Goal: Task Accomplishment & Management: Use online tool/utility

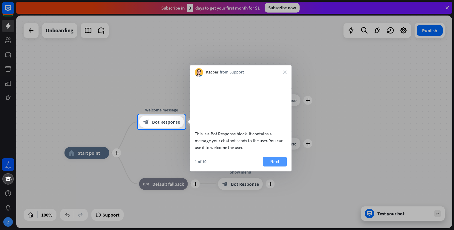
click at [274, 166] on button "Next" at bounding box center [275, 162] width 24 height 10
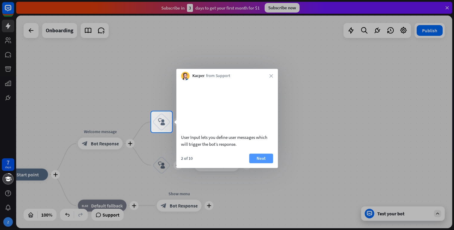
click at [261, 163] on button "Next" at bounding box center [261, 158] width 24 height 10
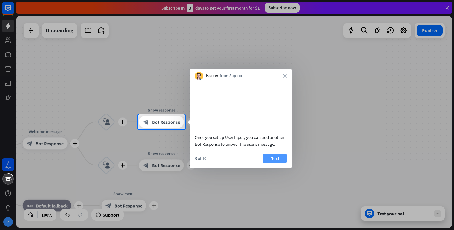
click at [271, 163] on button "Next" at bounding box center [275, 158] width 24 height 10
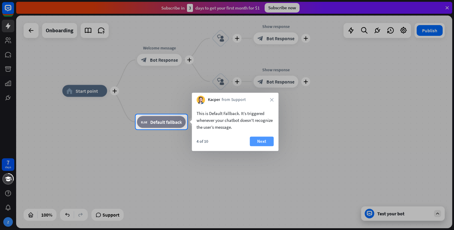
click at [262, 143] on button "Next" at bounding box center [262, 141] width 24 height 10
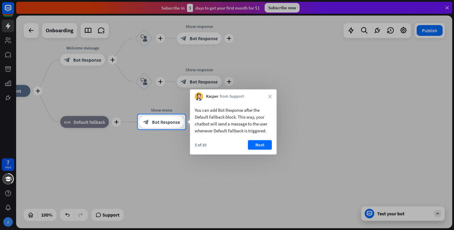
click at [262, 143] on button "Next" at bounding box center [260, 145] width 24 height 10
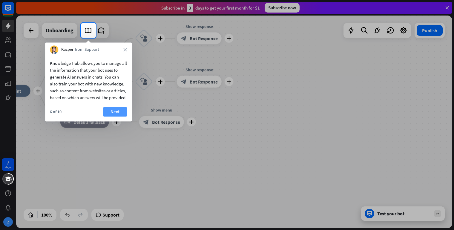
click at [125, 116] on button "Next" at bounding box center [115, 112] width 24 height 10
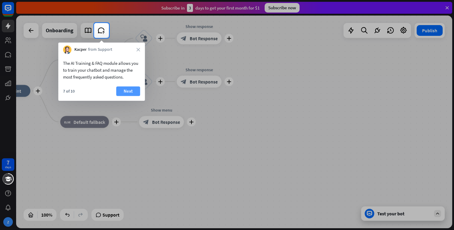
click at [130, 89] on button "Next" at bounding box center [128, 91] width 24 height 10
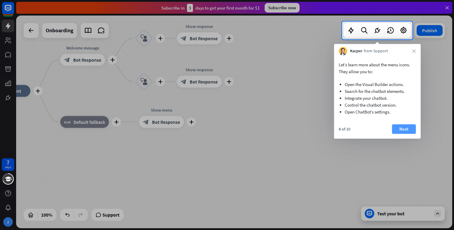
click at [400, 128] on button "Next" at bounding box center [404, 129] width 24 height 10
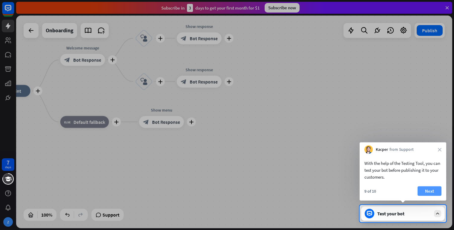
click at [424, 193] on button "Next" at bounding box center [429, 191] width 24 height 10
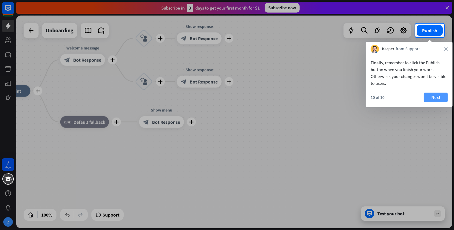
click at [433, 96] on button "Next" at bounding box center [436, 98] width 24 height 10
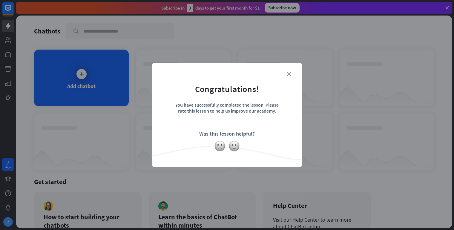
click at [290, 74] on icon "close" at bounding box center [289, 74] width 4 height 4
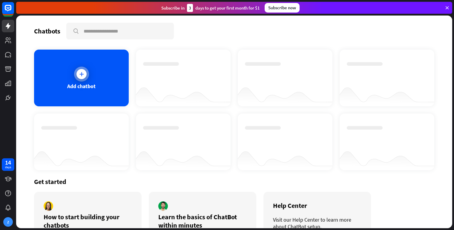
click at [81, 82] on div "Add chatbot" at bounding box center [81, 78] width 95 height 57
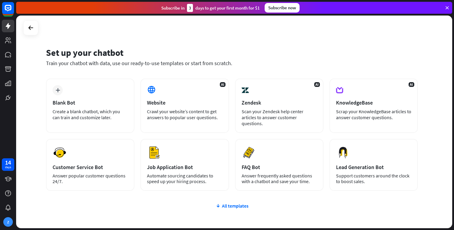
click at [217, 205] on div "plus Blank Bot Create a blank chatbot, which you can train and customize later.…" at bounding box center [232, 171] width 372 height 184
click at [229, 203] on div "All templates" at bounding box center [232, 206] width 372 height 6
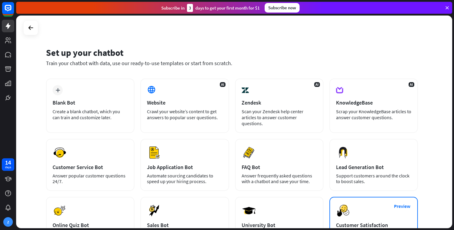
click at [371, 110] on div "Scrap your KnowledgeBase articles to answer customer questions." at bounding box center [373, 114] width 75 height 12
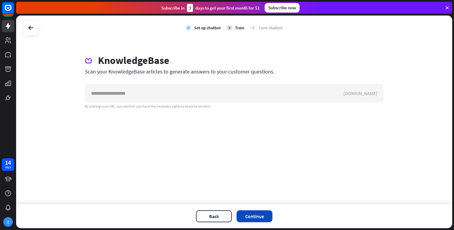
click at [256, 212] on button "Continue" at bounding box center [254, 216] width 36 height 12
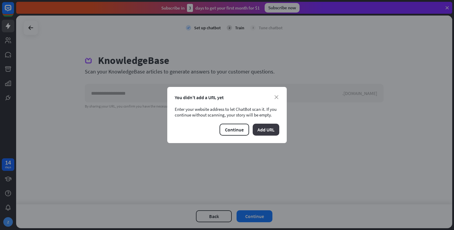
click at [262, 128] on button "Add URL" at bounding box center [266, 130] width 27 height 12
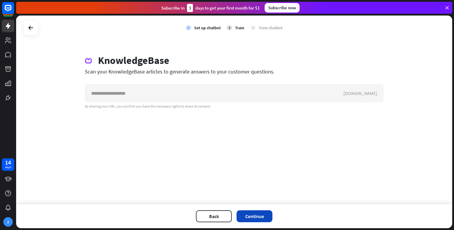
click at [248, 214] on button "Continue" at bounding box center [254, 216] width 36 height 12
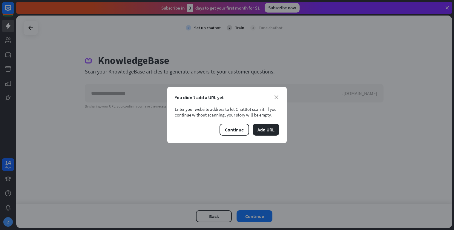
click at [274, 98] on div "You didn’t add a URL yet" at bounding box center [227, 97] width 105 height 6
click at [276, 97] on icon "close" at bounding box center [276, 97] width 4 height 4
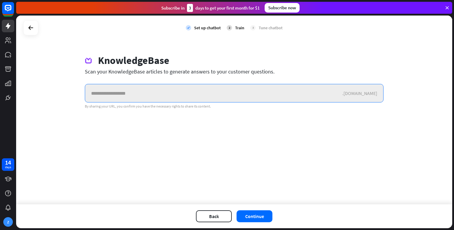
click at [220, 87] on input "text" at bounding box center [213, 93] width 257 height 18
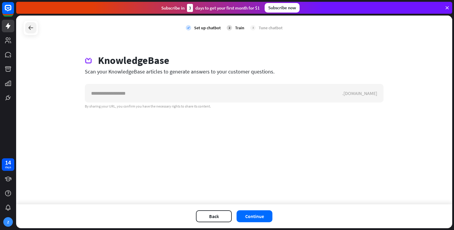
click at [35, 29] on div at bounding box center [30, 27] width 11 height 11
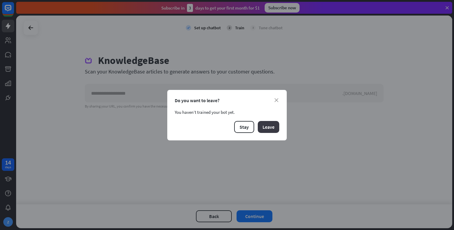
click at [263, 130] on button "Leave" at bounding box center [268, 127] width 21 height 12
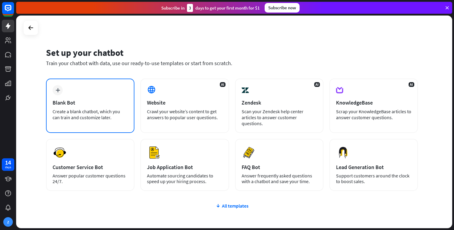
click at [98, 96] on div "plus Blank Bot Create a blank chatbot, which you can train and customize later." at bounding box center [90, 106] width 88 height 54
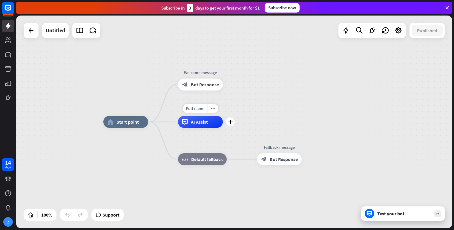
click at [196, 122] on span "AI Assist" at bounding box center [199, 122] width 17 height 6
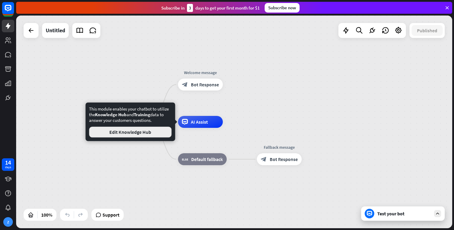
click at [158, 132] on button "Edit Knowledge Hub" at bounding box center [130, 132] width 82 height 11
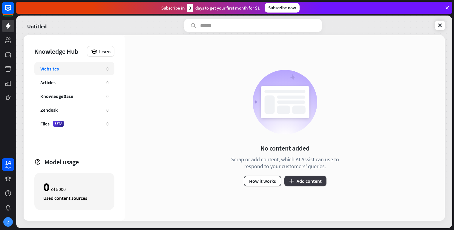
click at [312, 185] on button "plus Add content" at bounding box center [305, 181] width 42 height 11
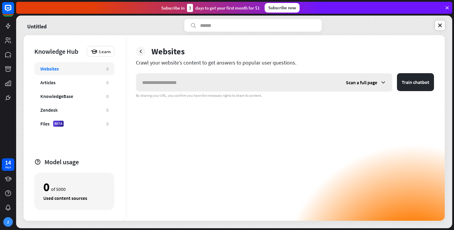
click at [378, 85] on div "Scan a full page" at bounding box center [366, 82] width 52 height 18
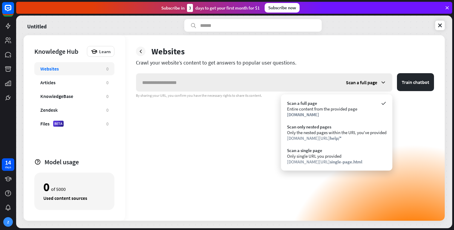
click at [378, 85] on div "Scan a full page" at bounding box center [366, 82] width 52 height 18
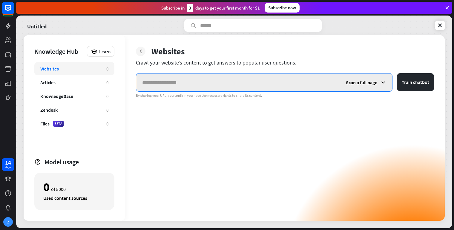
click at [228, 81] on input "text" at bounding box center [238, 82] width 204 height 18
paste input "**********"
type input "**********"
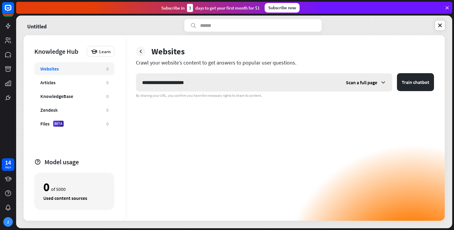
click at [378, 80] on div "Scan a full page" at bounding box center [366, 82] width 52 height 18
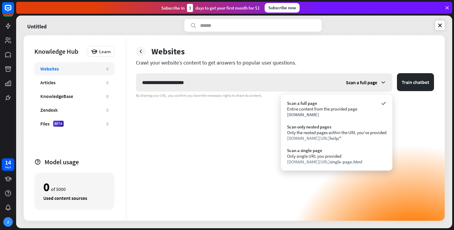
click at [378, 80] on div "Scan a full page" at bounding box center [366, 82] width 52 height 18
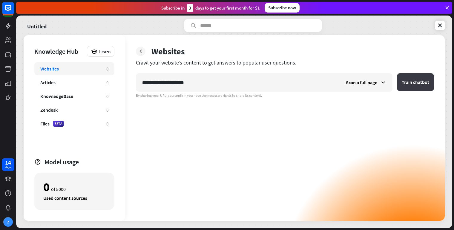
click at [405, 84] on button "Train chatbot" at bounding box center [415, 82] width 37 height 18
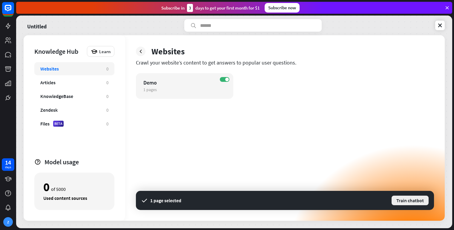
click at [405, 198] on button "Train chatbot" at bounding box center [410, 200] width 38 height 11
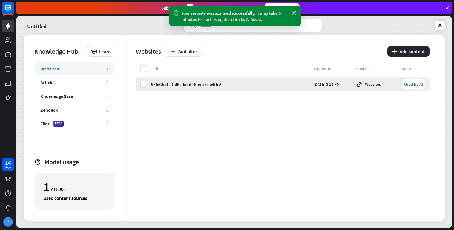
click at [388, 85] on div "Websites" at bounding box center [377, 84] width 42 height 7
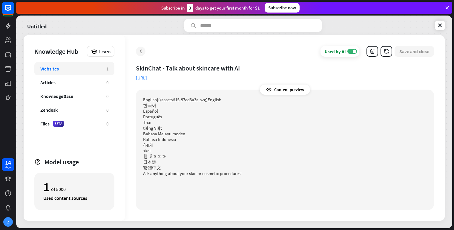
click at [147, 80] on link "[URL]" at bounding box center [141, 78] width 11 height 6
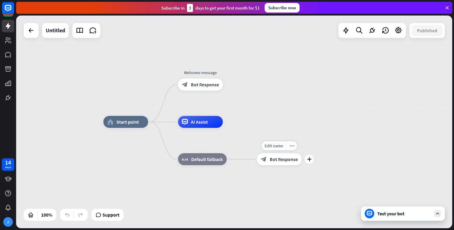
click at [276, 162] on div "block_bot_response Bot Response" at bounding box center [279, 159] width 45 height 12
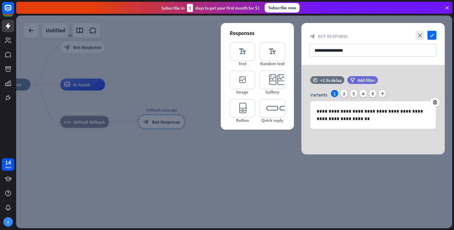
click at [263, 172] on div at bounding box center [234, 122] width 436 height 213
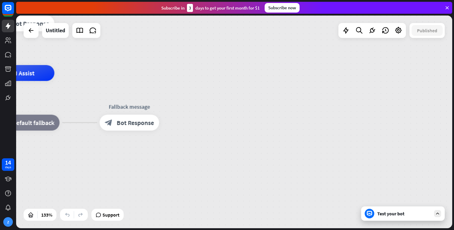
click at [257, 108] on div "home_2 Start point Welcome message block_bot_response Bot Response AI Assist bl…" at bounding box center [185, 214] width 579 height 282
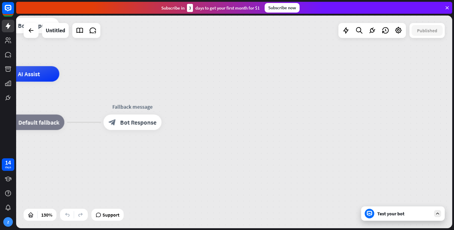
click at [257, 108] on div "home_2 Start point Welcome message block_bot_response Bot Response AI Assist bl…" at bounding box center [186, 212] width 565 height 276
click at [43, 213] on icon at bounding box center [44, 215] width 6 height 6
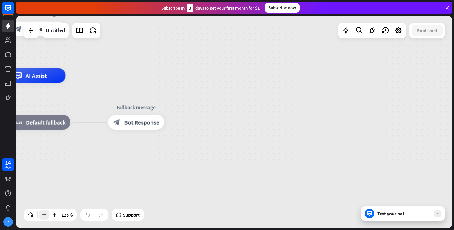
click at [43, 213] on icon at bounding box center [44, 215] width 6 height 6
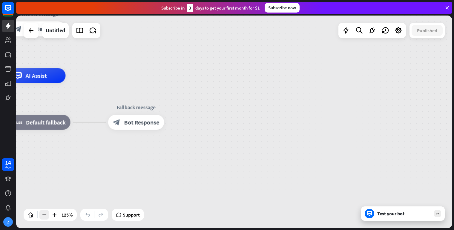
click at [43, 213] on icon at bounding box center [44, 215] width 6 height 6
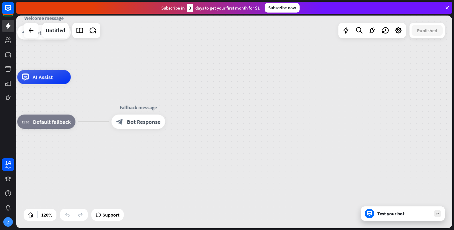
drag, startPoint x: 189, startPoint y: 107, endPoint x: 242, endPoint y: 38, distance: 87.3
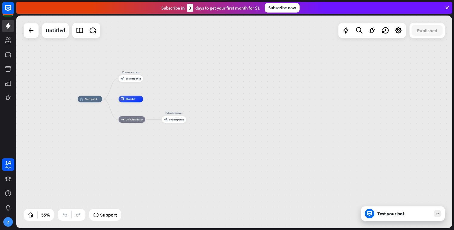
drag, startPoint x: 186, startPoint y: 83, endPoint x: 217, endPoint y: 93, distance: 33.2
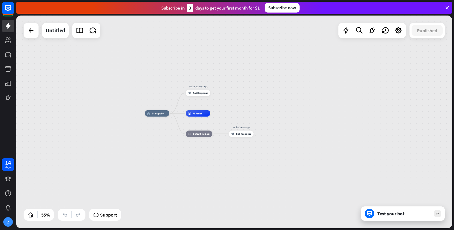
drag, startPoint x: 179, startPoint y: 90, endPoint x: 257, endPoint y: 112, distance: 81.7
click at [259, 112] on div "home_2 Start point Welcome message block_bot_response Bot Response AI Assist bl…" at bounding box center [234, 122] width 436 height 213
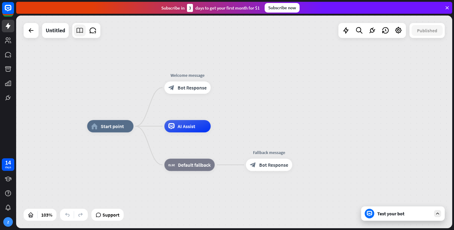
click at [84, 30] on icon at bounding box center [80, 31] width 8 height 8
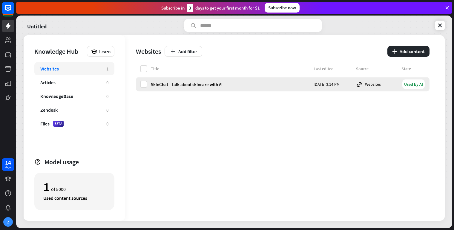
click at [203, 83] on div "SkinChat - Talk about skincare with AI" at bounding box center [230, 85] width 159 height 6
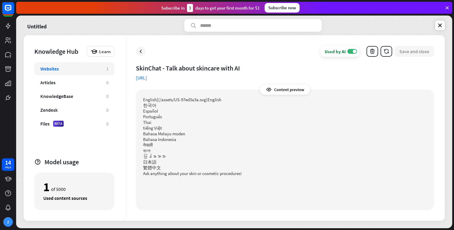
click at [279, 90] on div "Content preview" at bounding box center [285, 89] width 50 height 10
click at [266, 89] on div "Content preview" at bounding box center [285, 89] width 50 height 10
click at [353, 51] on label "ON" at bounding box center [352, 51] width 10 height 5
click at [373, 51] on icon "button" at bounding box center [372, 51] width 6 height 6
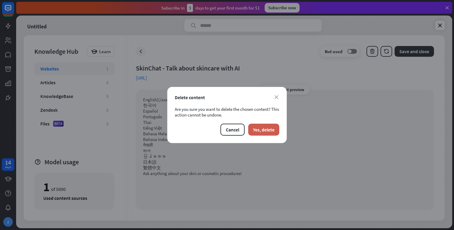
click at [254, 126] on button "Yes, delete" at bounding box center [263, 130] width 31 height 12
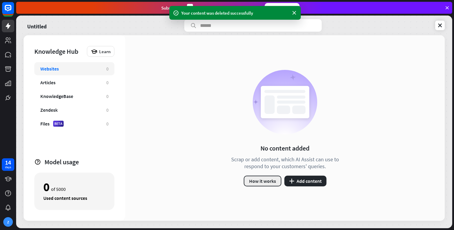
click at [278, 178] on button "How it works" at bounding box center [263, 181] width 38 height 11
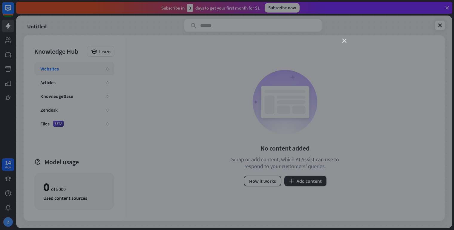
click at [346, 41] on icon "close" at bounding box center [344, 41] width 4 height 4
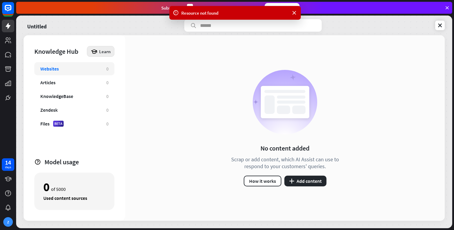
click at [99, 53] on div "Learn" at bounding box center [100, 51] width 27 height 11
click at [13, 26] on link at bounding box center [8, 26] width 13 height 13
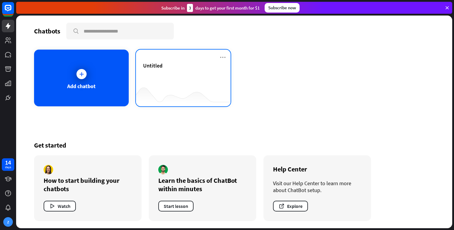
click at [189, 79] on div "Untitled" at bounding box center [183, 72] width 80 height 21
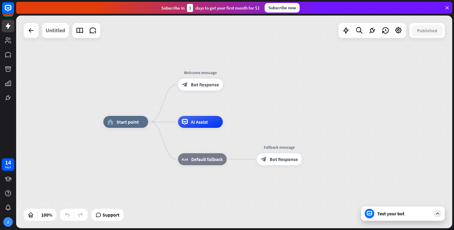
click at [61, 29] on div "Untitled" at bounding box center [55, 30] width 19 height 15
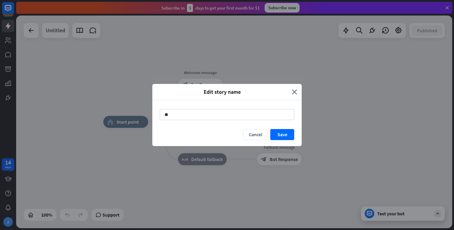
type input "*"
type input "**********"
click at [286, 137] on button "Save" at bounding box center [282, 134] width 24 height 11
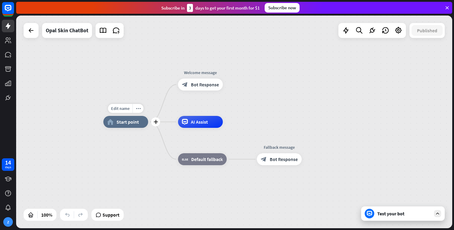
click at [121, 122] on span "Start point" at bounding box center [127, 122] width 22 height 6
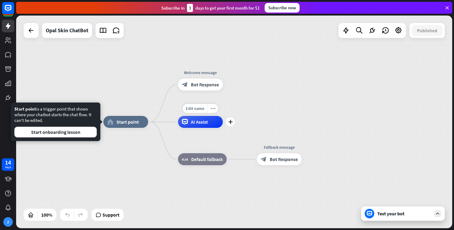
click at [200, 124] on span "AI Assist" at bounding box center [199, 122] width 17 height 6
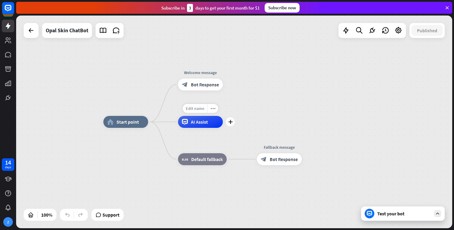
click at [197, 109] on span "Edit name" at bounding box center [195, 108] width 19 height 5
type input "*******"
click at [317, 124] on div "home_2 Start point Welcome message block_bot_response Bot Response ******* AI A…" at bounding box center [234, 122] width 436 height 213
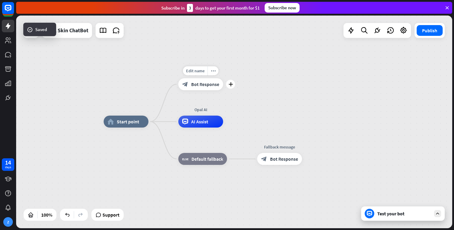
click at [214, 82] on span "Bot Response" at bounding box center [205, 84] width 28 height 6
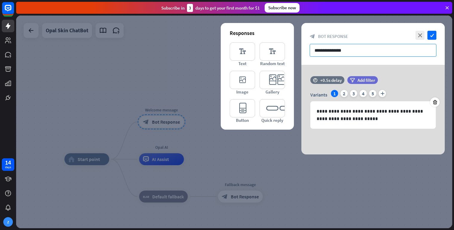
drag, startPoint x: 335, startPoint y: 52, endPoint x: 340, endPoint y: 53, distance: 4.8
click at [335, 52] on input "**********" at bounding box center [373, 50] width 127 height 13
drag, startPoint x: 373, startPoint y: 48, endPoint x: 306, endPoint y: 50, distance: 66.9
click at [310, 50] on input "**********" at bounding box center [373, 50] width 127 height 13
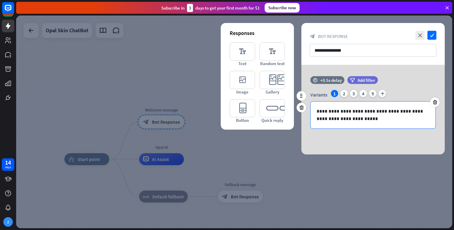
click at [373, 126] on div "**********" at bounding box center [373, 115] width 125 height 27
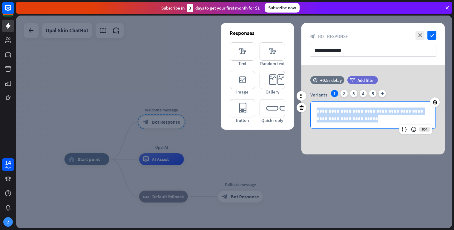
drag, startPoint x: 364, startPoint y: 115, endPoint x: 314, endPoint y: 109, distance: 50.6
click at [314, 109] on div "**********" at bounding box center [373, 115] width 125 height 27
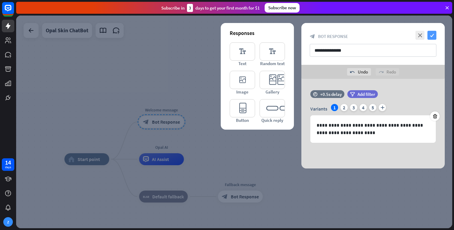
click at [433, 33] on icon "check" at bounding box center [431, 35] width 9 height 9
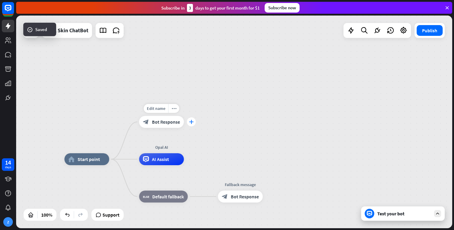
click at [190, 122] on icon "plus" at bounding box center [191, 122] width 4 height 4
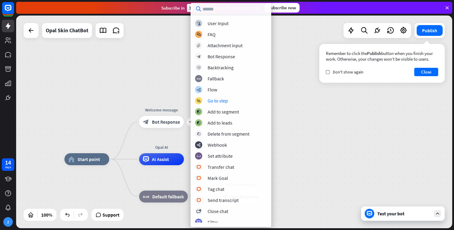
click at [320, 137] on div "home_2 Start point plus Welcome message block_bot_response Bot Response Opal AI…" at bounding box center [234, 122] width 436 height 213
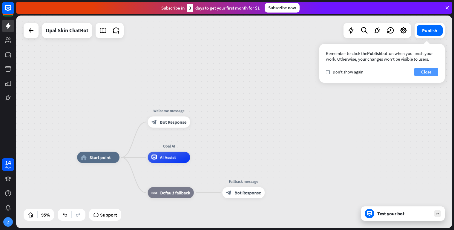
click at [426, 75] on button "Close" at bounding box center [426, 72] width 24 height 8
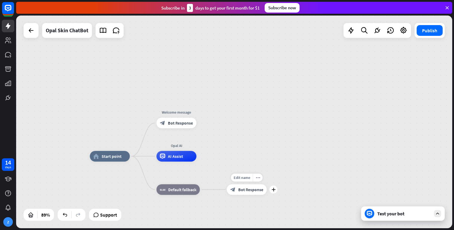
click at [245, 191] on span "Bot Response" at bounding box center [250, 189] width 25 height 5
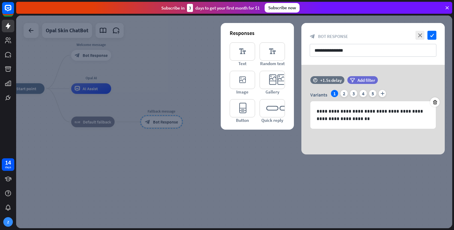
click at [140, 143] on div at bounding box center [234, 122] width 436 height 213
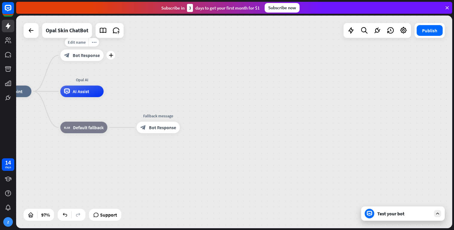
click at [99, 53] on span "Bot Response" at bounding box center [86, 55] width 27 height 6
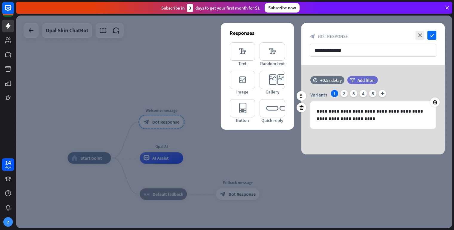
click at [341, 91] on div "Variants 1 2 3 4 5 plus" at bounding box center [372, 95] width 125 height 10
click at [343, 93] on div "2" at bounding box center [343, 93] width 7 height 7
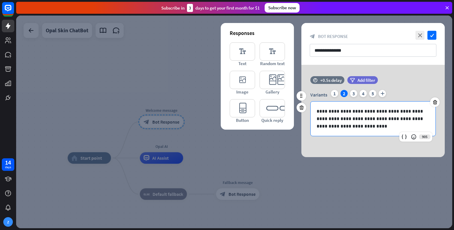
drag, startPoint x: 342, startPoint y: 130, endPoint x: 324, endPoint y: 112, distance: 25.3
click at [315, 107] on div "**********" at bounding box center [373, 119] width 125 height 34
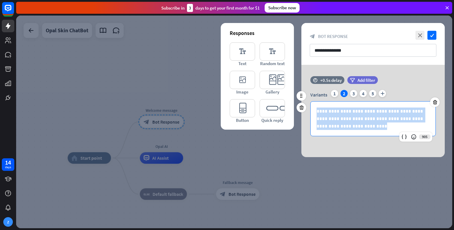
drag, startPoint x: 348, startPoint y: 126, endPoint x: 312, endPoint y: 110, distance: 39.2
click at [312, 110] on div "**********" at bounding box center [373, 119] width 125 height 34
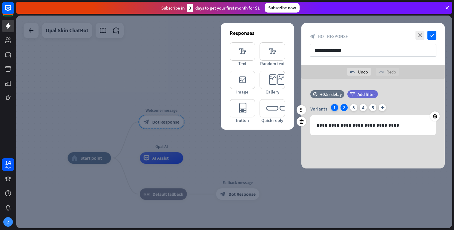
click at [335, 108] on div "1" at bounding box center [334, 107] width 7 height 7
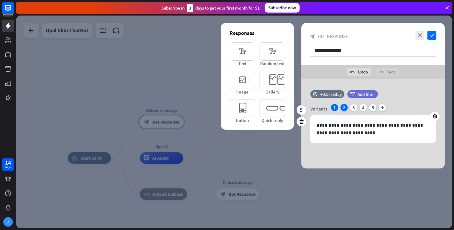
click at [345, 107] on div "2" at bounding box center [343, 107] width 7 height 7
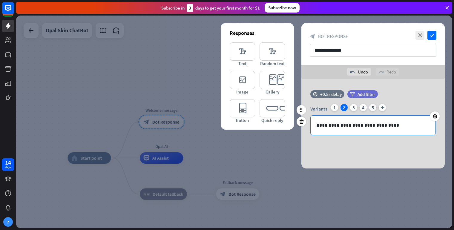
click at [389, 125] on p "**********" at bounding box center [372, 125] width 113 height 7
click at [334, 108] on div "1" at bounding box center [334, 107] width 7 height 7
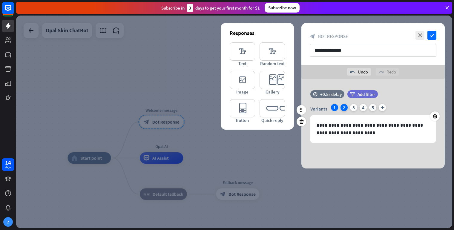
click at [345, 109] on div "2" at bounding box center [343, 107] width 7 height 7
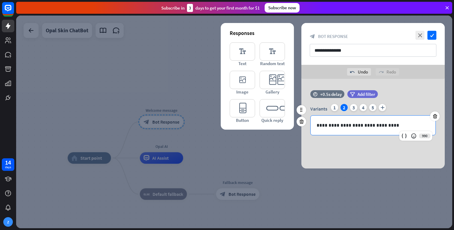
click at [395, 128] on p "**********" at bounding box center [372, 125] width 113 height 7
click at [356, 107] on div "3" at bounding box center [353, 107] width 7 height 7
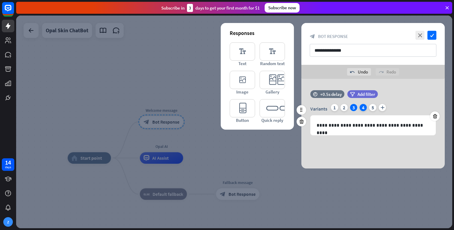
click at [364, 107] on div "4" at bounding box center [362, 107] width 7 height 7
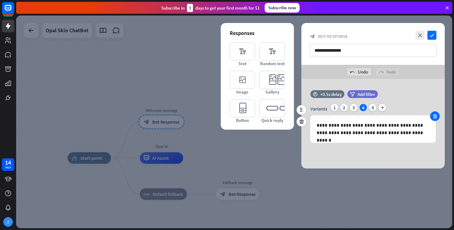
click at [434, 119] on div at bounding box center [435, 116] width 10 height 10
click at [433, 116] on icon at bounding box center [435, 115] width 6 height 5
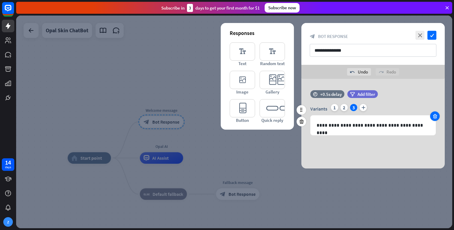
click at [437, 113] on div at bounding box center [435, 116] width 10 height 10
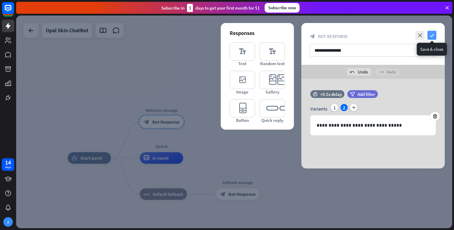
click at [433, 37] on icon "check" at bounding box center [431, 35] width 9 height 9
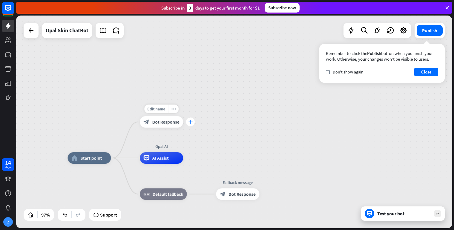
click at [190, 123] on icon "plus" at bounding box center [190, 122] width 4 height 4
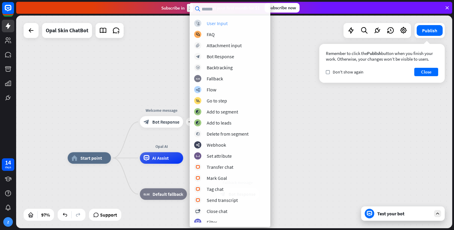
click at [225, 22] on div "User Input" at bounding box center [217, 23] width 21 height 6
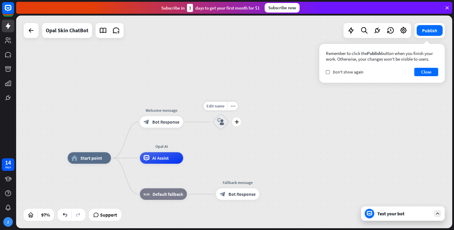
click at [223, 122] on icon "block_user_input" at bounding box center [220, 121] width 7 height 7
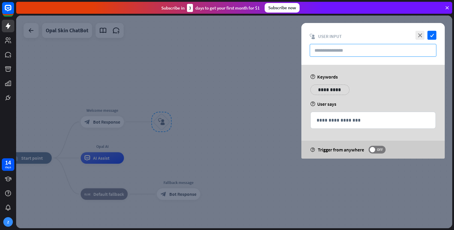
click at [357, 53] on input "text" at bounding box center [373, 50] width 127 height 13
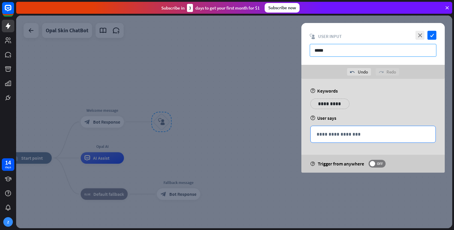
type input "*****"
click at [348, 134] on p "**********" at bounding box center [372, 133] width 113 height 7
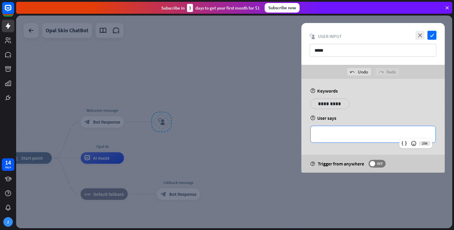
click at [331, 135] on p "**********" at bounding box center [372, 133] width 113 height 7
paste div
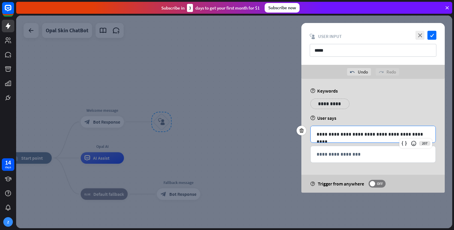
click at [385, 134] on p "**********" at bounding box center [372, 133] width 113 height 7
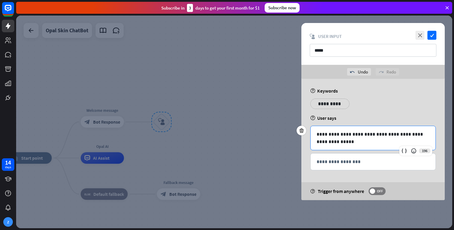
click at [365, 142] on p "**********" at bounding box center [372, 137] width 113 height 15
click at [349, 164] on p "**********" at bounding box center [372, 161] width 113 height 7
click at [335, 105] on p "**********" at bounding box center [330, 103] width 30 height 7
click at [377, 114] on div "**********" at bounding box center [372, 139] width 143 height 121
click at [361, 106] on p "**********" at bounding box center [363, 103] width 24 height 7
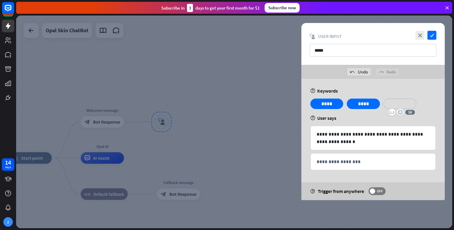
click at [402, 105] on p "**********" at bounding box center [400, 103] width 24 height 7
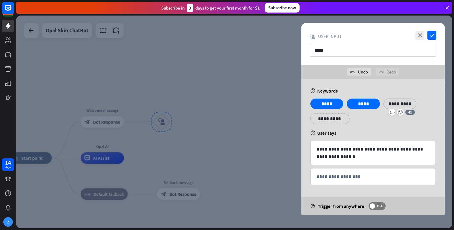
click at [421, 134] on div "help User says" at bounding box center [372, 133] width 125 height 6
click at [321, 120] on p "**********" at bounding box center [330, 118] width 30 height 7
click at [391, 127] on div "**********" at bounding box center [372, 114] width 129 height 30
click at [327, 120] on p "**********" at bounding box center [330, 118] width 30 height 7
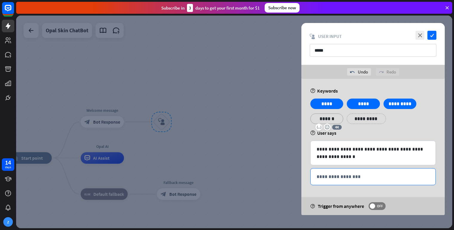
click at [362, 178] on p "**********" at bounding box center [372, 176] width 113 height 7
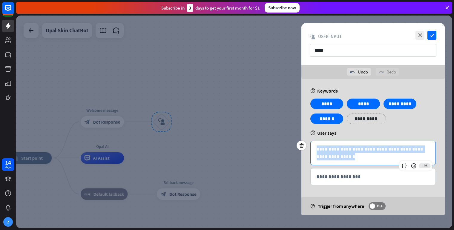
drag, startPoint x: 349, startPoint y: 156, endPoint x: 303, endPoint y: 150, distance: 46.4
click at [310, 150] on div "**********" at bounding box center [372, 153] width 125 height 24
copy p "**********"
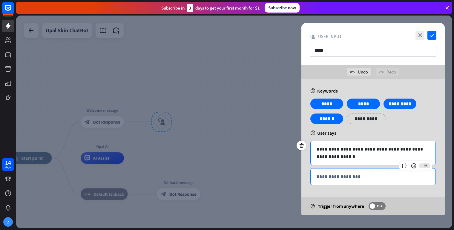
click at [335, 177] on p "**********" at bounding box center [372, 176] width 113 height 7
click at [339, 150] on p "**********" at bounding box center [372, 152] width 113 height 15
click at [329, 176] on p "**********" at bounding box center [372, 176] width 113 height 7
paste div
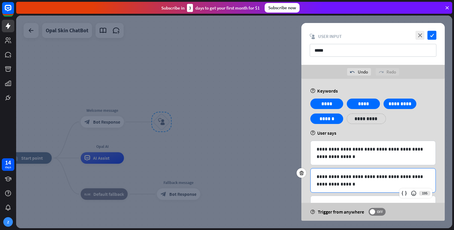
click at [338, 176] on p "**********" at bounding box center [372, 180] width 113 height 15
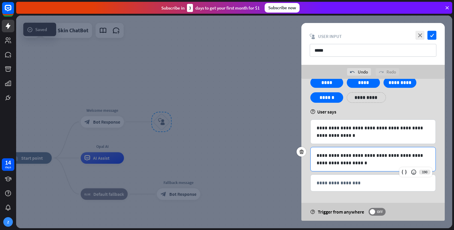
click at [358, 161] on p "**********" at bounding box center [372, 159] width 113 height 15
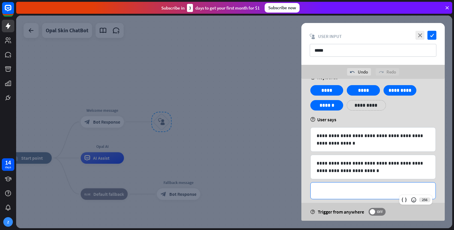
click at [345, 191] on p "**********" at bounding box center [372, 190] width 113 height 7
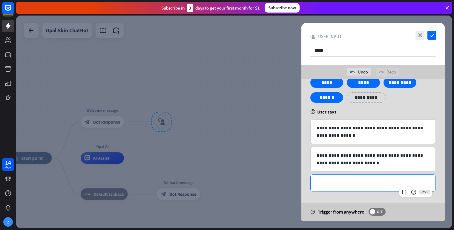
paste div
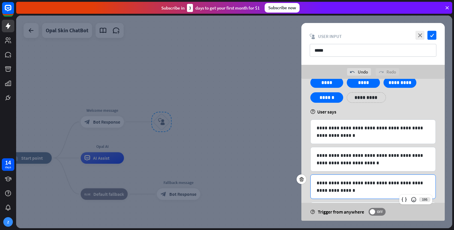
click at [337, 183] on p "**********" at bounding box center [372, 186] width 113 height 15
click at [349, 190] on p "**********" at bounding box center [372, 186] width 113 height 15
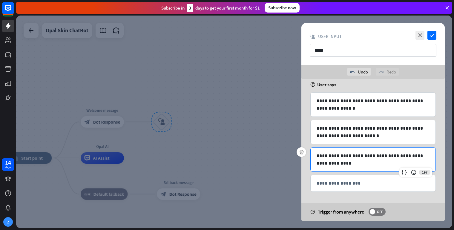
scroll to position [41, 0]
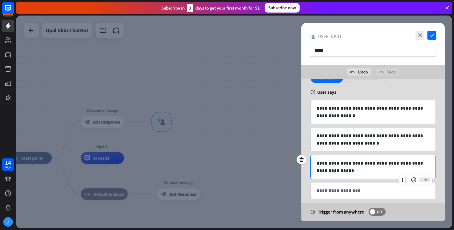
click at [342, 170] on p "**********" at bounding box center [372, 166] width 113 height 15
click at [337, 191] on p "**********" at bounding box center [372, 190] width 113 height 7
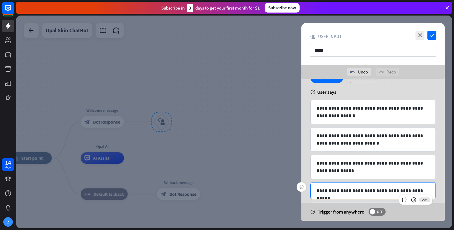
click at [395, 190] on p "**********" at bounding box center [372, 190] width 113 height 7
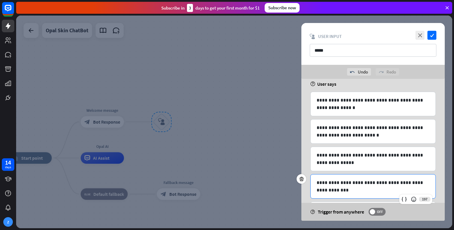
click at [363, 191] on p "**********" at bounding box center [372, 186] width 113 height 15
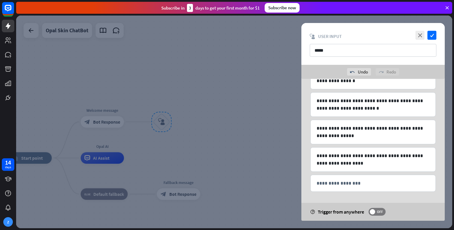
click at [334, 198] on div "**********" at bounding box center [372, 112] width 143 height 219
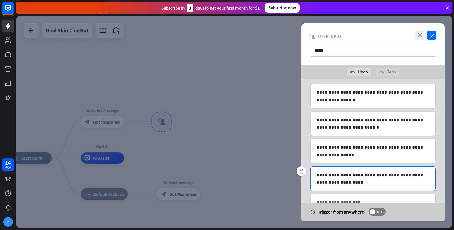
scroll to position [51, 0]
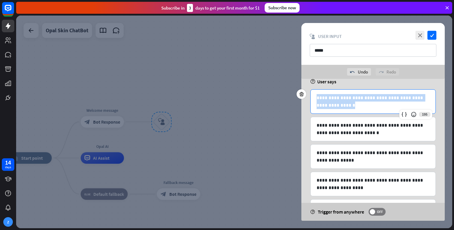
drag, startPoint x: 354, startPoint y: 107, endPoint x: 312, endPoint y: 96, distance: 43.2
click at [312, 96] on div "**********" at bounding box center [373, 102] width 125 height 24
copy p "**********"
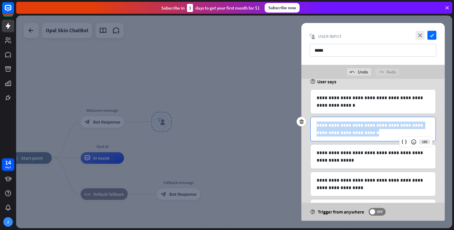
drag, startPoint x: 370, startPoint y: 131, endPoint x: 294, endPoint y: 122, distance: 76.1
click at [310, 122] on div "**********" at bounding box center [372, 129] width 125 height 24
copy p "**********"
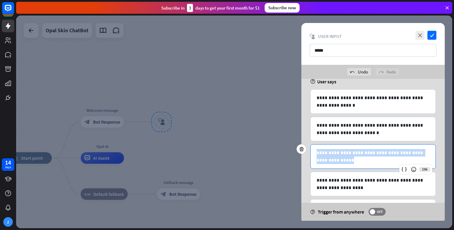
drag, startPoint x: 329, startPoint y: 158, endPoint x: 316, endPoint y: 150, distance: 15.3
click at [316, 150] on div "**********" at bounding box center [373, 157] width 125 height 24
copy p "**********"
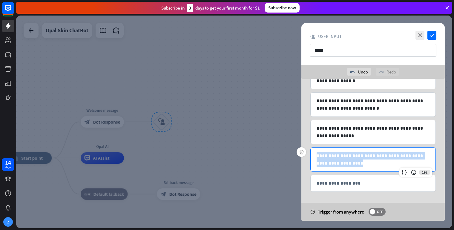
drag, startPoint x: 356, startPoint y: 160, endPoint x: 302, endPoint y: 156, distance: 54.8
click at [310, 156] on div "**********" at bounding box center [372, 159] width 125 height 24
copy p "**********"
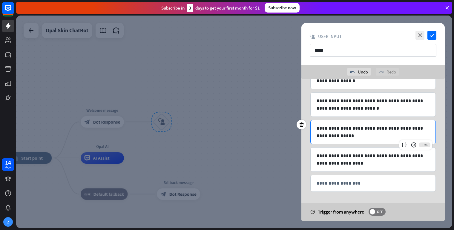
click at [349, 129] on p "**********" at bounding box center [372, 132] width 113 height 15
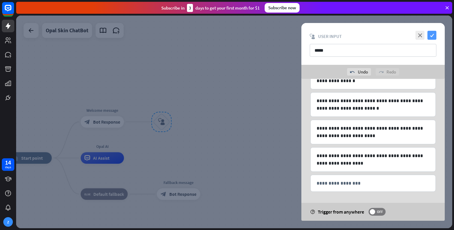
click at [429, 35] on icon "check" at bounding box center [431, 35] width 9 height 9
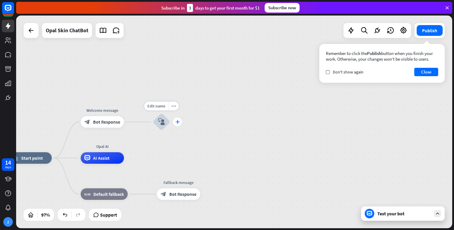
click at [180, 125] on div "plus" at bounding box center [177, 121] width 9 height 9
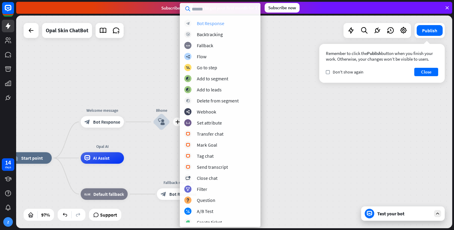
click at [208, 25] on div "Bot Response" at bounding box center [210, 23] width 27 height 6
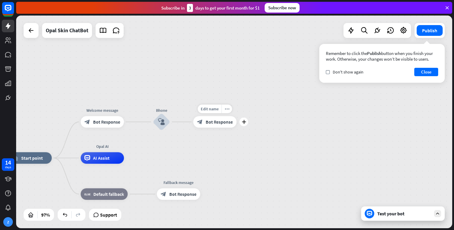
click at [218, 121] on span "Bot Response" at bounding box center [219, 122] width 27 height 6
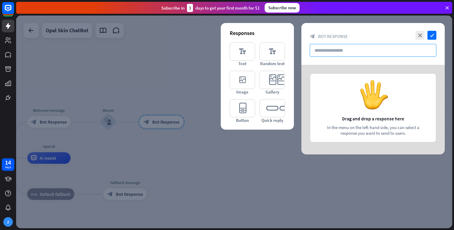
click at [371, 55] on input "text" at bounding box center [373, 50] width 127 height 13
click at [417, 34] on icon "close" at bounding box center [419, 35] width 9 height 9
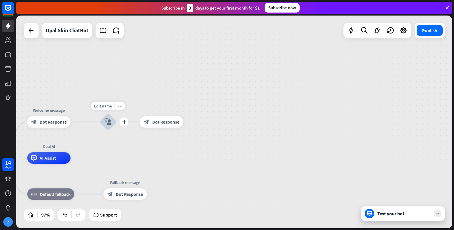
click at [112, 123] on div "block_user_input" at bounding box center [107, 121] width 17 height 17
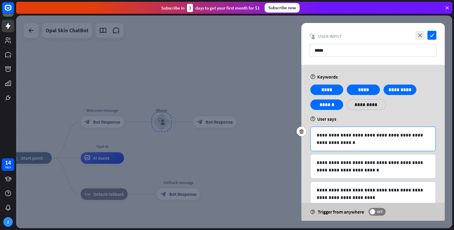
scroll to position [62, 0]
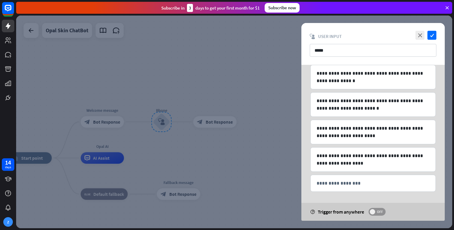
click at [376, 210] on span "OFF" at bounding box center [379, 211] width 9 height 5
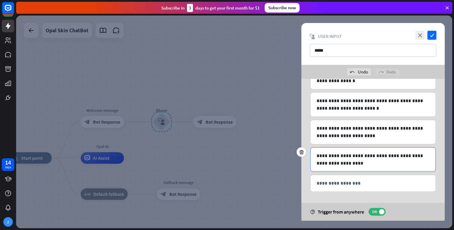
scroll to position [0, 0]
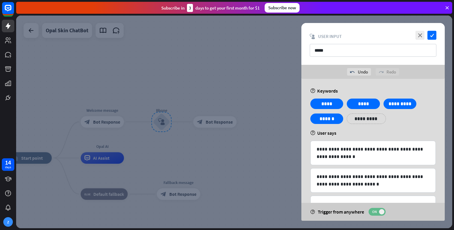
click at [377, 210] on span "ON" at bounding box center [374, 211] width 9 height 5
click at [432, 34] on icon "check" at bounding box center [431, 35] width 9 height 9
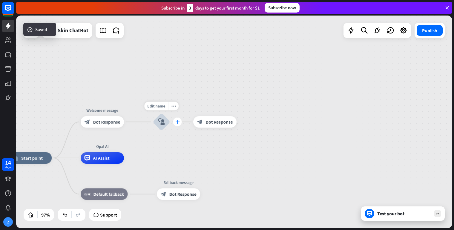
click at [180, 125] on div "plus" at bounding box center [177, 121] width 9 height 9
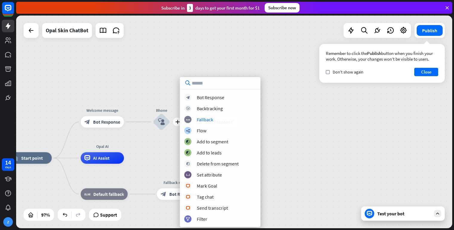
click at [324, 133] on div "home_2 Start point Welcome message block_bot_response Bot Response plus Bhone b…" at bounding box center [234, 122] width 436 height 213
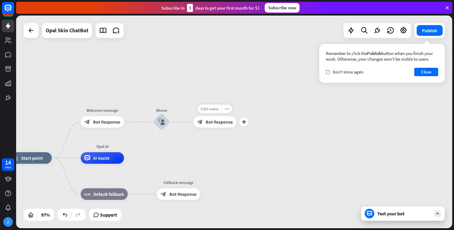
click at [212, 109] on span "Edit name" at bounding box center [210, 108] width 18 height 5
click at [231, 142] on div "home_2 Start point Welcome message block_bot_response Bot Response Bhone block_…" at bounding box center [234, 122] width 436 height 213
click at [162, 106] on span "Edit name" at bounding box center [156, 105] width 18 height 5
type input "*"
type input "****"
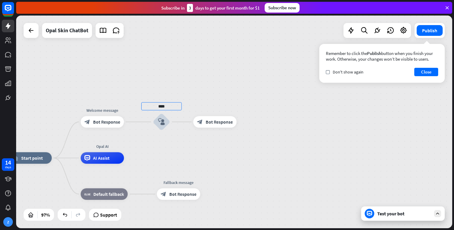
click at [212, 154] on div "home_2 Start point Welcome message block_bot_response Bot Response **** block_u…" at bounding box center [234, 122] width 436 height 213
click at [162, 147] on div "home_2 Start point Welcome message block_bot_response Bot Response User block_u…" at bounding box center [234, 122] width 436 height 213
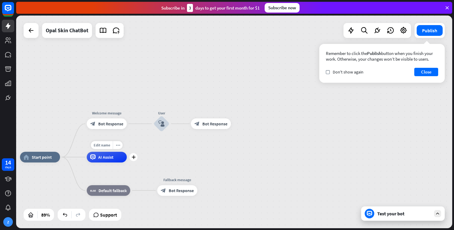
click at [114, 158] on div "AI Assist" at bounding box center [107, 157] width 40 height 11
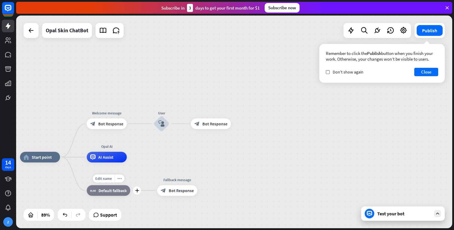
click at [113, 194] on div "block_fallback Default fallback" at bounding box center [109, 190] width 44 height 11
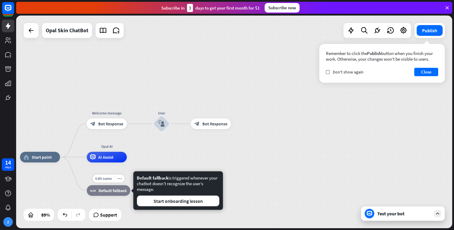
click at [113, 187] on div "block_fallback Default fallback" at bounding box center [109, 190] width 44 height 11
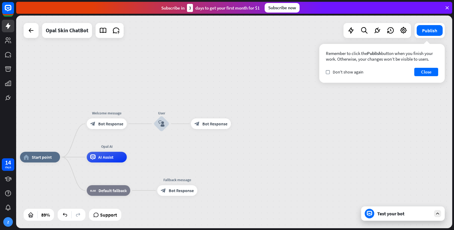
click at [188, 152] on div "home_2 Start point Welcome message block_bot_response Bot Response User block_u…" at bounding box center [234, 122] width 436 height 213
click at [183, 189] on span "Bot Response" at bounding box center [181, 190] width 25 height 5
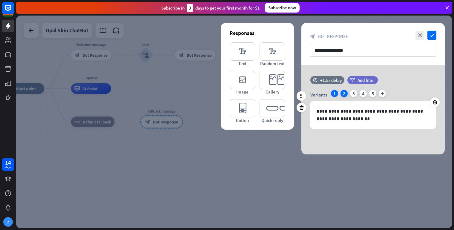
click at [343, 94] on div "2" at bounding box center [343, 93] width 7 height 7
click at [354, 93] on div "3" at bounding box center [353, 93] width 7 height 7
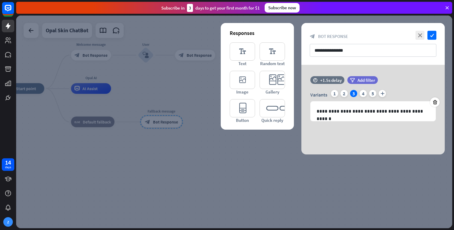
click at [296, 214] on div at bounding box center [234, 122] width 436 height 213
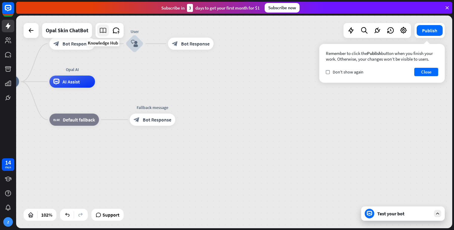
click at [102, 31] on icon at bounding box center [103, 31] width 8 height 8
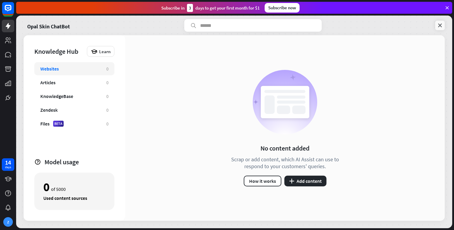
click at [443, 23] on icon at bounding box center [440, 25] width 6 height 6
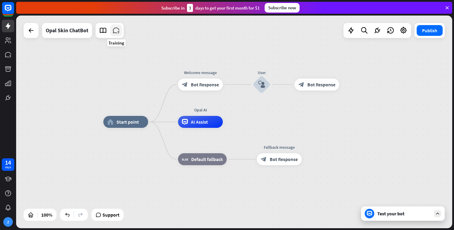
click at [118, 33] on icon at bounding box center [116, 31] width 8 height 8
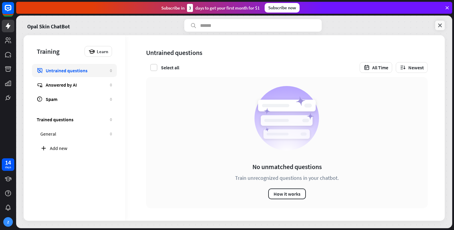
click at [443, 26] on icon at bounding box center [440, 25] width 6 height 6
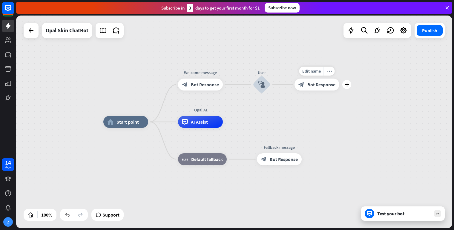
click at [314, 89] on div "block_bot_response Bot Response" at bounding box center [316, 85] width 45 height 12
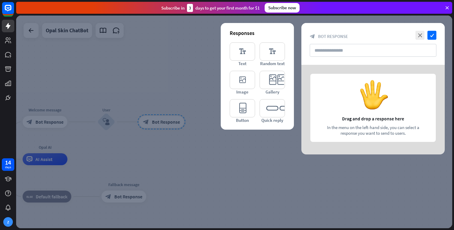
click at [358, 128] on div at bounding box center [372, 110] width 143 height 90
click at [348, 47] on input "text" at bounding box center [373, 50] width 127 height 13
click at [421, 35] on icon "close" at bounding box center [419, 35] width 9 height 9
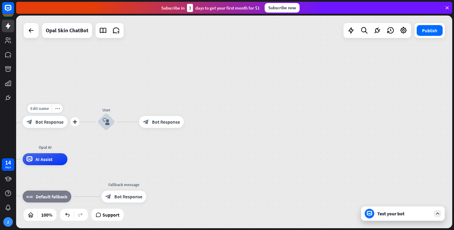
click at [44, 120] on span "Bot Response" at bounding box center [50, 122] width 28 height 6
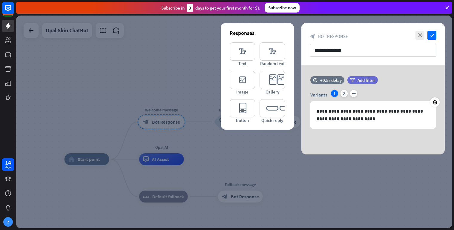
click at [333, 197] on div at bounding box center [234, 122] width 436 height 213
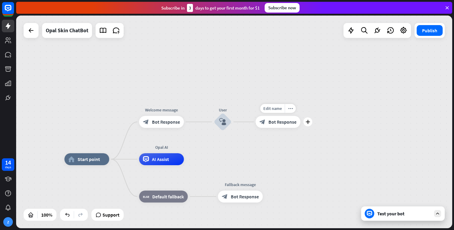
click at [276, 120] on span "Bot Response" at bounding box center [282, 122] width 28 height 6
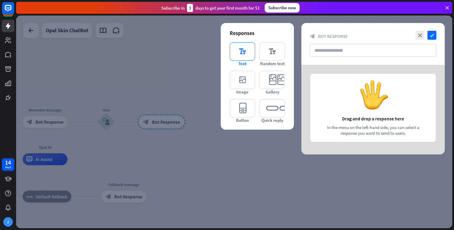
click at [245, 56] on icon "editor_text" at bounding box center [242, 51] width 25 height 18
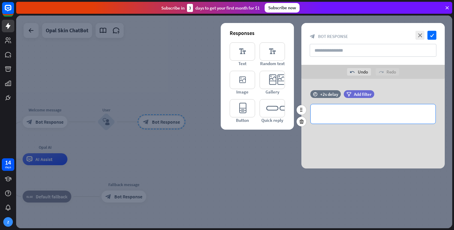
click at [331, 111] on p "**********" at bounding box center [372, 113] width 113 height 7
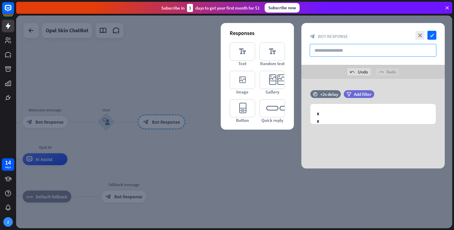
click at [357, 46] on input "text" at bounding box center [373, 50] width 127 height 13
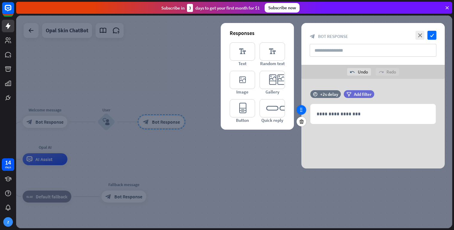
click at [301, 109] on icon at bounding box center [301, 109] width 5 height 5
click at [362, 91] on span "Add filter" at bounding box center [363, 94] width 18 height 6
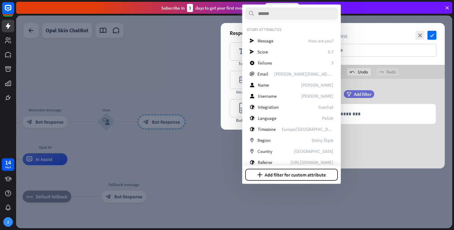
click at [372, 144] on div "**********" at bounding box center [372, 124] width 143 height 90
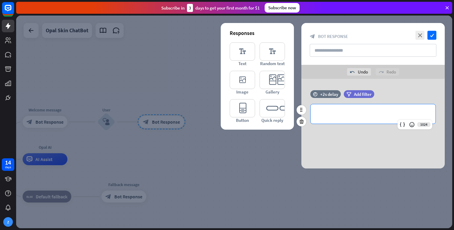
click at [340, 113] on p "**********" at bounding box center [372, 113] width 113 height 7
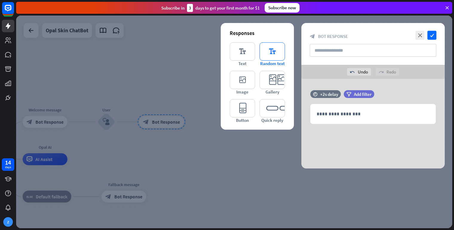
click at [280, 60] on icon "editor_text" at bounding box center [271, 51] width 25 height 18
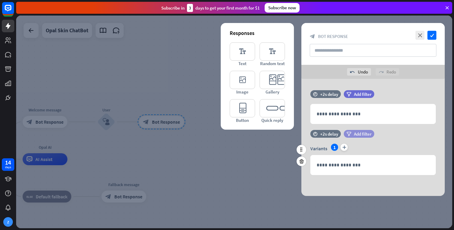
click at [360, 136] on span "Add filter" at bounding box center [363, 134] width 18 height 6
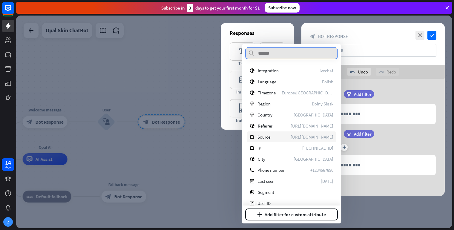
scroll to position [84, 0]
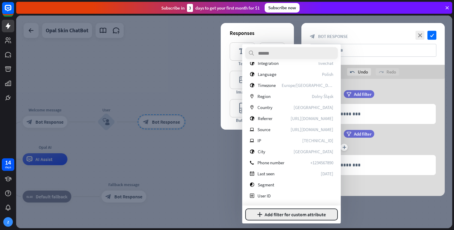
click at [291, 212] on button "plus Add filter for custom attribute" at bounding box center [291, 214] width 93 height 12
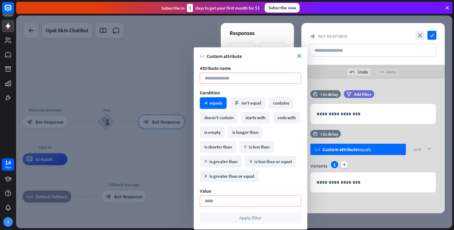
click at [300, 52] on div "variable Custom attribute close Attribute name Condition math_equal equals math…" at bounding box center [250, 138] width 113 height 182
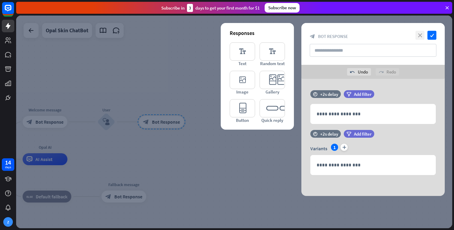
click at [422, 36] on icon "close" at bounding box center [419, 35] width 9 height 9
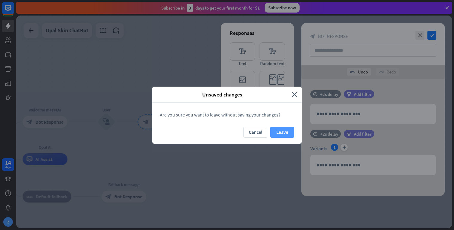
click at [283, 133] on button "Leave" at bounding box center [282, 132] width 24 height 11
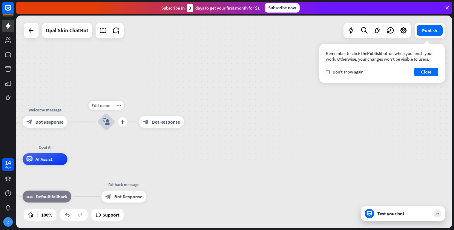
click at [107, 129] on div "block_user_input" at bounding box center [106, 122] width 18 height 18
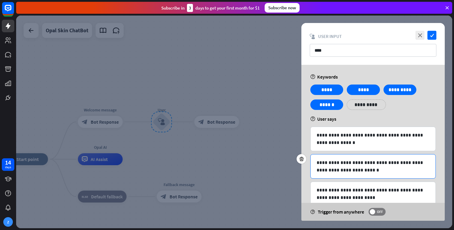
scroll to position [62, 0]
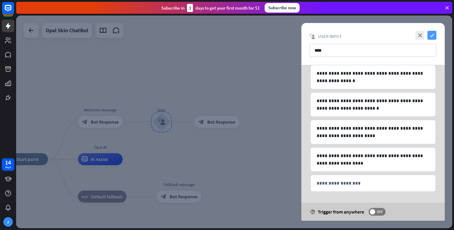
click at [435, 36] on icon "check" at bounding box center [431, 35] width 9 height 9
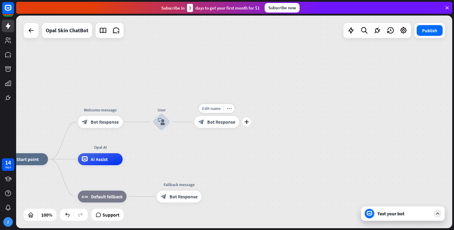
click at [216, 127] on div "block_bot_response Bot Response" at bounding box center [216, 122] width 45 height 12
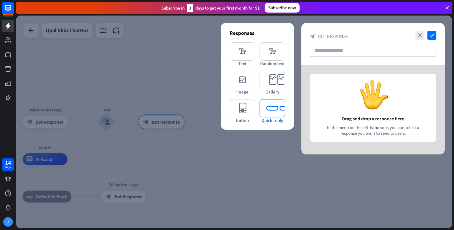
click at [268, 112] on icon "editor_quick_replies" at bounding box center [271, 108] width 25 height 18
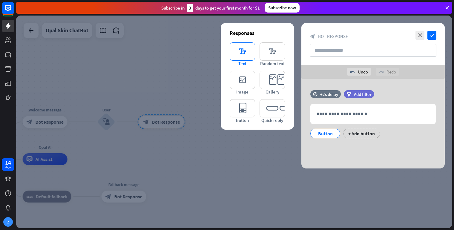
click at [247, 53] on icon "editor_text" at bounding box center [242, 51] width 25 height 18
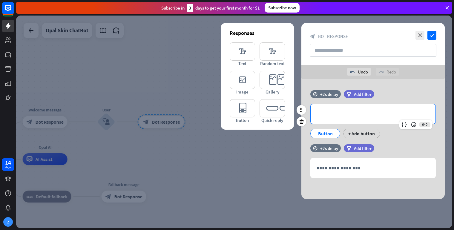
click at [345, 109] on div "**********" at bounding box center [373, 113] width 125 height 19
click at [355, 116] on p "**********" at bounding box center [372, 113] width 113 height 7
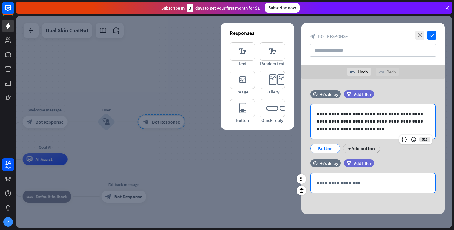
click at [330, 180] on p "**********" at bounding box center [372, 182] width 113 height 7
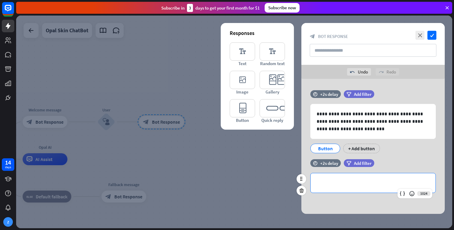
click at [330, 185] on p "**********" at bounding box center [372, 182] width 113 height 7
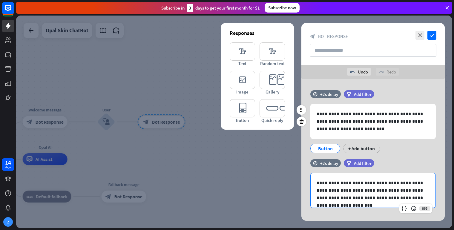
scroll to position [8, 0]
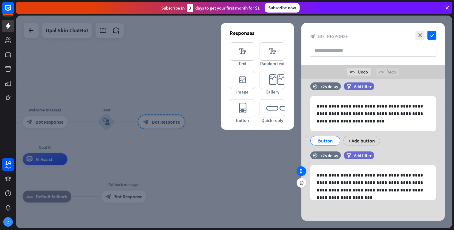
click at [305, 173] on div at bounding box center [301, 171] width 10 height 10
click at [366, 139] on div "+ Add button" at bounding box center [361, 141] width 37 height 10
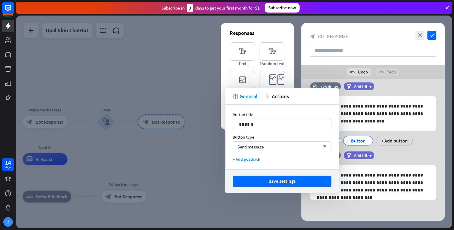
click at [394, 153] on div "filter Add filter" at bounding box center [374, 155] width 60 height 8
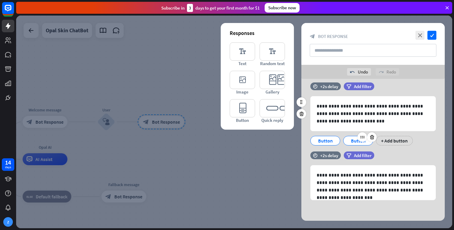
click at [360, 144] on div "Button" at bounding box center [358, 140] width 20 height 9
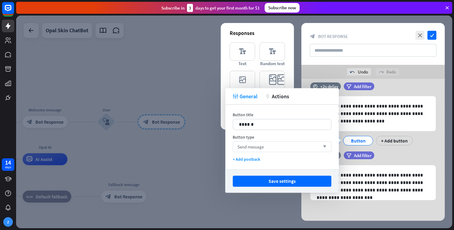
click at [322, 146] on icon "arrow_down" at bounding box center [323, 147] width 7 height 4
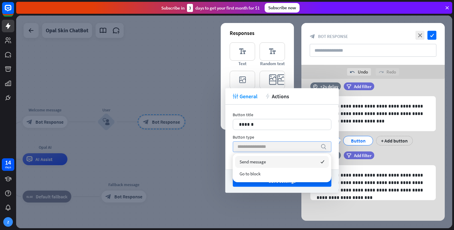
click at [322, 146] on icon "search" at bounding box center [323, 147] width 6 height 6
click at [390, 156] on div "filter Add filter" at bounding box center [374, 155] width 60 height 8
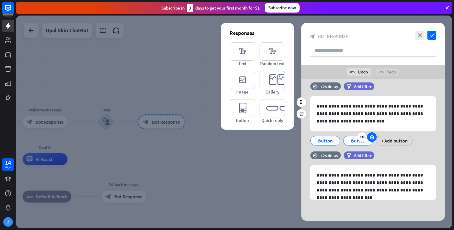
click at [372, 140] on div at bounding box center [372, 137] width 10 height 10
click at [335, 139] on div "Button" at bounding box center [325, 141] width 30 height 10
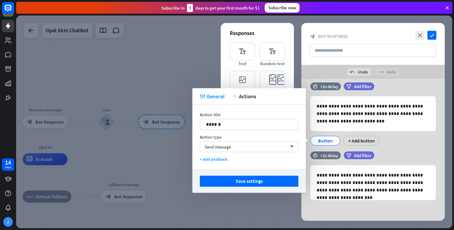
click at [329, 139] on div "Button" at bounding box center [325, 140] width 20 height 9
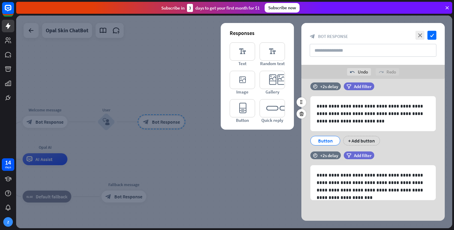
click at [329, 139] on div "Button" at bounding box center [325, 140] width 20 height 9
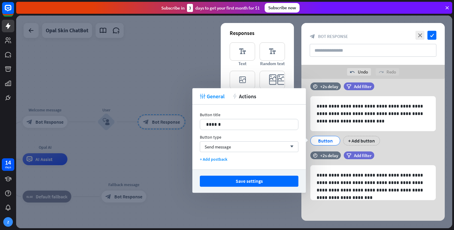
click at [248, 101] on div "tweak General action Actions" at bounding box center [248, 96] width 113 height 16
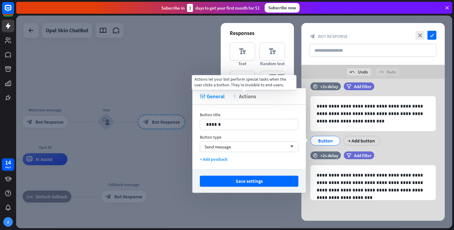
click at [243, 98] on span "Actions" at bounding box center [247, 96] width 17 height 7
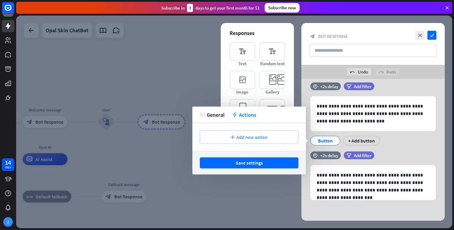
click at [278, 137] on div "plus Add new action" at bounding box center [249, 136] width 99 height 13
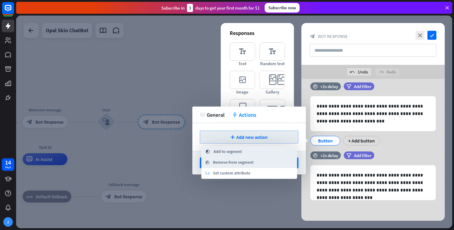
click at [257, 194] on div at bounding box center [234, 122] width 436 height 213
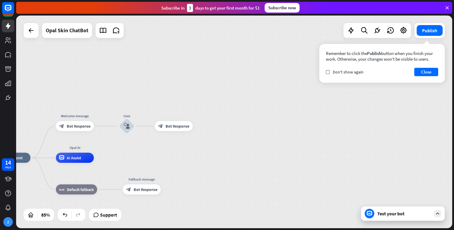
click at [435, 214] on icon at bounding box center [437, 213] width 5 height 5
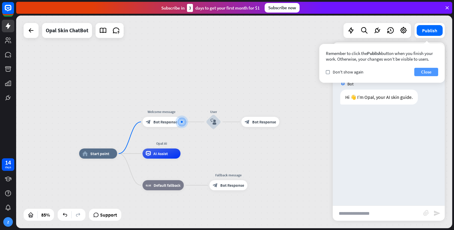
click at [426, 71] on button "Close" at bounding box center [426, 72] width 24 height 8
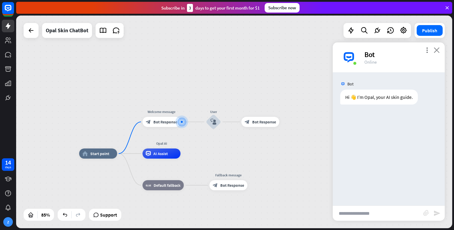
click at [437, 51] on icon "close" at bounding box center [437, 50] width 6 height 6
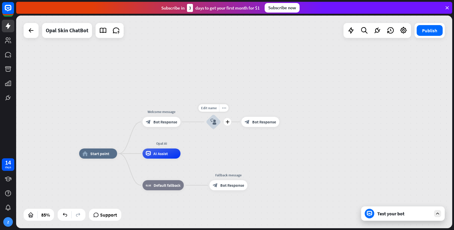
click at [210, 125] on div "block_user_input" at bounding box center [213, 121] width 15 height 15
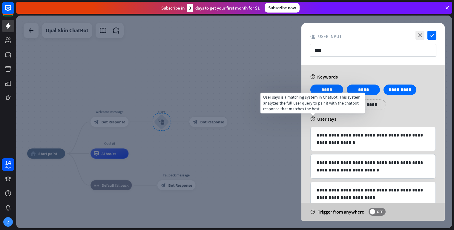
click at [313, 118] on icon "help" at bounding box center [312, 118] width 5 height 5
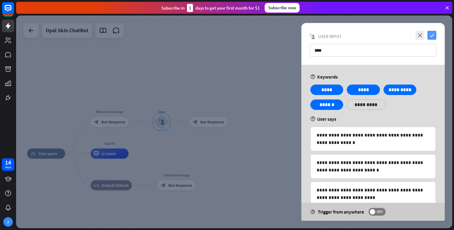
click at [433, 33] on icon "check" at bounding box center [431, 35] width 9 height 9
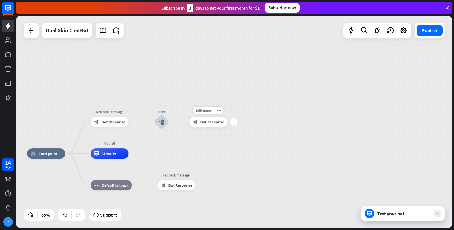
click at [214, 125] on div "block_bot_response Bot Response" at bounding box center [208, 122] width 38 height 10
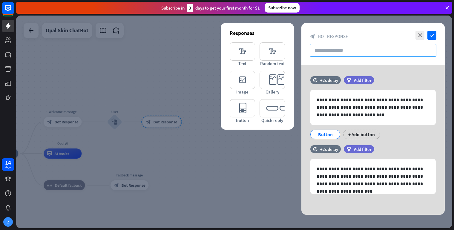
click at [327, 48] on input "text" at bounding box center [373, 50] width 127 height 13
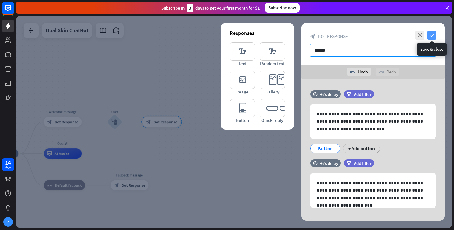
type input "******"
click at [433, 36] on icon "check" at bounding box center [431, 35] width 9 height 9
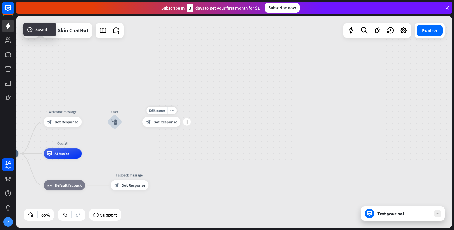
click at [171, 125] on div "block_bot_response Bot Response" at bounding box center [161, 122] width 38 height 10
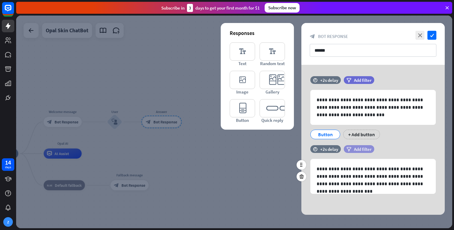
click at [368, 148] on span "Add filter" at bounding box center [363, 149] width 18 height 6
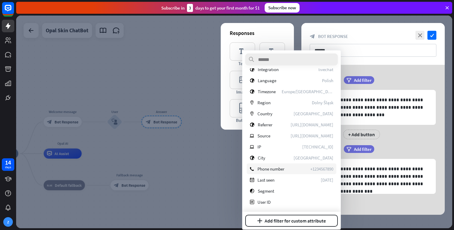
scroll to position [84, 0]
click at [302, 192] on div "segment Segment" at bounding box center [292, 190] width 90 height 11
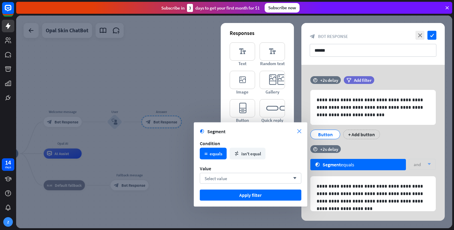
click at [300, 133] on icon "close" at bounding box center [299, 131] width 4 height 4
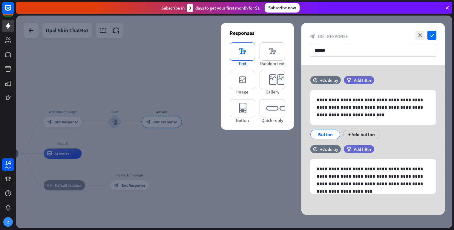
click at [243, 54] on icon "editor_text" at bounding box center [242, 51] width 25 height 18
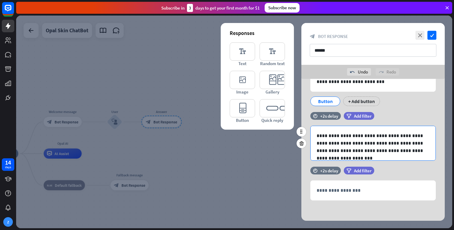
scroll to position [47, 0]
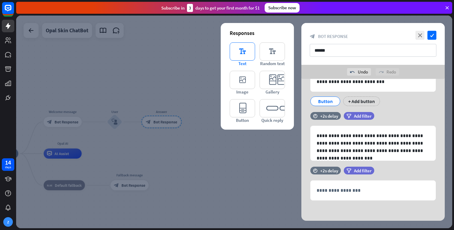
click at [249, 56] on icon "editor_text" at bounding box center [242, 51] width 25 height 18
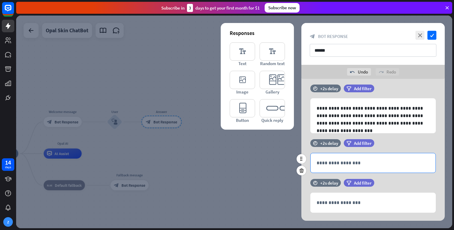
scroll to position [87, 0]
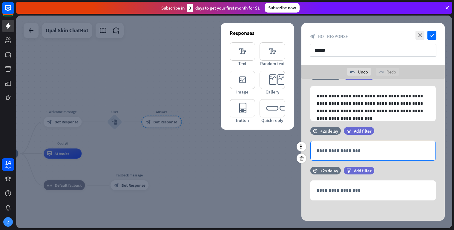
click at [372, 154] on div "**********" at bounding box center [373, 150] width 125 height 19
click at [355, 146] on div "**********" at bounding box center [373, 150] width 125 height 19
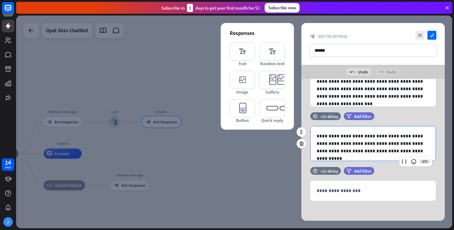
scroll to position [102, 0]
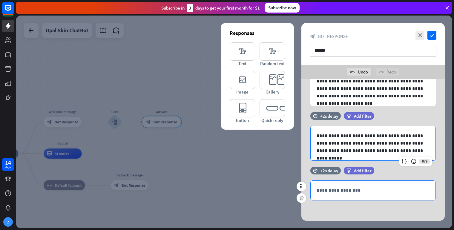
click at [398, 193] on p "**********" at bounding box center [372, 190] width 113 height 7
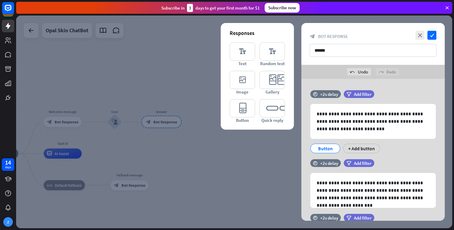
scroll to position [0, 0]
click at [430, 36] on icon "check" at bounding box center [431, 35] width 9 height 9
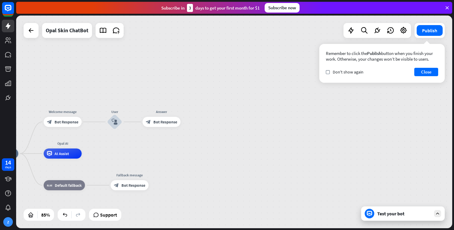
click at [437, 213] on icon at bounding box center [437, 213] width 5 height 5
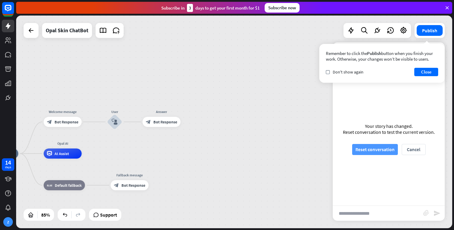
click at [387, 146] on button "Reset conversation" at bounding box center [375, 149] width 46 height 11
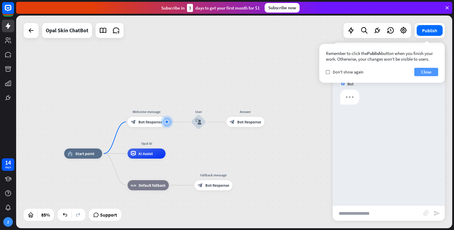
click at [433, 73] on button "Close" at bounding box center [426, 72] width 24 height 8
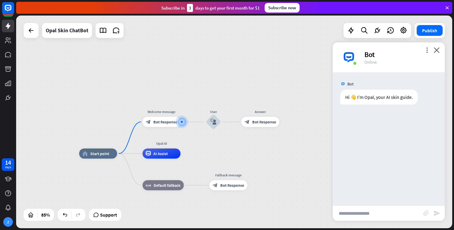
click at [353, 211] on input "text" at bounding box center [378, 213] width 90 height 15
paste input "**********"
type input "**********"
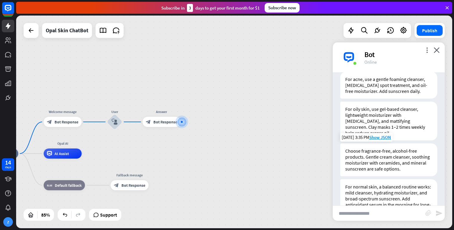
scroll to position [98, 0]
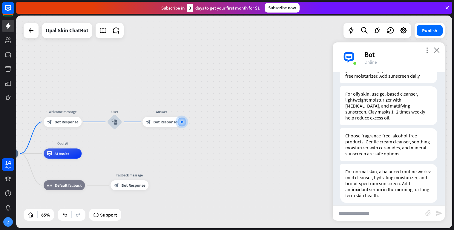
click at [435, 50] on icon "close" at bounding box center [437, 50] width 6 height 6
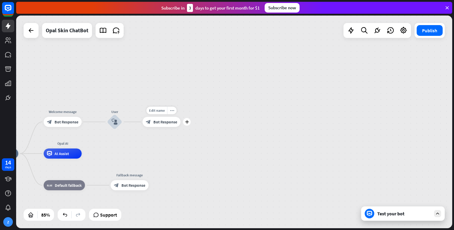
click at [170, 122] on span "Bot Response" at bounding box center [165, 121] width 24 height 5
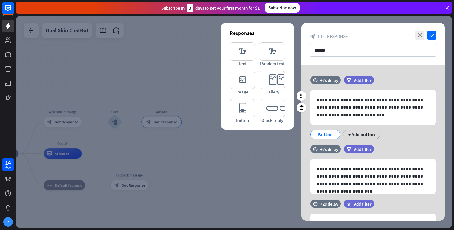
click at [327, 133] on div "Button" at bounding box center [325, 134] width 20 height 9
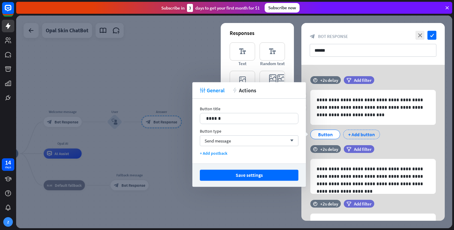
click at [351, 133] on div "+ Add button" at bounding box center [361, 135] width 37 height 10
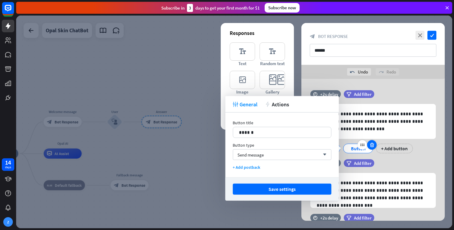
click at [373, 144] on icon at bounding box center [372, 144] width 6 height 5
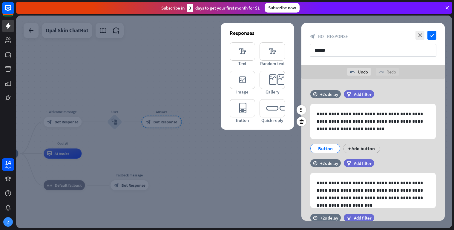
click at [338, 147] on div "Button" at bounding box center [325, 149] width 30 height 10
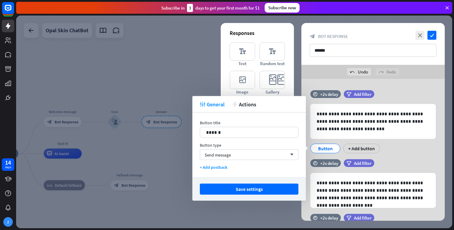
click at [337, 147] on div "Button" at bounding box center [325, 149] width 30 height 10
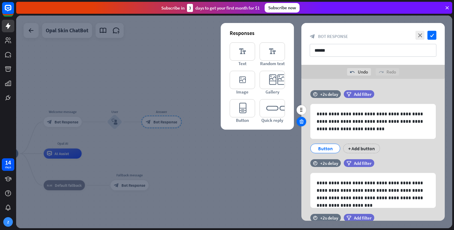
click at [299, 124] on div at bounding box center [301, 122] width 10 height 10
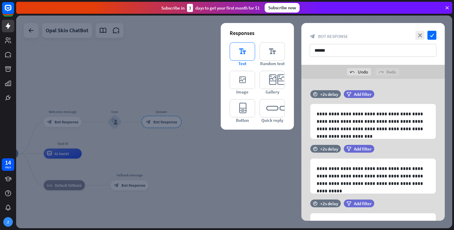
click at [243, 55] on icon "editor_text" at bounding box center [242, 51] width 25 height 18
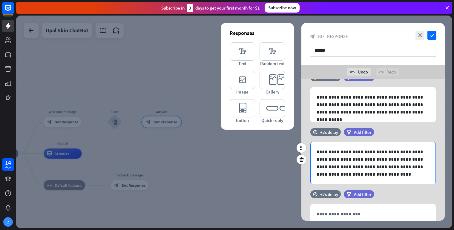
scroll to position [95, 0]
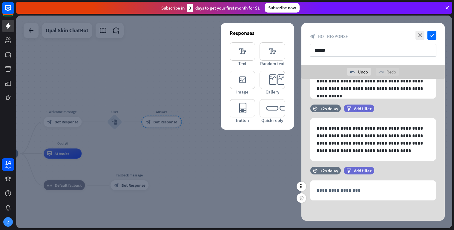
click at [373, 202] on div "**********" at bounding box center [372, 187] width 143 height 40
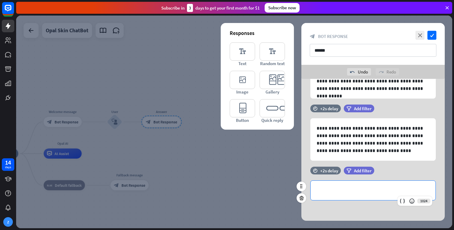
click at [366, 192] on p "**********" at bounding box center [372, 190] width 113 height 7
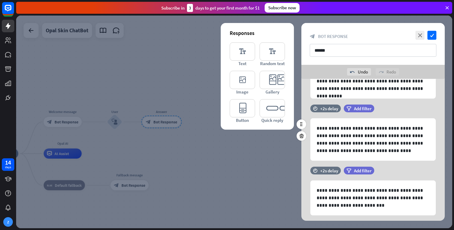
click at [302, 156] on div "**********" at bounding box center [372, 139] width 143 height 42
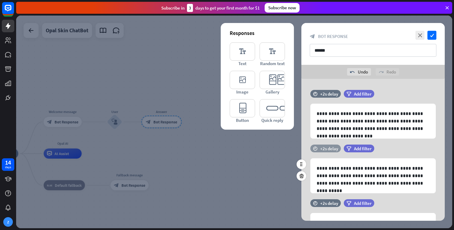
scroll to position [0, 0]
click at [302, 109] on icon at bounding box center [301, 109] width 5 height 5
click at [303, 111] on icon at bounding box center [301, 109] width 5 height 5
click at [363, 91] on span "Add filter" at bounding box center [363, 94] width 18 height 6
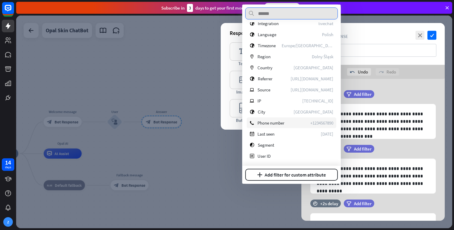
scroll to position [84, 0]
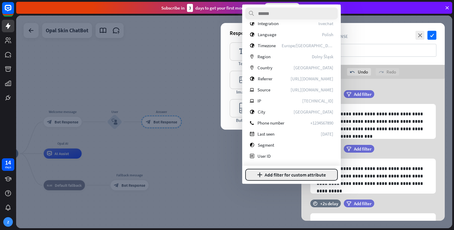
click at [276, 173] on button "plus Add filter for custom attribute" at bounding box center [291, 175] width 93 height 12
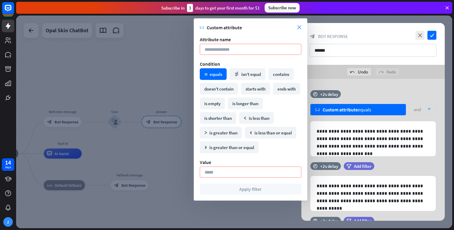
click at [299, 28] on icon "close" at bounding box center [299, 27] width 4 height 4
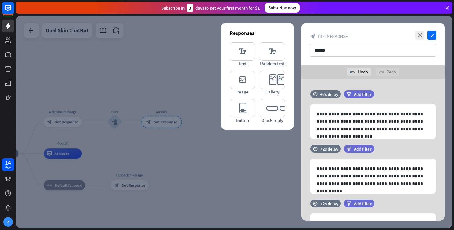
click at [199, 132] on div at bounding box center [234, 122] width 436 height 213
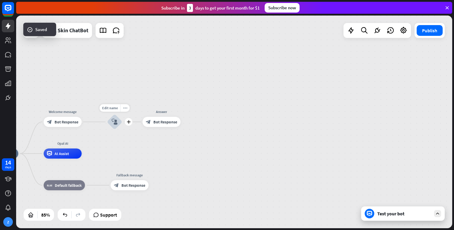
click at [115, 122] on icon "block_user_input" at bounding box center [115, 122] width 6 height 6
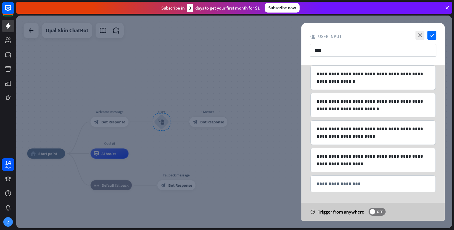
scroll to position [62, 0]
click at [377, 212] on span "OFF" at bounding box center [379, 211] width 9 height 5
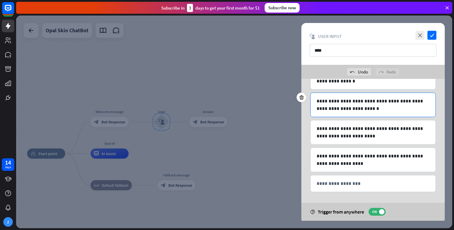
scroll to position [76, 0]
click at [374, 215] on label "ON" at bounding box center [376, 212] width 17 height 8
click at [273, 119] on div at bounding box center [234, 122] width 436 height 213
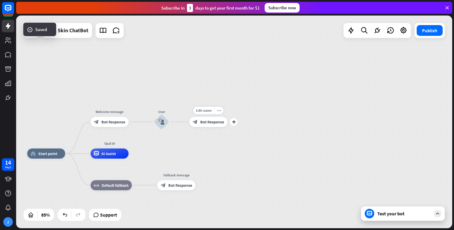
click at [208, 124] on span "Bot Response" at bounding box center [212, 121] width 24 height 5
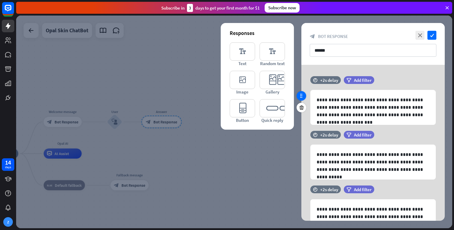
click at [299, 97] on icon at bounding box center [301, 95] width 5 height 5
click at [302, 97] on icon at bounding box center [301, 95] width 5 height 5
click at [420, 39] on icon "close" at bounding box center [419, 35] width 9 height 9
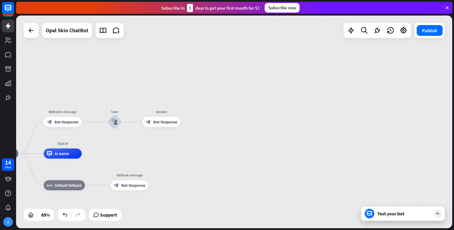
drag, startPoint x: 206, startPoint y: 97, endPoint x: 251, endPoint y: 95, distance: 44.5
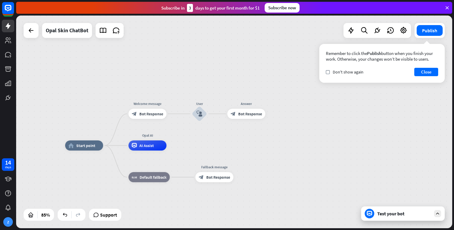
drag, startPoint x: 211, startPoint y: 89, endPoint x: 298, endPoint y: 79, distance: 87.2
click at [298, 79] on div "home_2 Start point Welcome message block_bot_response Bot Response User block_u…" at bounding box center [234, 122] width 436 height 213
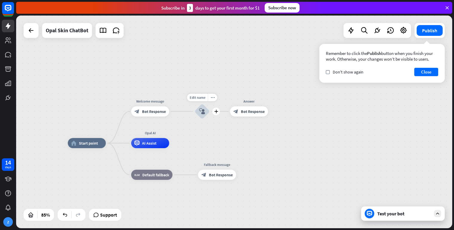
click at [206, 113] on div "block_user_input" at bounding box center [201, 111] width 15 height 15
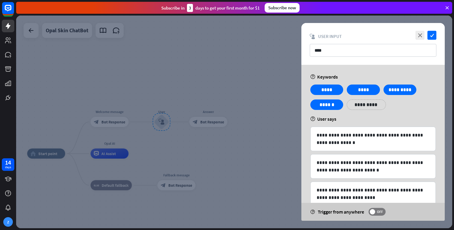
click at [223, 30] on div at bounding box center [234, 122] width 436 height 213
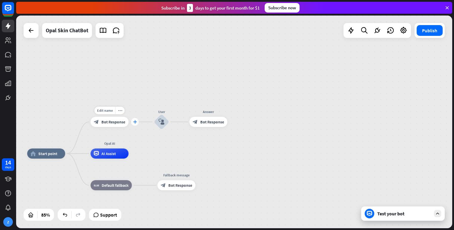
click at [134, 122] on icon "plus" at bounding box center [135, 122] width 4 height 4
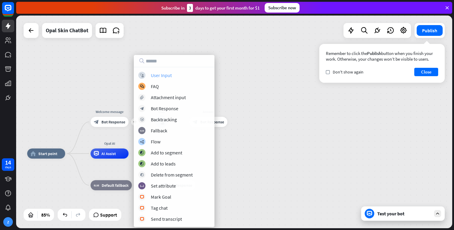
click at [170, 76] on div "User Input" at bounding box center [161, 75] width 21 height 6
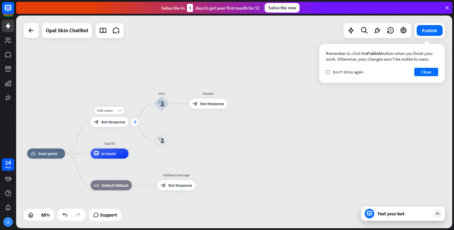
click at [133, 123] on div "plus" at bounding box center [134, 121] width 7 height 7
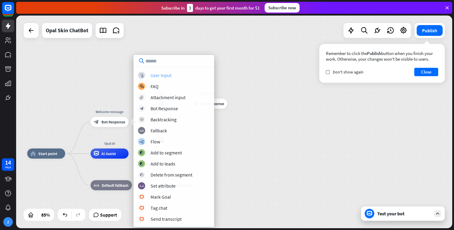
click at [164, 75] on div "User Input" at bounding box center [160, 75] width 21 height 6
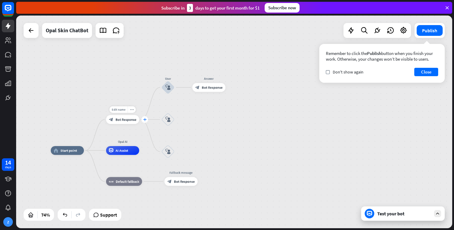
click at [143, 121] on div "plus" at bounding box center [144, 119] width 7 height 7
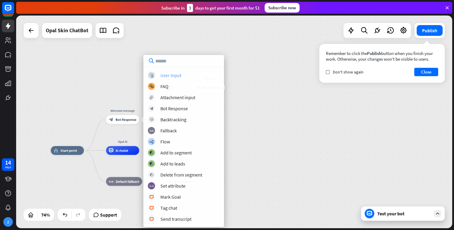
click at [171, 78] on div "User Input" at bounding box center [170, 75] width 21 height 6
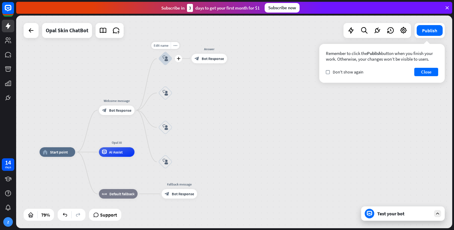
click at [165, 59] on icon "block_user_input" at bounding box center [165, 59] width 6 height 6
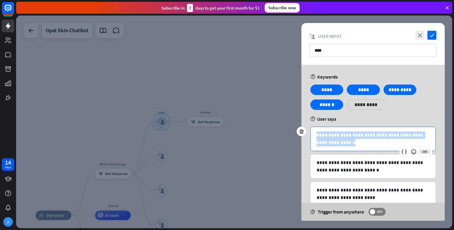
drag, startPoint x: 366, startPoint y: 144, endPoint x: 310, endPoint y: 131, distance: 58.2
click at [310, 131] on div "**********" at bounding box center [372, 139] width 125 height 24
copy p "**********"
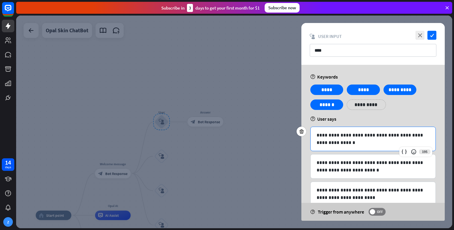
click at [238, 73] on div at bounding box center [234, 122] width 436 height 213
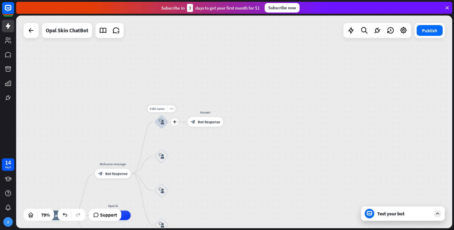
click at [162, 122] on icon "block_user_input" at bounding box center [162, 122] width 6 height 6
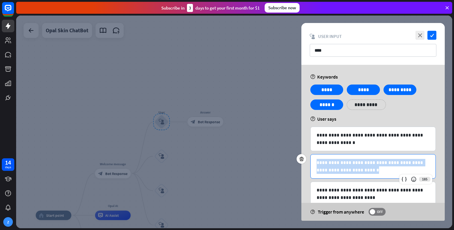
drag, startPoint x: 367, startPoint y: 173, endPoint x: 311, endPoint y: 163, distance: 56.9
click at [311, 163] on div "**********" at bounding box center [373, 166] width 125 height 24
copy p "**********"
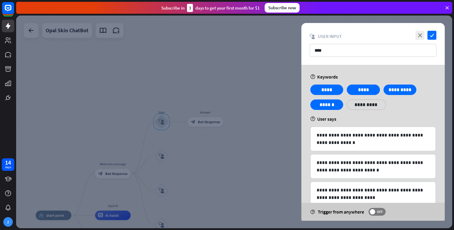
click at [174, 84] on div at bounding box center [234, 122] width 436 height 213
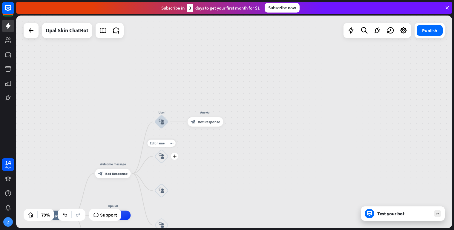
click at [160, 158] on icon "block_user_input" at bounding box center [162, 156] width 6 height 6
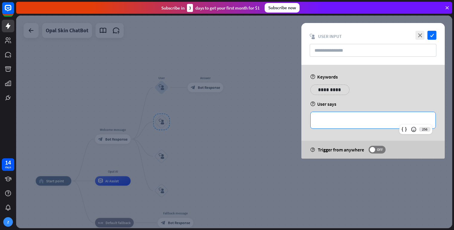
click at [327, 119] on p "**********" at bounding box center [372, 119] width 113 height 7
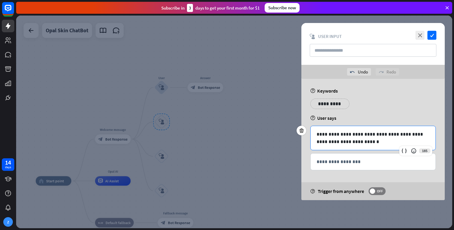
click at [328, 105] on p "**********" at bounding box center [330, 103] width 30 height 7
click at [409, 119] on div "help User says" at bounding box center [372, 118] width 125 height 6
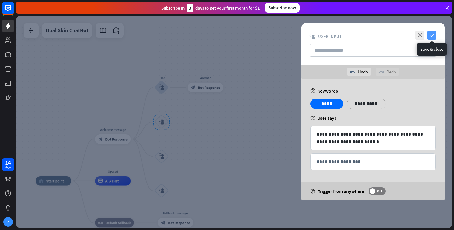
click at [432, 35] on icon "check" at bounding box center [431, 35] width 9 height 9
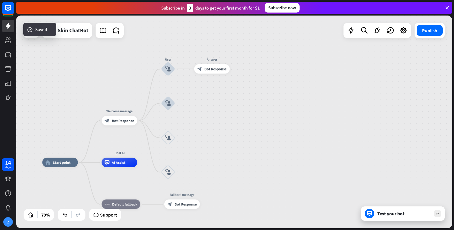
drag, startPoint x: 241, startPoint y: 85, endPoint x: 246, endPoint y: 65, distance: 20.3
click at [246, 65] on div "home_2 Start point Welcome message block_bot_response Bot Response User block_u…" at bounding box center [234, 122] width 436 height 213
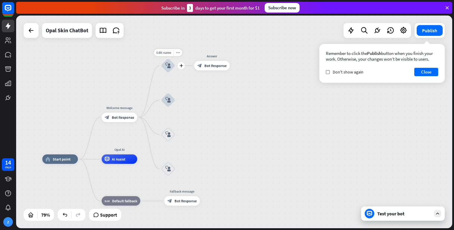
click at [171, 64] on icon "block_user_input" at bounding box center [168, 66] width 6 height 6
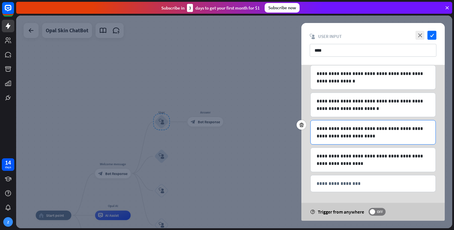
scroll to position [62, 0]
drag, startPoint x: 354, startPoint y: 139, endPoint x: 357, endPoint y: 128, distance: 10.7
click at [310, 127] on div "**********" at bounding box center [372, 132] width 125 height 24
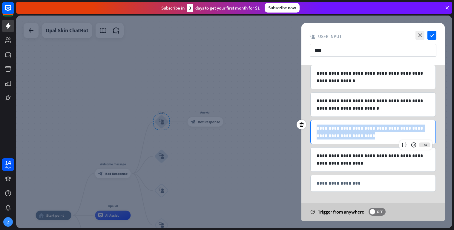
drag, startPoint x: 353, startPoint y: 135, endPoint x: 308, endPoint y: 127, distance: 45.0
click at [310, 127] on div "**********" at bounding box center [372, 132] width 125 height 24
copy p "**********"
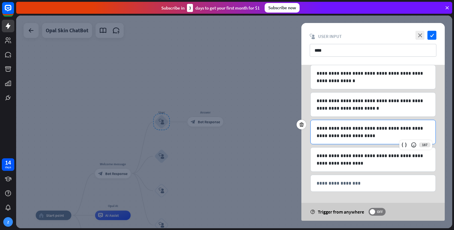
click at [232, 115] on div at bounding box center [234, 122] width 436 height 213
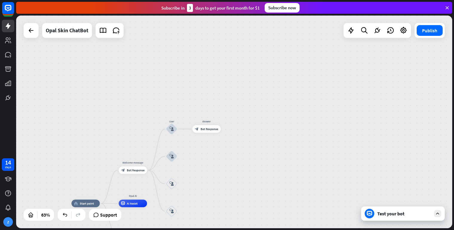
drag, startPoint x: 201, startPoint y: 174, endPoint x: 201, endPoint y: 131, distance: 42.7
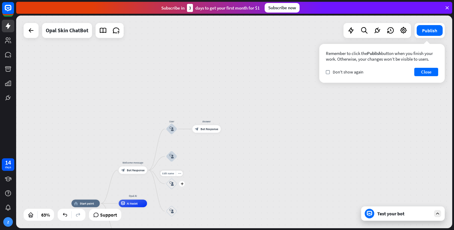
click at [170, 184] on icon "block_user_input" at bounding box center [171, 184] width 4 height 4
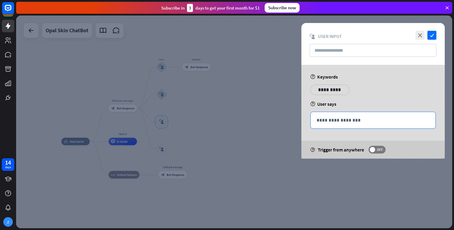
click at [373, 119] on p "**********" at bounding box center [372, 119] width 113 height 7
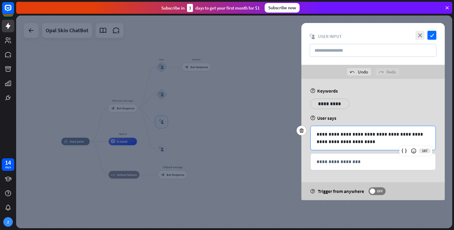
click at [328, 105] on p "**********" at bounding box center [330, 103] width 30 height 7
click at [398, 99] on div "**********" at bounding box center [372, 139] width 143 height 121
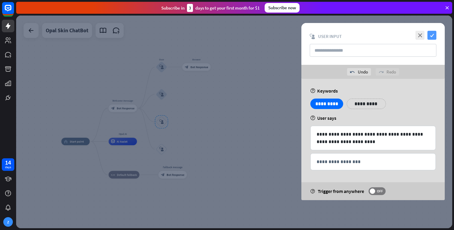
click at [434, 35] on icon "check" at bounding box center [431, 35] width 9 height 9
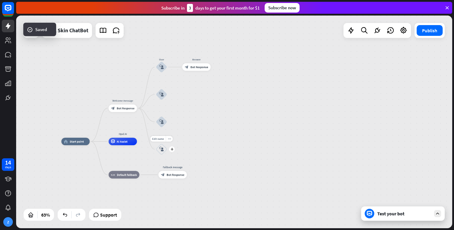
click at [164, 148] on div "block_user_input" at bounding box center [161, 149] width 11 height 11
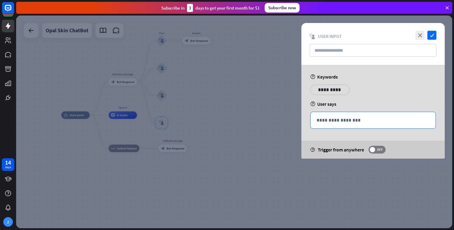
click at [339, 118] on p "**********" at bounding box center [372, 119] width 113 height 7
click at [328, 91] on p "**********" at bounding box center [330, 89] width 30 height 7
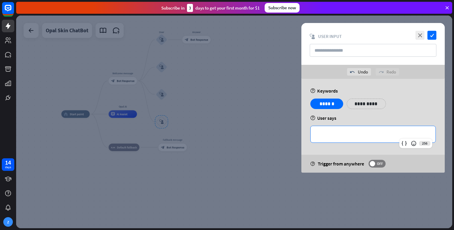
click at [357, 129] on div "**********" at bounding box center [373, 134] width 125 height 16
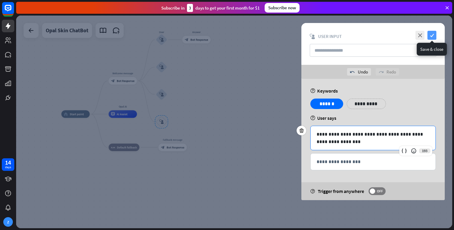
click at [434, 32] on icon "check" at bounding box center [431, 35] width 9 height 9
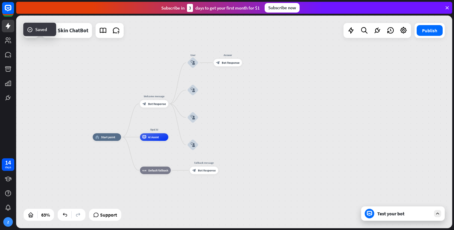
drag, startPoint x: 213, startPoint y: 72, endPoint x: 244, endPoint y: 94, distance: 38.5
click at [244, 94] on div "home_2 Start point Welcome message block_bot_response Bot Response User block_u…" at bounding box center [234, 122] width 436 height 213
click at [233, 66] on div "block_bot_response Bot Response" at bounding box center [227, 62] width 28 height 7
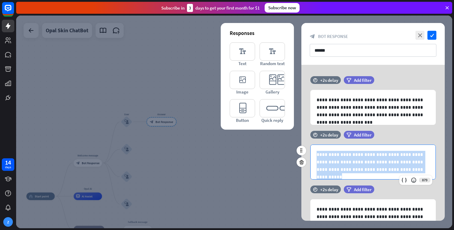
drag, startPoint x: 396, startPoint y: 171, endPoint x: 297, endPoint y: 152, distance: 101.2
click at [310, 152] on div "**********" at bounding box center [372, 162] width 125 height 35
copy p "**********"
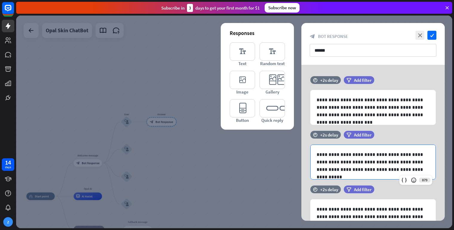
click at [263, 156] on div at bounding box center [234, 122] width 436 height 213
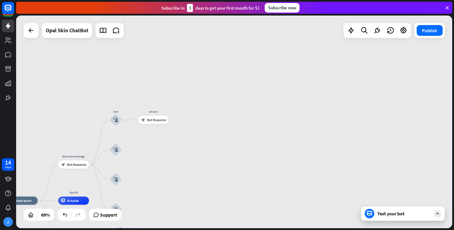
drag, startPoint x: 249, startPoint y: 147, endPoint x: 318, endPoint y: 113, distance: 76.5
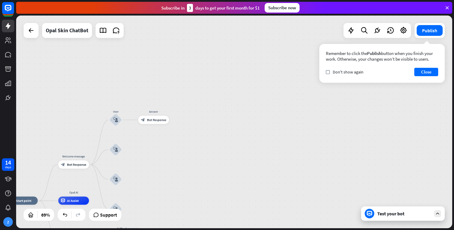
drag, startPoint x: 218, startPoint y: 152, endPoint x: 277, endPoint y: 119, distance: 67.4
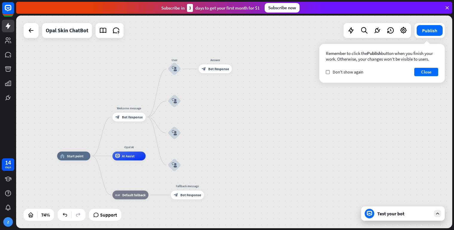
drag, startPoint x: 244, startPoint y: 132, endPoint x: 315, endPoint y: 81, distance: 87.7
click at [315, 81] on div "home_2 Start point Welcome message block_bot_response Bot Response User block_u…" at bounding box center [234, 122] width 436 height 213
click at [172, 102] on div "block_user_input" at bounding box center [174, 100] width 13 height 13
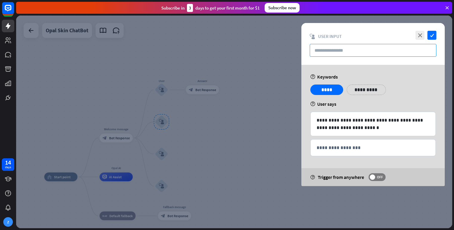
click at [344, 51] on input "text" at bounding box center [373, 50] width 127 height 13
type input "*"
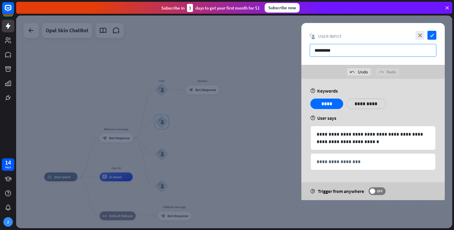
type input "*********"
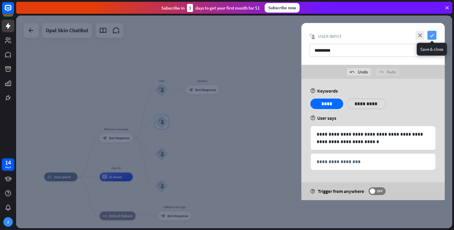
click at [432, 35] on icon "check" at bounding box center [431, 35] width 9 height 9
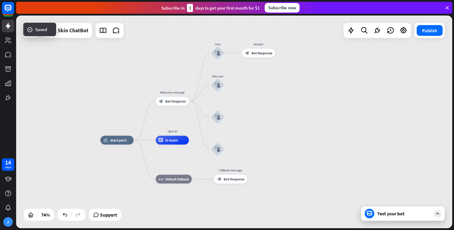
drag, startPoint x: 225, startPoint y: 128, endPoint x: 282, endPoint y: 91, distance: 66.9
click at [282, 91] on div "home_2 Start point Welcome message block_bot_response Bot Response User block_u…" at bounding box center [234, 122] width 436 height 213
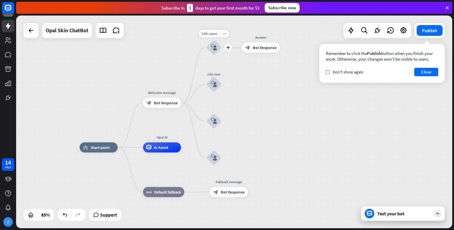
click at [217, 45] on icon "block_user_input" at bounding box center [214, 47] width 6 height 6
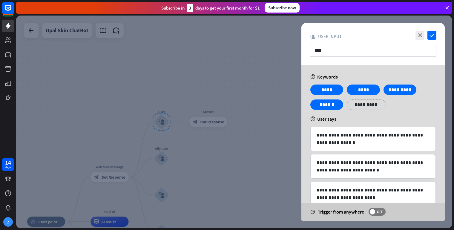
click at [346, 43] on div "close check block_user_input User Input ****" at bounding box center [372, 44] width 143 height 42
click at [347, 49] on input "****" at bounding box center [373, 50] width 127 height 13
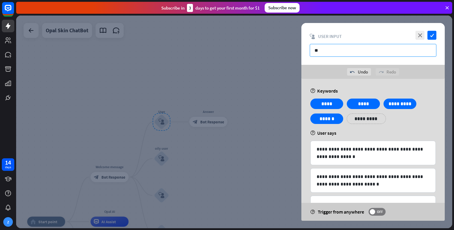
type input "*"
type input "*********"
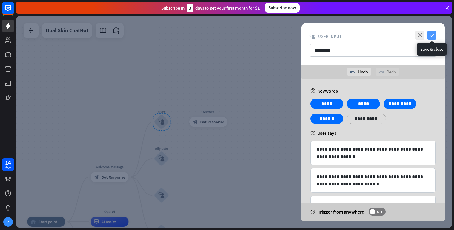
click at [432, 36] on icon "check" at bounding box center [431, 35] width 9 height 9
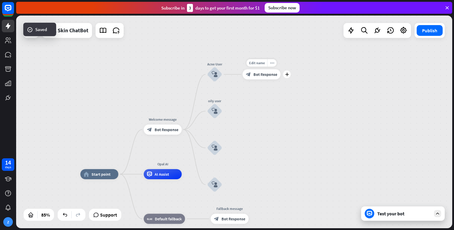
drag, startPoint x: 225, startPoint y: 137, endPoint x: 261, endPoint y: 94, distance: 56.4
click at [278, 79] on div "Edit name more_horiz plus block_bot_response Bot Response" at bounding box center [261, 74] width 38 height 10
click at [230, 110] on icon "plus" at bounding box center [228, 111] width 4 height 4
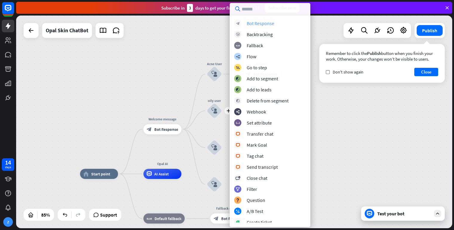
click at [261, 23] on div "Bot Response" at bounding box center [260, 23] width 27 height 6
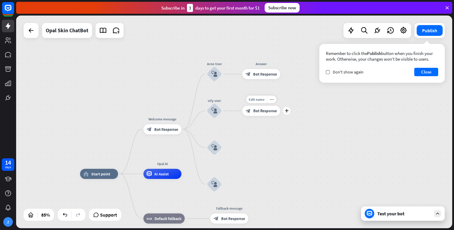
click at [265, 112] on span "Bot Response" at bounding box center [265, 110] width 24 height 5
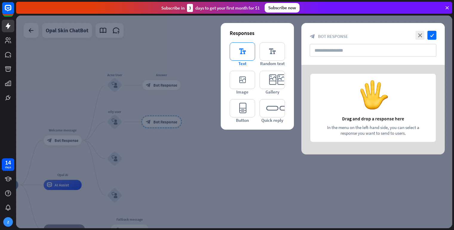
click at [250, 59] on icon "editor_text" at bounding box center [242, 51] width 25 height 18
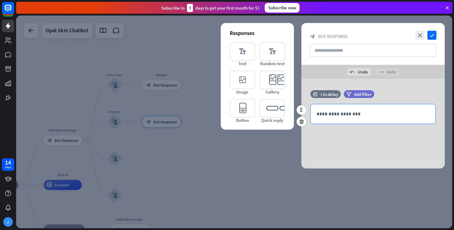
click at [334, 114] on p "**********" at bounding box center [372, 113] width 113 height 7
click at [139, 187] on div at bounding box center [234, 122] width 436 height 213
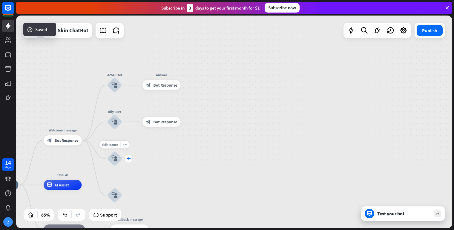
click at [127, 159] on div "plus" at bounding box center [128, 158] width 7 height 7
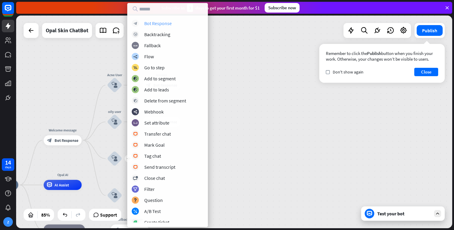
click at [171, 26] on div "Bot Response" at bounding box center [157, 23] width 27 height 6
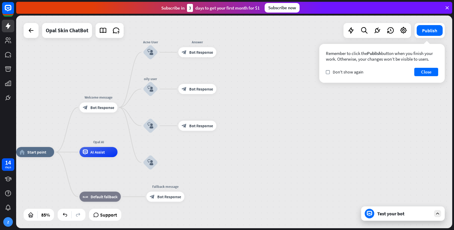
drag, startPoint x: 226, startPoint y: 128, endPoint x: 252, endPoint y: 104, distance: 35.3
click at [262, 95] on div "home_2 Start point Welcome message block_bot_response Bot Response Acne User bl…" at bounding box center [234, 122] width 436 height 213
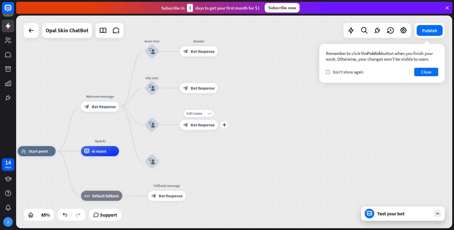
click at [214, 122] on div "block_bot_response Bot Response" at bounding box center [199, 125] width 38 height 10
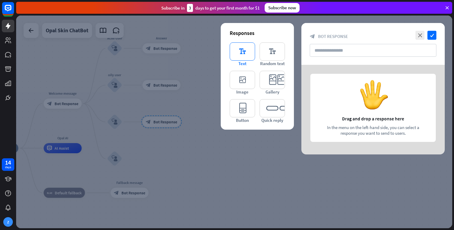
click at [245, 57] on icon "editor_text" at bounding box center [242, 51] width 25 height 18
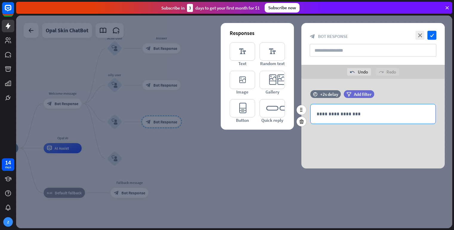
click at [346, 109] on div "**********" at bounding box center [373, 113] width 125 height 19
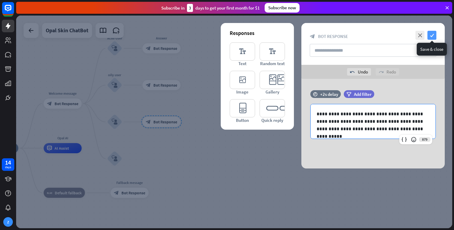
click at [435, 36] on icon "check" at bounding box center [431, 35] width 9 height 9
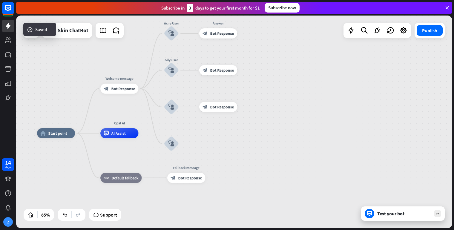
drag, startPoint x: 232, startPoint y: 96, endPoint x: 273, endPoint y: 85, distance: 42.2
click at [285, 82] on div "home_2 Start point Welcome message block_bot_response Bot Response Acne User bl…" at bounding box center [234, 122] width 436 height 213
click at [175, 107] on icon "block_user_input" at bounding box center [173, 107] width 6 height 6
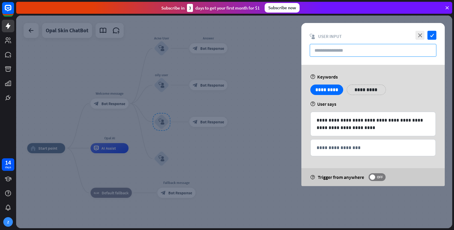
click at [328, 53] on input "text" at bounding box center [373, 50] width 127 height 13
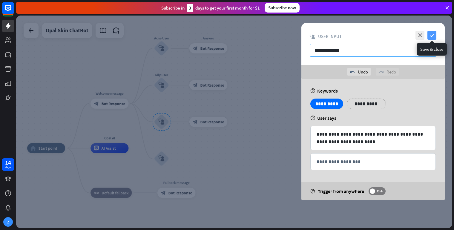
type input "**********"
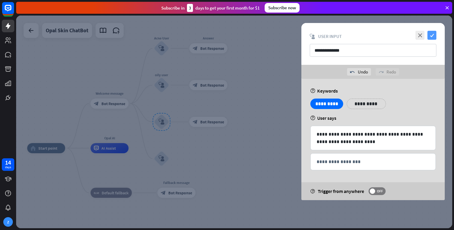
click at [435, 35] on icon "check" at bounding box center [431, 35] width 9 height 9
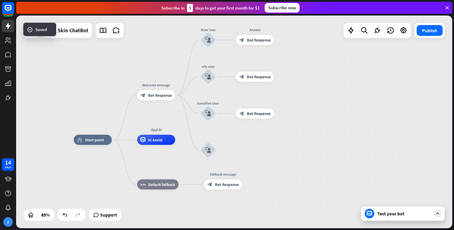
drag, startPoint x: 291, startPoint y: 111, endPoint x: 301, endPoint y: 117, distance: 11.9
click at [344, 101] on div "home_2 Start point Welcome message block_bot_response Bot Response Acne User bl…" at bounding box center [234, 122] width 436 height 213
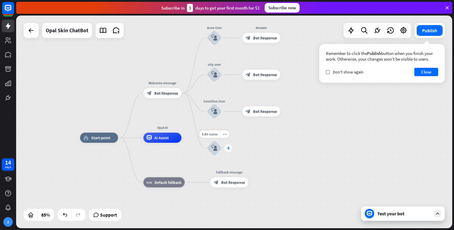
click at [227, 148] on icon "plus" at bounding box center [228, 148] width 4 height 4
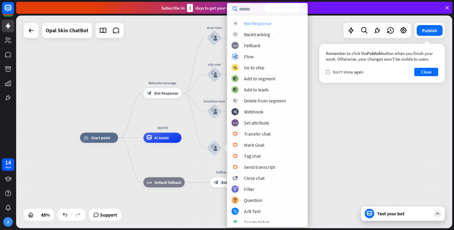
click at [261, 22] on div "Bot Response" at bounding box center [257, 23] width 27 height 6
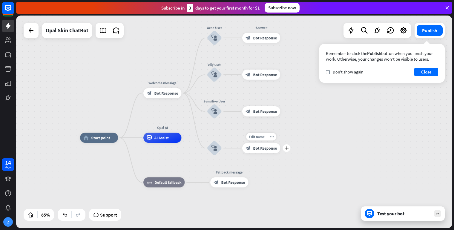
click at [249, 149] on icon "block_bot_response" at bounding box center [247, 148] width 5 height 5
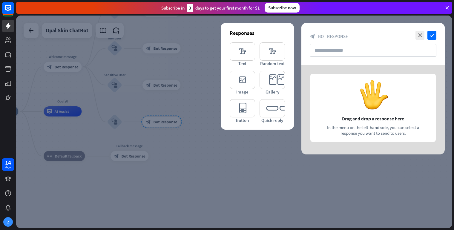
click at [211, 97] on div at bounding box center [234, 122] width 436 height 213
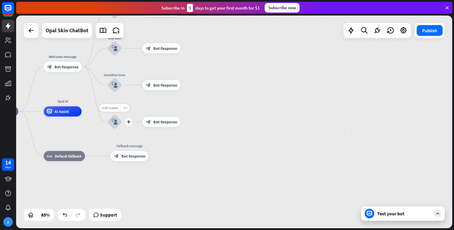
click at [114, 110] on span "Edit name" at bounding box center [110, 108] width 16 height 4
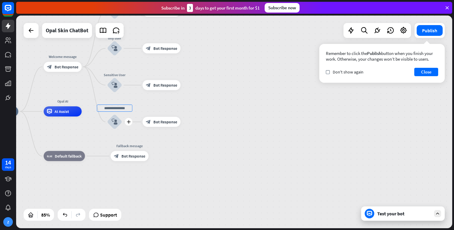
type input "*"
type input "**********"
click at [176, 142] on div "**********" at bounding box center [234, 122] width 436 height 213
drag, startPoint x: 214, startPoint y: 104, endPoint x: 242, endPoint y: 111, distance: 29.0
click at [230, 109] on div "home_2 Start point Welcome message block_bot_response Bot Response Acne User bl…" at bounding box center [234, 122] width 436 height 213
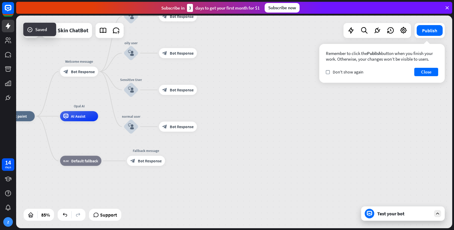
drag, startPoint x: 220, startPoint y: 81, endPoint x: 291, endPoint y: 109, distance: 75.7
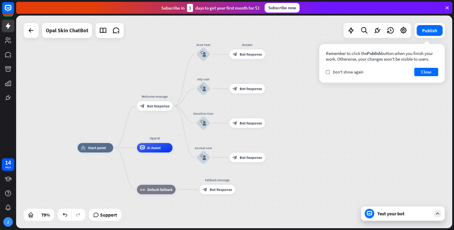
drag, startPoint x: 197, startPoint y: 71, endPoint x: 268, endPoint y: 109, distance: 80.9
click at [268, 109] on div "home_2 Start point Welcome message block_bot_response Bot Response Acne User bl…" at bounding box center [234, 122] width 436 height 213
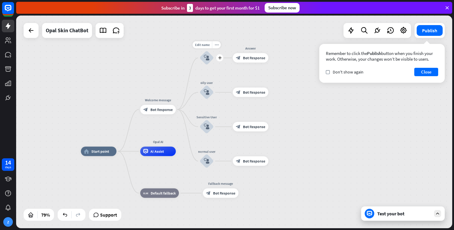
click at [208, 56] on icon "block_user_input" at bounding box center [207, 58] width 6 height 6
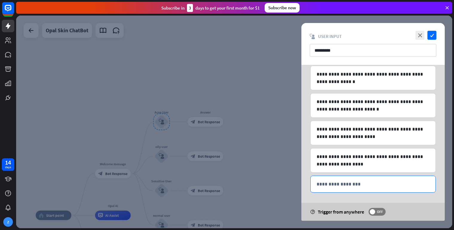
scroll to position [62, 0]
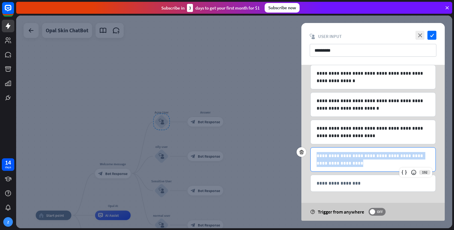
drag, startPoint x: 355, startPoint y: 164, endPoint x: 307, endPoint y: 149, distance: 50.4
click at [310, 149] on div "**********" at bounding box center [372, 159] width 125 height 24
copy p "**********"
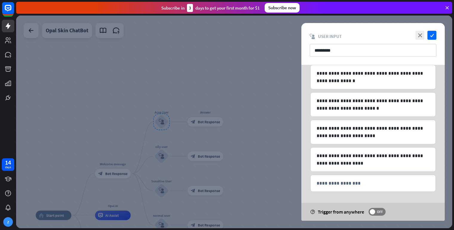
click at [223, 93] on div at bounding box center [234, 122] width 436 height 213
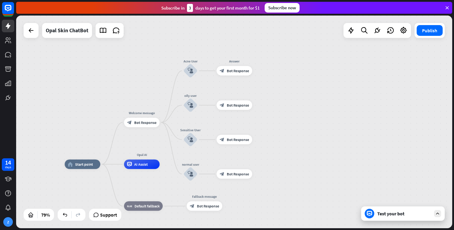
drag, startPoint x: 224, startPoint y: 95, endPoint x: 259, endPoint y: 30, distance: 73.5
click at [259, 30] on div "home_2 Start point Welcome message block_bot_response Bot Response Acne User bl…" at bounding box center [234, 122] width 436 height 213
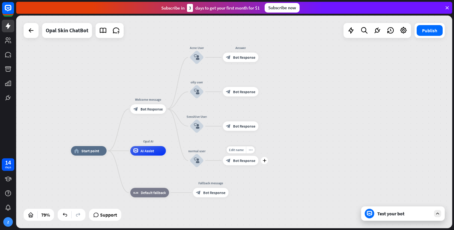
click at [245, 161] on span "Bot Response" at bounding box center [244, 160] width 22 height 5
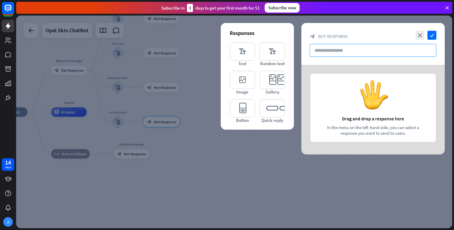
click at [350, 49] on input "text" at bounding box center [373, 50] width 127 height 13
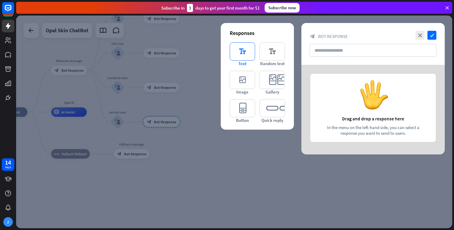
click at [249, 52] on icon "editor_text" at bounding box center [242, 51] width 25 height 18
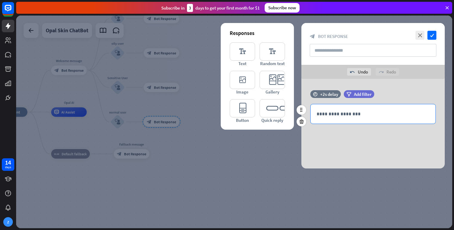
click at [346, 113] on p "**********" at bounding box center [372, 113] width 113 height 7
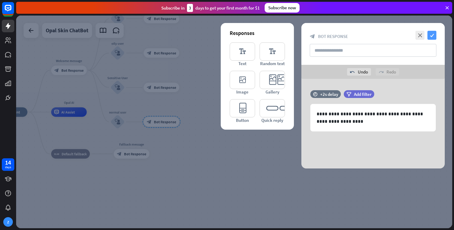
click at [430, 36] on icon "check" at bounding box center [431, 35] width 9 height 9
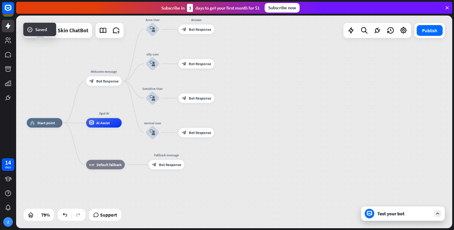
drag, startPoint x: 250, startPoint y: 81, endPoint x: 308, endPoint y: 101, distance: 60.8
click at [316, 101] on div "home_2 Start point Welcome message block_bot_response Bot Response Acne User bl…" at bounding box center [234, 122] width 436 height 213
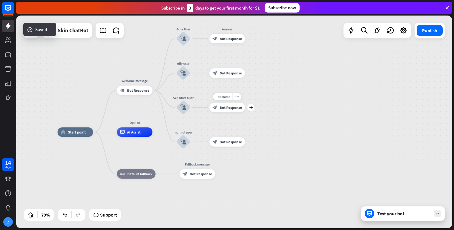
click at [236, 108] on span "Bot Response" at bounding box center [230, 107] width 22 height 5
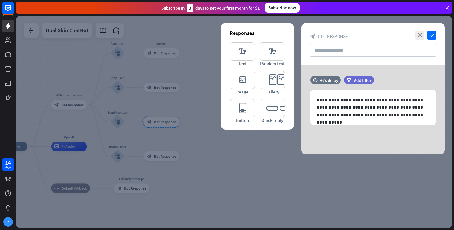
click at [211, 85] on div at bounding box center [234, 122] width 436 height 213
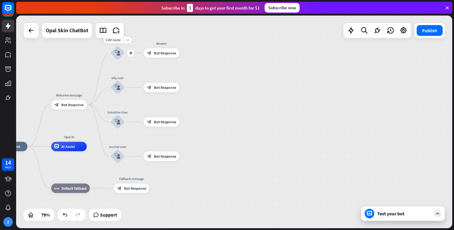
click at [118, 49] on div "block_user_input" at bounding box center [117, 53] width 14 height 14
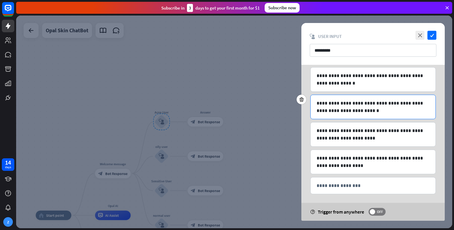
scroll to position [62, 0]
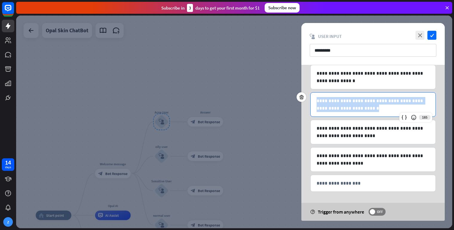
drag, startPoint x: 358, startPoint y: 109, endPoint x: 305, endPoint y: 100, distance: 54.5
click at [310, 100] on div "**********" at bounding box center [372, 104] width 125 height 24
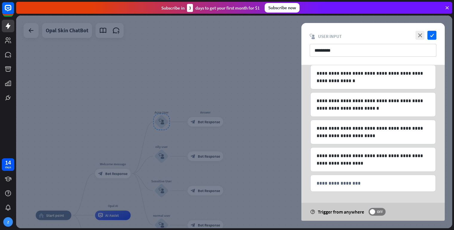
click at [256, 96] on div at bounding box center [234, 122] width 436 height 213
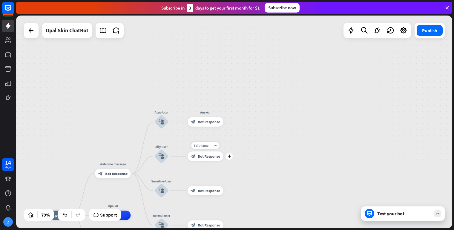
click at [198, 159] on div "block_bot_response Bot Response" at bounding box center [206, 156] width 36 height 10
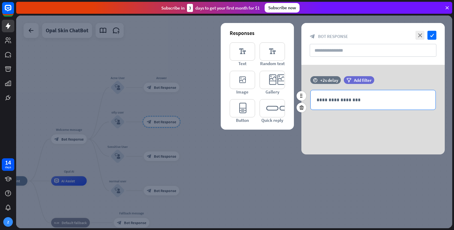
click at [330, 100] on p "**********" at bounding box center [372, 99] width 113 height 7
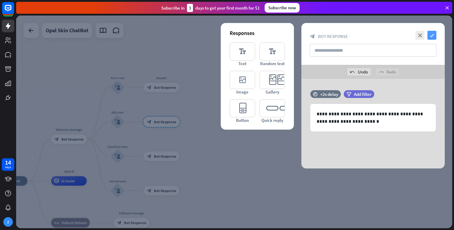
click at [432, 36] on icon "check" at bounding box center [431, 35] width 9 height 9
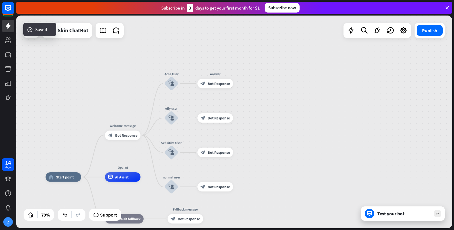
drag, startPoint x: 212, startPoint y: 114, endPoint x: 208, endPoint y: 104, distance: 11.3
click at [268, 109] on div "home_2 Start point Welcome message block_bot_response Bot Response Acne User bl…" at bounding box center [234, 122] width 436 height 213
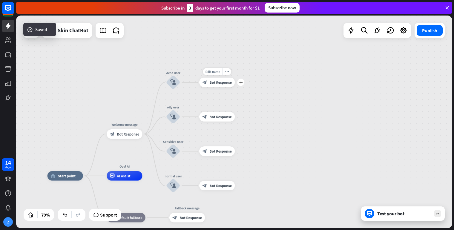
click at [212, 86] on div "block_bot_response Bot Response" at bounding box center [217, 83] width 36 height 10
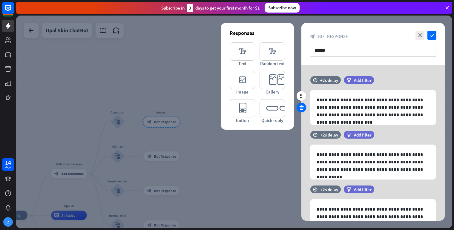
click at [300, 107] on icon at bounding box center [302, 107] width 6 height 5
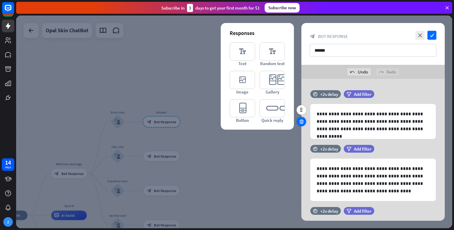
click at [302, 123] on icon at bounding box center [302, 121] width 6 height 5
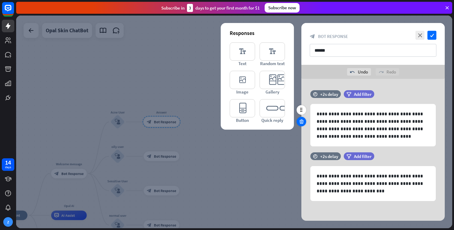
click at [300, 122] on icon at bounding box center [302, 121] width 6 height 5
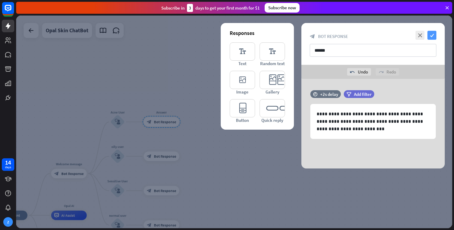
click at [432, 36] on icon "check" at bounding box center [431, 35] width 9 height 9
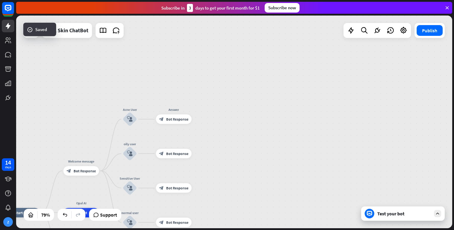
drag, startPoint x: 275, startPoint y: 110, endPoint x: 352, endPoint y: 87, distance: 79.8
click at [353, 87] on div "home_2 Start point Welcome message block_bot_response Bot Response Acne User bl…" at bounding box center [234, 122] width 436 height 213
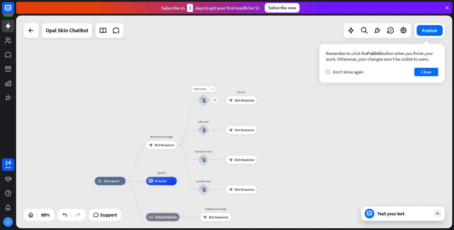
drag, startPoint x: 205, startPoint y: 118, endPoint x: 213, endPoint y: 101, distance: 19.2
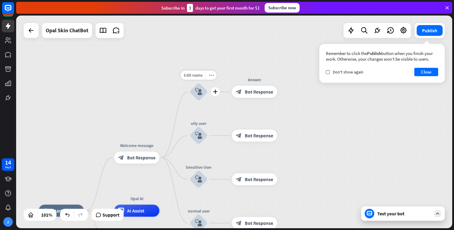
click at [203, 94] on div "block_user_input" at bounding box center [199, 92] width 18 height 18
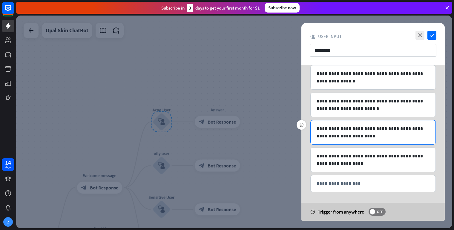
scroll to position [62, 0]
click at [303, 125] on icon at bounding box center [302, 124] width 6 height 5
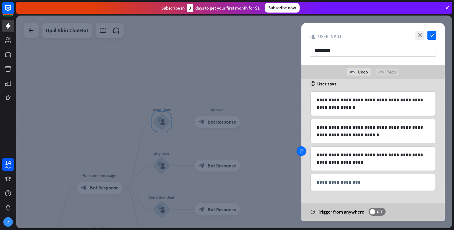
scroll to position [48, 0]
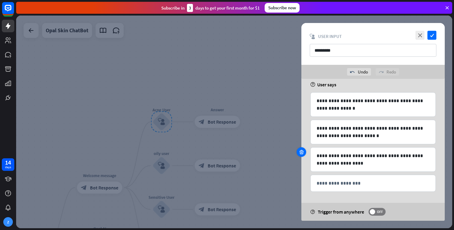
click at [302, 152] on icon at bounding box center [302, 151] width 6 height 5
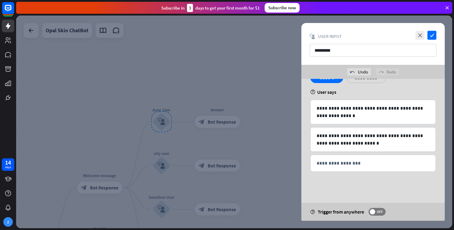
scroll to position [21, 0]
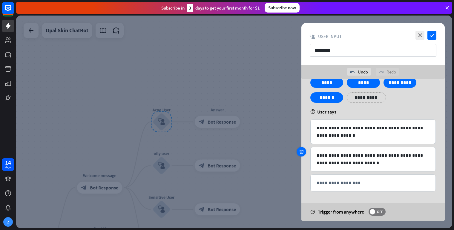
click at [300, 150] on icon at bounding box center [302, 151] width 6 height 5
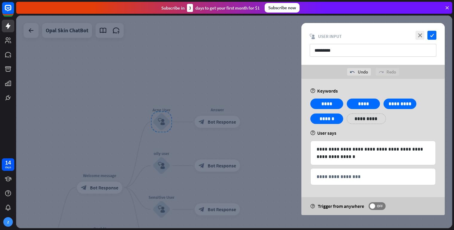
scroll to position [0, 0]
drag, startPoint x: 267, startPoint y: 116, endPoint x: 281, endPoint y: 112, distance: 14.9
click at [281, 112] on div at bounding box center [234, 122] width 436 height 213
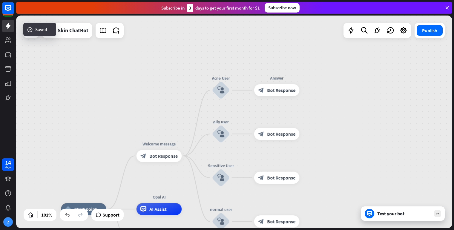
drag, startPoint x: 286, startPoint y: 91, endPoint x: 346, endPoint y: 58, distance: 68.9
click at [346, 58] on div "home_2 Start point Welcome message block_bot_response Bot Response Acne User bl…" at bounding box center [234, 122] width 436 height 213
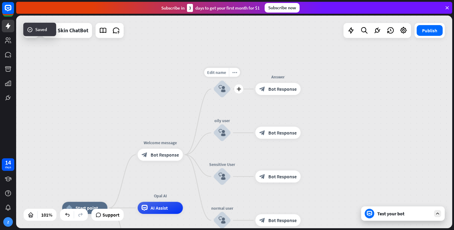
click at [226, 87] on div "block_user_input" at bounding box center [222, 89] width 18 height 18
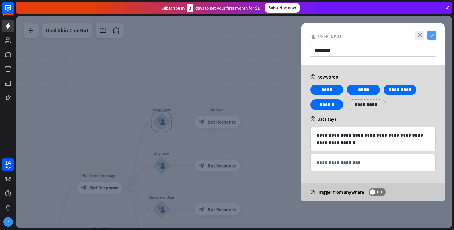
click at [433, 39] on icon "check" at bounding box center [431, 35] width 9 height 9
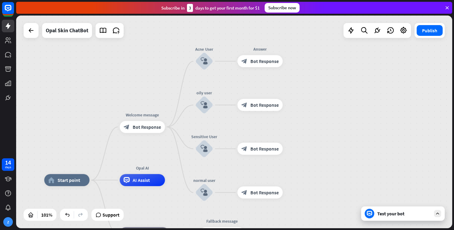
drag, startPoint x: 289, startPoint y: 90, endPoint x: 319, endPoint y: 44, distance: 54.9
click at [331, 27] on div "home_2 Start point Welcome message block_bot_response Bot Response Acne User bl…" at bounding box center [234, 122] width 436 height 213
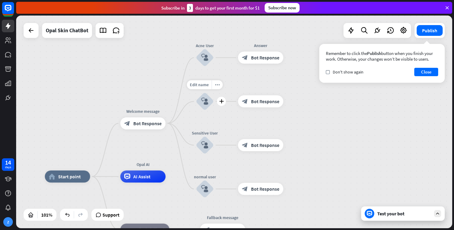
click at [203, 103] on icon "block_user_input" at bounding box center [204, 101] width 7 height 7
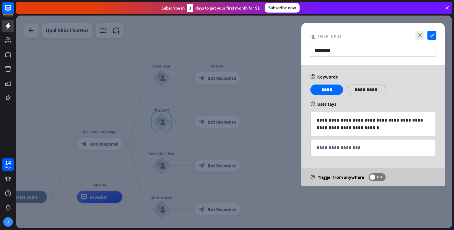
click at [266, 144] on div at bounding box center [234, 122] width 436 height 213
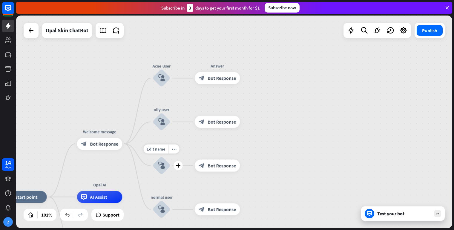
click at [160, 159] on div "block_user_input" at bounding box center [161, 165] width 18 height 18
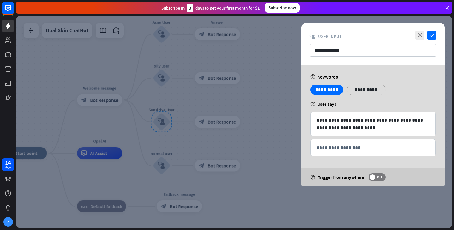
click at [179, 150] on div at bounding box center [234, 122] width 436 height 213
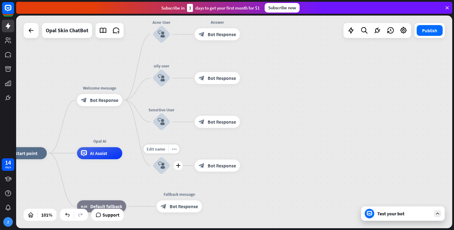
click at [161, 162] on div "block_user_input" at bounding box center [161, 165] width 18 height 18
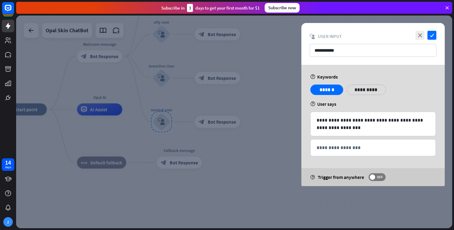
click at [236, 181] on div at bounding box center [234, 122] width 436 height 213
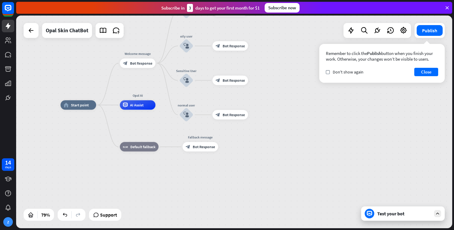
click at [285, 109] on div "home_2 Start point Welcome message block_bot_response Bot Response Acne User bl…" at bounding box center [234, 122] width 436 height 213
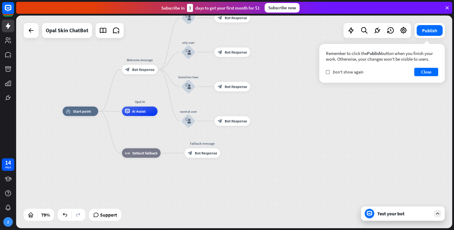
drag, startPoint x: 245, startPoint y: 59, endPoint x: 269, endPoint y: 89, distance: 38.7
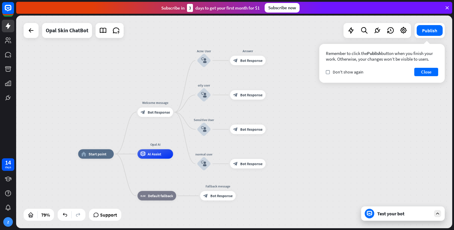
drag, startPoint x: 279, startPoint y: 73, endPoint x: 314, endPoint y: 99, distance: 43.5
click at [294, 116] on div "home_2 Start point Welcome message block_bot_response Bot Response Acne User bl…" at bounding box center [234, 122] width 436 height 213
click at [423, 72] on button "Close" at bounding box center [426, 72] width 24 height 8
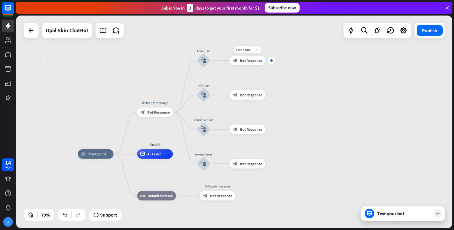
click at [272, 60] on icon "plus" at bounding box center [271, 60] width 4 height 3
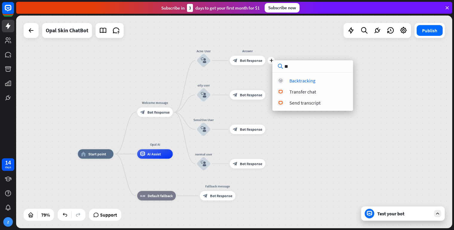
type input "*"
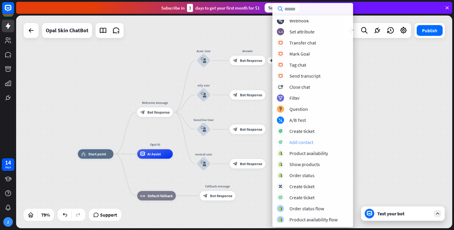
scroll to position [125, 0]
click at [264, 113] on div "home_2 Start point Welcome message block_bot_response Bot Response Acne User bl…" at bounding box center [234, 122] width 436 height 213
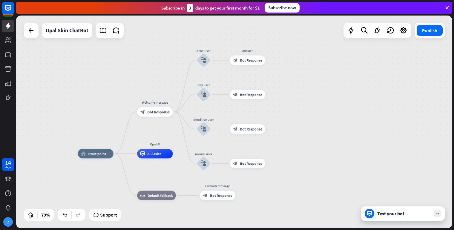
click at [439, 211] on icon at bounding box center [437, 213] width 5 height 5
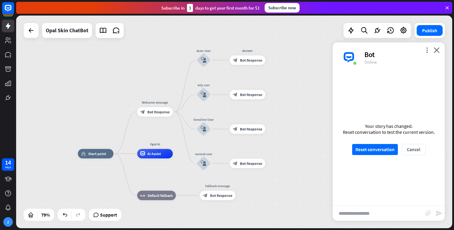
scroll to position [98, 0]
click at [394, 151] on button "Reset conversation" at bounding box center [375, 149] width 46 height 11
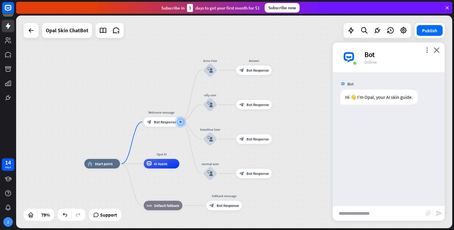
click at [364, 210] on input "text" at bounding box center [379, 213] width 93 height 15
paste input "**********"
type input "**********"
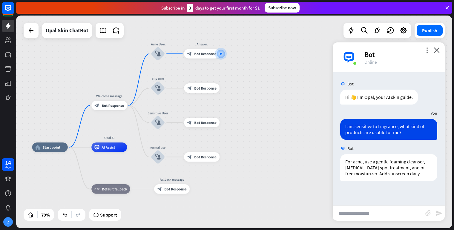
drag, startPoint x: 269, startPoint y: 114, endPoint x: 309, endPoint y: 46, distance: 79.1
click at [309, 46] on div "home_2 Start point Welcome message block_bot_response Bot Response Acne User bl…" at bounding box center [234, 122] width 436 height 213
click at [157, 58] on div "block_user_input" at bounding box center [158, 54] width 14 height 14
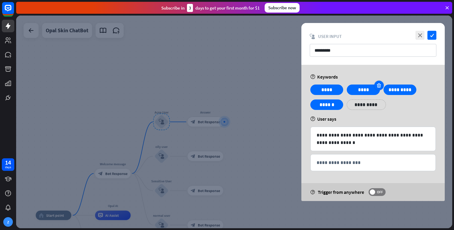
click at [378, 85] on icon at bounding box center [379, 85] width 6 height 5
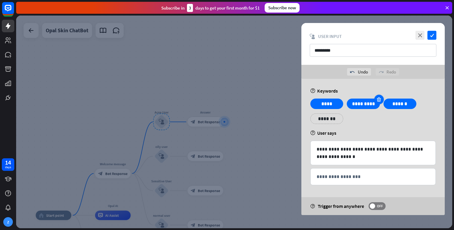
click at [378, 99] on icon at bounding box center [379, 99] width 6 height 5
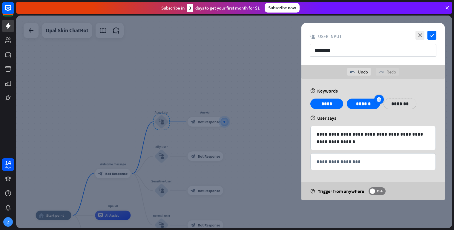
click at [378, 99] on icon at bounding box center [379, 99] width 6 height 5
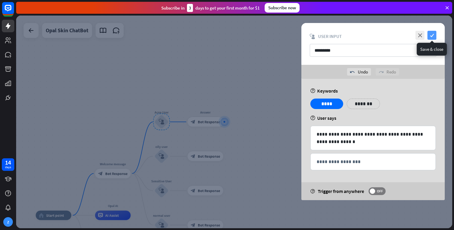
click at [428, 36] on icon "check" at bounding box center [431, 35] width 9 height 9
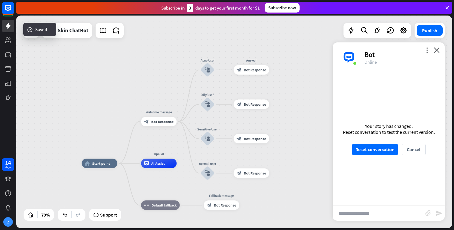
drag, startPoint x: 247, startPoint y: 101, endPoint x: 297, endPoint y: 44, distance: 75.8
click at [297, 44] on div "home_2 Start point Welcome message block_bot_response Bot Response Acne User bl…" at bounding box center [234, 122] width 436 height 213
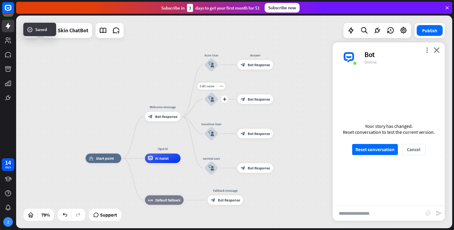
click at [216, 101] on div "block_user_input" at bounding box center [211, 99] width 14 height 14
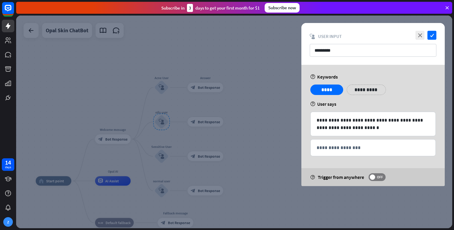
click at [210, 132] on div at bounding box center [234, 122] width 436 height 213
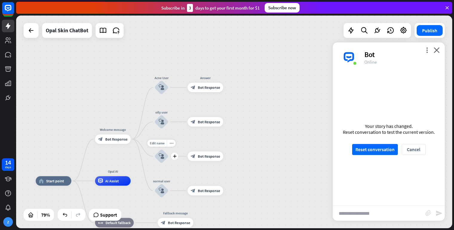
click at [167, 156] on div "block_user_input" at bounding box center [161, 156] width 14 height 14
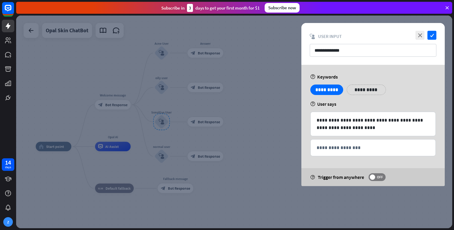
click at [166, 155] on div at bounding box center [234, 122] width 436 height 213
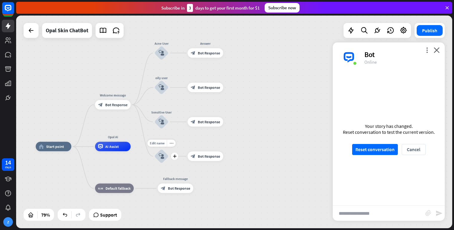
click at [165, 154] on div "block_user_input" at bounding box center [161, 156] width 14 height 14
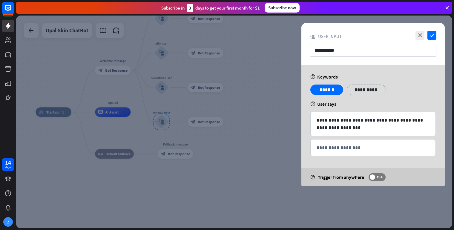
click at [277, 113] on div at bounding box center [234, 122] width 436 height 213
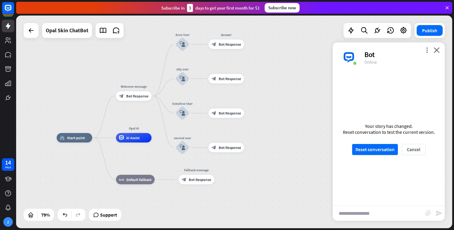
drag, startPoint x: 276, startPoint y: 104, endPoint x: 303, endPoint y: 129, distance: 36.8
click at [294, 137] on div "home_2 Start point Welcome message block_bot_response Bot Response Acne User bl…" at bounding box center [234, 122] width 436 height 213
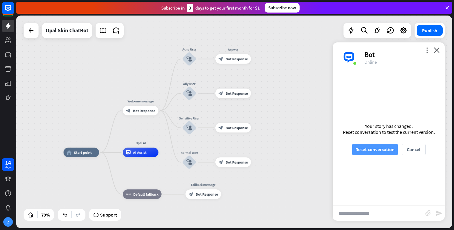
click at [376, 150] on button "Reset conversation" at bounding box center [375, 149] width 46 height 11
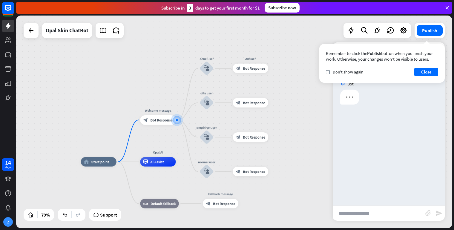
click at [374, 216] on input "text" at bounding box center [379, 213] width 93 height 15
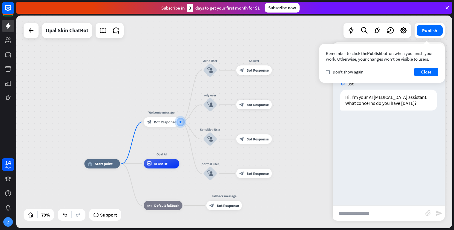
paste input "**********"
type input "**********"
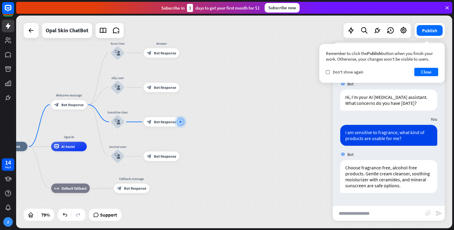
paste input "**********"
click at [389, 214] on input "**********" at bounding box center [379, 213] width 93 height 15
click at [390, 214] on input "**********" at bounding box center [379, 213] width 93 height 15
type input "**********"
click at [437, 212] on icon "send" at bounding box center [438, 213] width 7 height 7
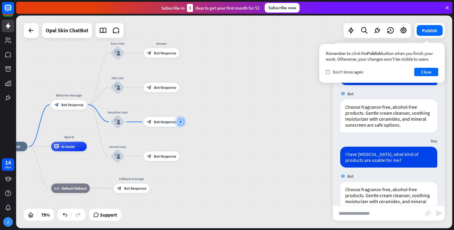
scroll to position [79, 0]
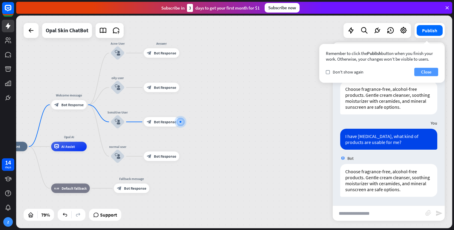
click at [432, 70] on button "Close" at bounding box center [426, 72] width 24 height 8
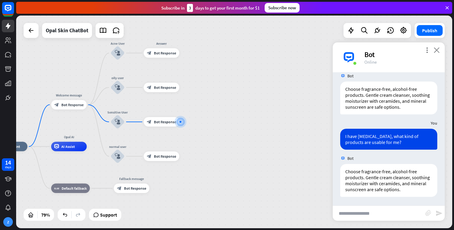
click at [437, 50] on icon "close" at bounding box center [437, 50] width 6 height 6
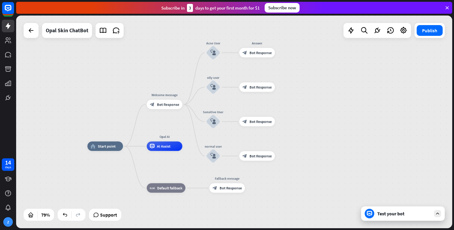
drag, startPoint x: 310, startPoint y: 73, endPoint x: 353, endPoint y: 77, distance: 42.9
click at [406, 71] on div "home_2 Start point Welcome message block_bot_response Bot Response Acne User bl…" at bounding box center [234, 122] width 436 height 213
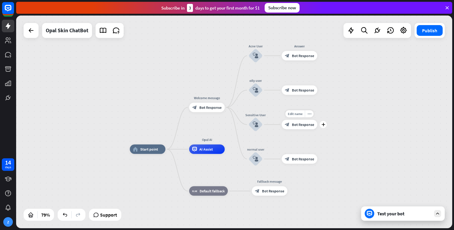
drag, startPoint x: 282, startPoint y: 115, endPoint x: 324, endPoint y: 118, distance: 42.5
click at [317, 120] on div "Edit name more_horiz plus block_bot_response Bot Response" at bounding box center [300, 125] width 36 height 10
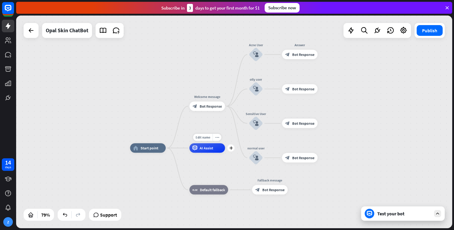
click at [207, 151] on div "AI Assist" at bounding box center [207, 148] width 36 height 10
click at [215, 165] on div "home_2 Start point Welcome message block_bot_response Bot Response Acne User bl…" at bounding box center [303, 232] width 346 height 169
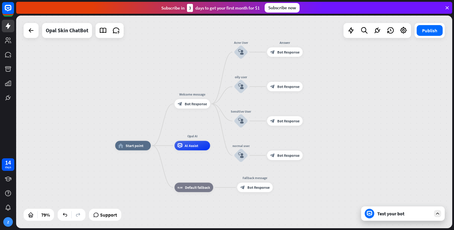
drag, startPoint x: 349, startPoint y: 102, endPoint x: 334, endPoint y: 100, distance: 15.4
click at [334, 100] on div "home_2 Start point Welcome message block_bot_response Bot Response Acne User bl…" at bounding box center [234, 122] width 436 height 213
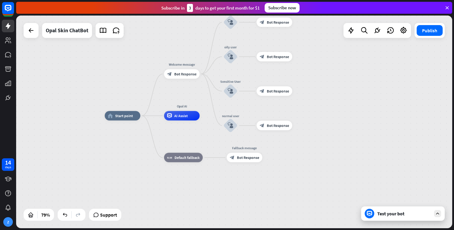
drag, startPoint x: 327, startPoint y: 119, endPoint x: 316, endPoint y: 89, distance: 31.6
click at [316, 89] on div "home_2 Start point Welcome message block_bot_response Bot Response Acne User bl…" at bounding box center [234, 122] width 436 height 213
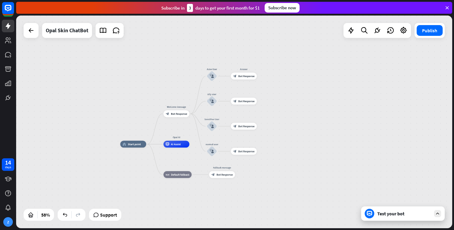
drag, startPoint x: 329, startPoint y: 83, endPoint x: 280, endPoint y: 115, distance: 58.4
click at [281, 116] on div "home_2 Start point Welcome message block_bot_response Bot Response Acne User bl…" at bounding box center [234, 122] width 436 height 213
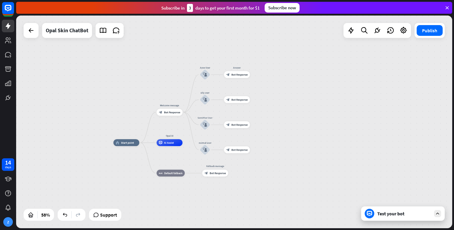
click at [442, 213] on div "Test your bot" at bounding box center [403, 213] width 84 height 14
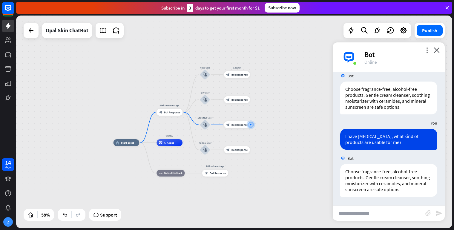
click at [361, 211] on input "text" at bounding box center [379, 213] width 93 height 15
click at [377, 30] on icon at bounding box center [377, 31] width 8 height 8
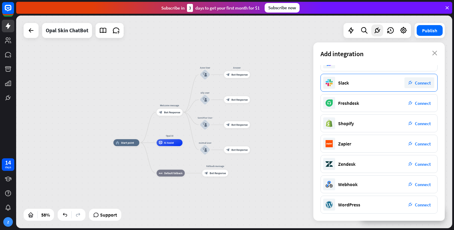
scroll to position [0, 0]
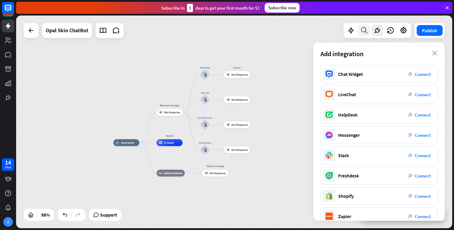
click at [367, 33] on icon at bounding box center [364, 31] width 8 height 8
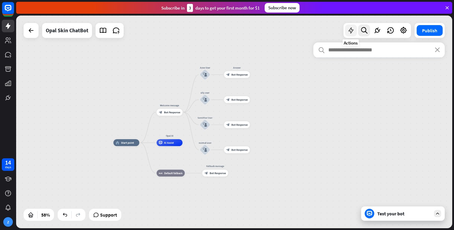
click at [352, 31] on icon at bounding box center [351, 31] width 8 height 8
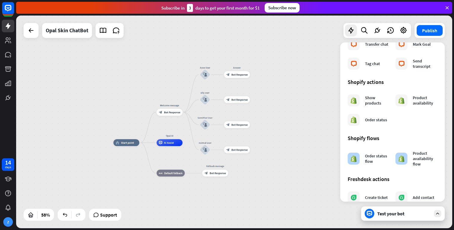
scroll to position [238, 0]
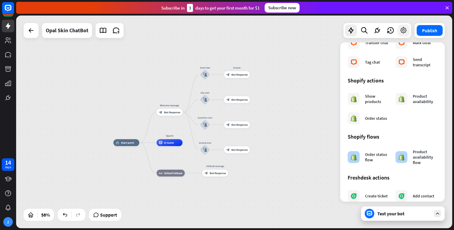
click at [403, 29] on icon at bounding box center [403, 31] width 8 height 8
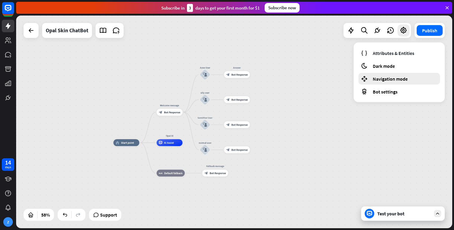
click at [396, 80] on span "Navigation mode" at bounding box center [390, 79] width 35 height 6
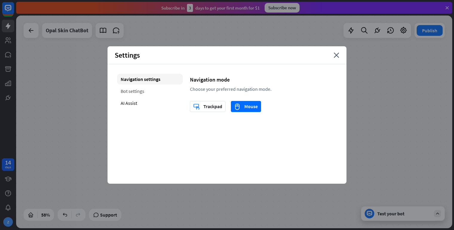
click at [149, 88] on div "Bot settings" at bounding box center [150, 91] width 66 height 11
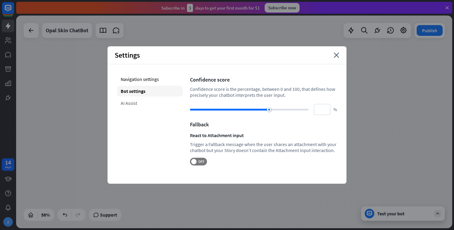
click at [132, 102] on div "AI Assist" at bounding box center [150, 103] width 66 height 11
type input "**"
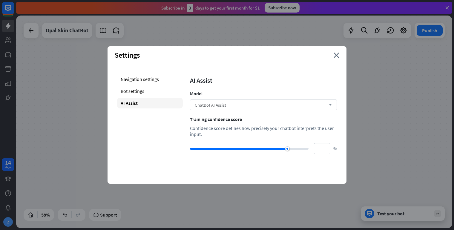
click at [310, 102] on div "ChatBot AI Assist arrow_down" at bounding box center [263, 104] width 147 height 11
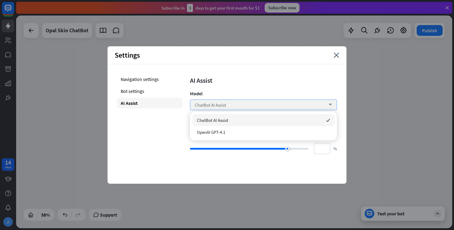
click at [310, 102] on div "ChatBot AI Assist arrow_down" at bounding box center [263, 104] width 147 height 11
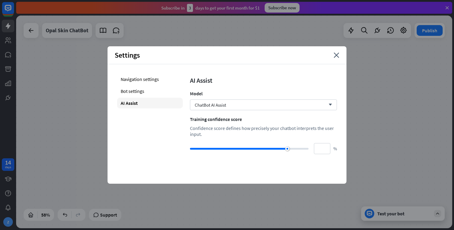
click at [337, 59] on div "Settings close" at bounding box center [226, 55] width 239 height 18
click at [336, 54] on icon "close" at bounding box center [337, 55] width 6 height 5
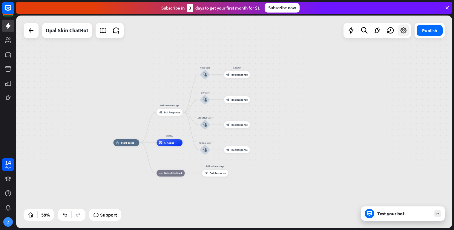
click at [404, 32] on icon at bounding box center [403, 31] width 8 height 8
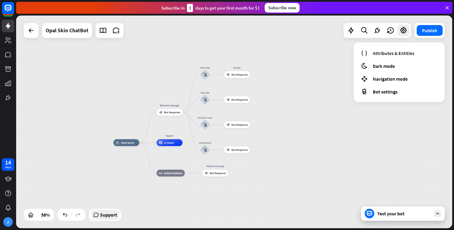
click at [116, 216] on span "Support" at bounding box center [108, 215] width 17 height 10
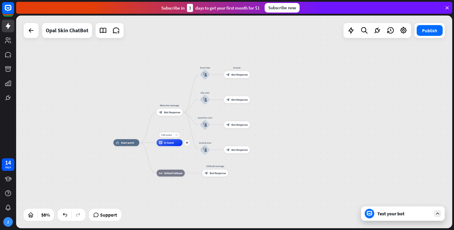
click at [172, 144] on span "AI Assist" at bounding box center [169, 143] width 10 height 4
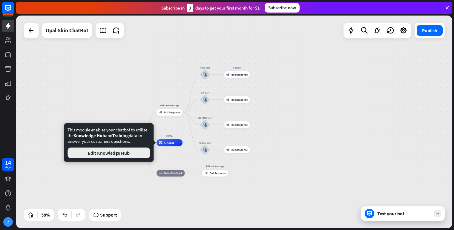
click at [143, 150] on button "Edit Knowledge Hub" at bounding box center [108, 152] width 82 height 11
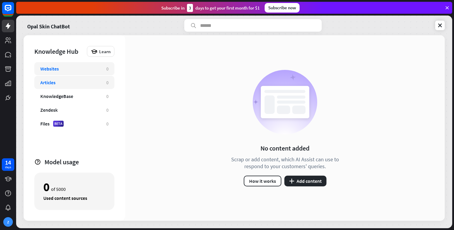
click at [56, 80] on div "Articles" at bounding box center [47, 82] width 15 height 6
click at [70, 96] on div "KnowledgeBase" at bounding box center [56, 96] width 33 height 6
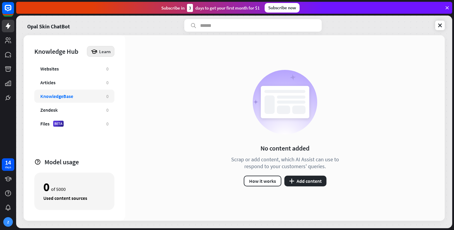
click at [93, 52] on icon at bounding box center [94, 51] width 7 height 7
click at [125, 71] on div "Get started with Knowledge Hub" at bounding box center [126, 68] width 68 height 12
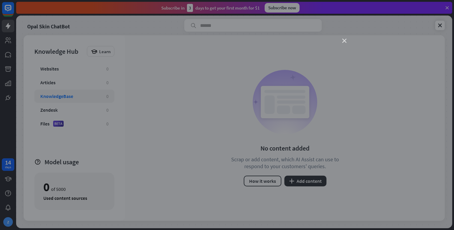
click at [345, 43] on icon "close" at bounding box center [344, 41] width 4 height 4
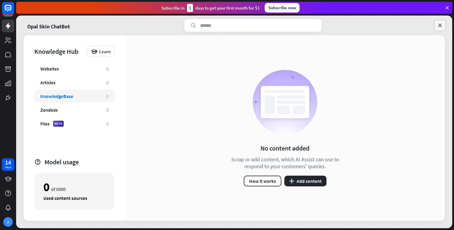
click at [438, 26] on icon at bounding box center [440, 25] width 6 height 6
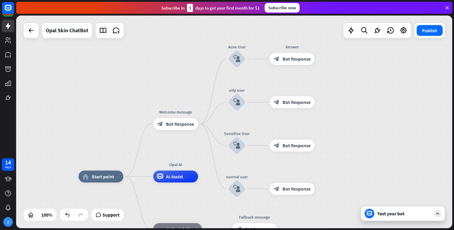
drag, startPoint x: 277, startPoint y: 68, endPoint x: 249, endPoint y: 113, distance: 53.3
click at [246, 111] on div "Edit name more_horiz plus oily user block_user_input" at bounding box center [237, 102] width 18 height 18
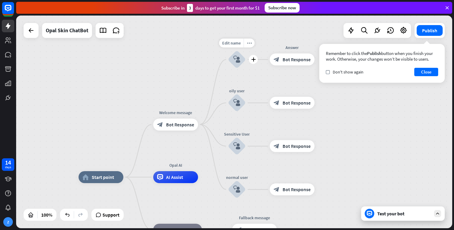
click at [243, 60] on div "block_user_input" at bounding box center [237, 59] width 18 height 18
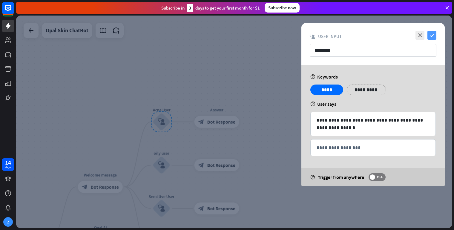
click at [431, 35] on icon "check" at bounding box center [431, 35] width 9 height 9
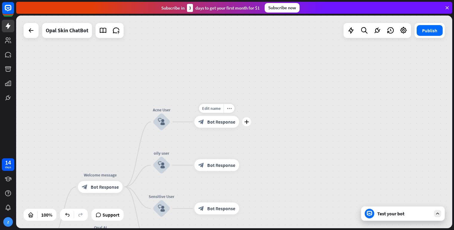
click at [215, 123] on span "Bot Response" at bounding box center [221, 122] width 28 height 6
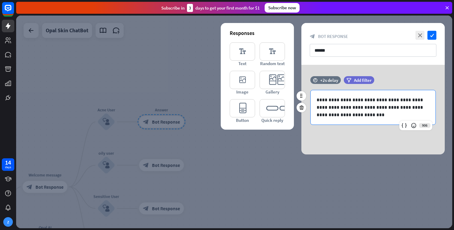
click at [382, 110] on p "**********" at bounding box center [372, 107] width 113 height 22
click at [421, 35] on icon "close" at bounding box center [419, 35] width 9 height 9
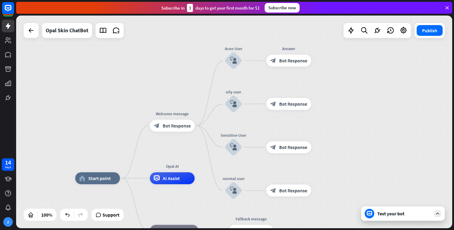
drag, startPoint x: 306, startPoint y: 82, endPoint x: 456, endPoint y: 6, distance: 167.8
click at [452, 16] on div "home_2 Start point Welcome message block_bot_response Bot Response Acne User bl…" at bounding box center [234, 122] width 436 height 213
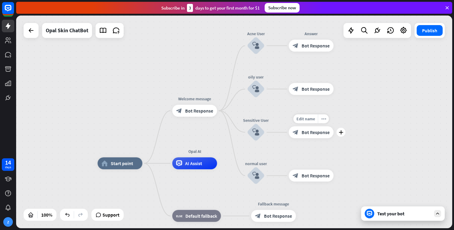
click at [309, 134] on span "Bot Response" at bounding box center [316, 132] width 28 height 6
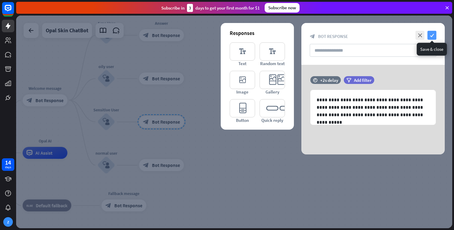
click at [431, 39] on icon "check" at bounding box center [431, 35] width 9 height 9
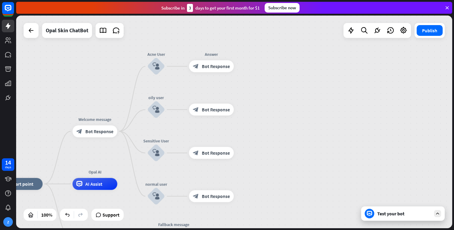
drag, startPoint x: 332, startPoint y: 78, endPoint x: 385, endPoint y: 110, distance: 62.3
click at [385, 110] on div "home_2 Start point Welcome message block_bot_response Bot Response Acne User bl…" at bounding box center [234, 122] width 436 height 213
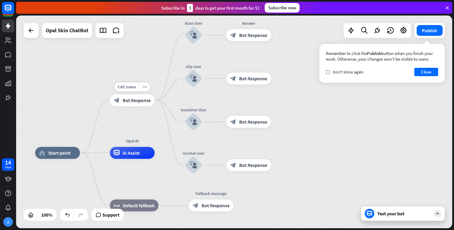
drag, startPoint x: 110, startPoint y: 151, endPoint x: 151, endPoint y: 113, distance: 56.4
click at [150, 110] on div "home_2 Start point Edit name more_horiz Welcome message block_bot_response Bot …" at bounding box center [234, 122] width 436 height 213
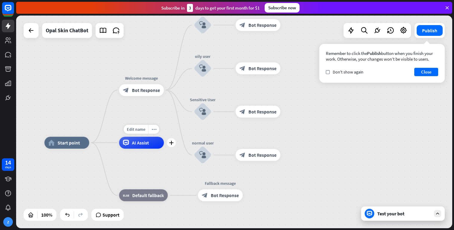
click at [148, 139] on div "AI Assist" at bounding box center [141, 143] width 45 height 12
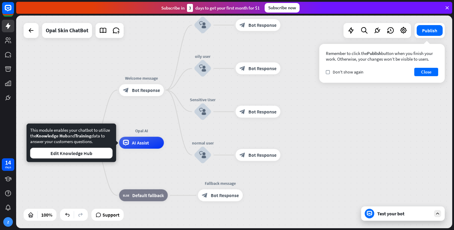
click at [102, 147] on div "This module enables your chatbot to utilize the Knowledge Hub and Training data…" at bounding box center [71, 142] width 82 height 31
click at [101, 150] on button "Edit Knowledge Hub" at bounding box center [71, 153] width 82 height 11
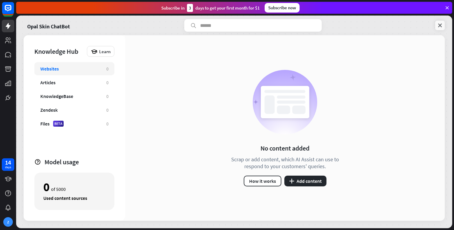
click at [442, 26] on icon at bounding box center [440, 25] width 6 height 6
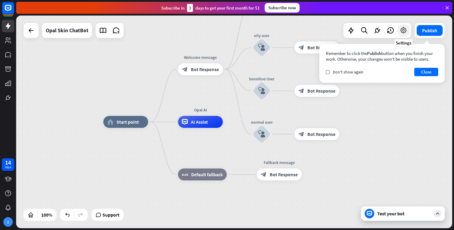
click at [402, 30] on icon at bounding box center [403, 31] width 8 height 8
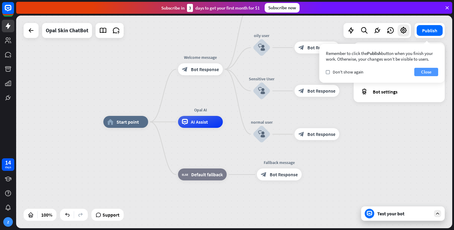
click at [428, 70] on button "Close" at bounding box center [426, 72] width 24 height 8
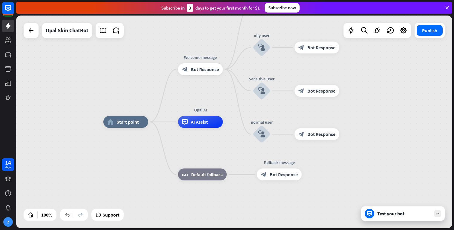
click at [405, 36] on div at bounding box center [376, 30] width 67 height 15
click at [404, 36] on div at bounding box center [403, 30] width 12 height 12
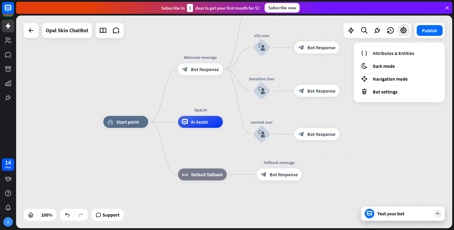
click at [161, 51] on div "home_2 Start point Edit name more_horiz Welcome message block_bot_response Bot …" at bounding box center [234, 122] width 436 height 213
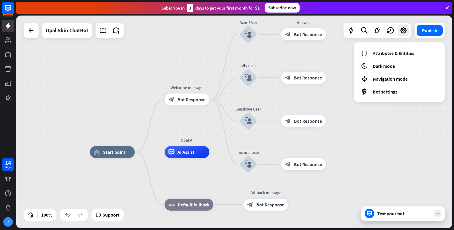
drag, startPoint x: 162, startPoint y: 47, endPoint x: 145, endPoint y: 99, distance: 54.3
click at [145, 99] on div "home_2 Start point Welcome message block_bot_response Bot Response Acne User bl…" at bounding box center [234, 122] width 436 height 213
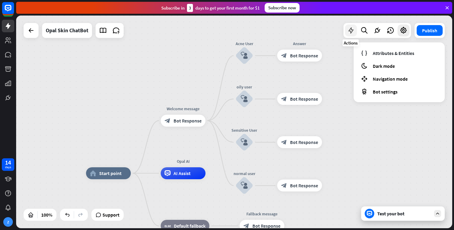
click at [353, 30] on icon at bounding box center [351, 31] width 8 height 8
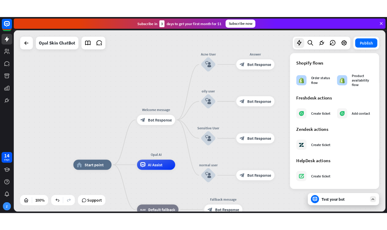
scroll to position [322, 0]
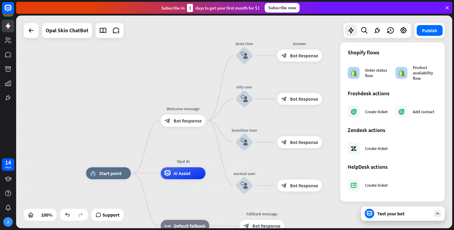
click at [310, 27] on div "home_2 Start point Welcome message block_bot_response Bot Response Acne User bl…" at bounding box center [234, 122] width 436 height 213
click at [117, 121] on div "home_2 Start point Welcome message block_bot_response Bot Response Acne User bl…" at bounding box center [234, 122] width 436 height 213
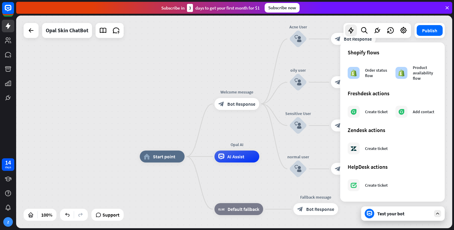
drag, startPoint x: 109, startPoint y: 116, endPoint x: 163, endPoint y: 99, distance: 56.7
click at [163, 99] on div "home_2 Start point Welcome message block_bot_response Bot Response Acne User bl…" at bounding box center [234, 122] width 436 height 213
click at [238, 156] on span "AI Assist" at bounding box center [236, 156] width 17 height 6
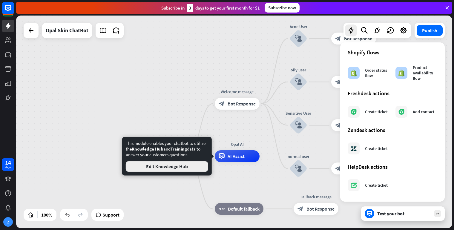
click at [199, 163] on button "Edit Knowledge Hub" at bounding box center [167, 166] width 82 height 11
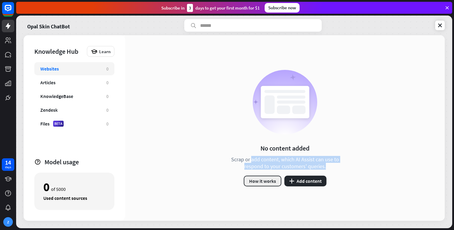
click at [271, 181] on button "How it works" at bounding box center [263, 181] width 38 height 11
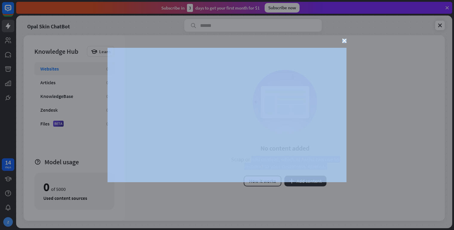
click at [341, 39] on div "close" at bounding box center [227, 115] width 454 height 230
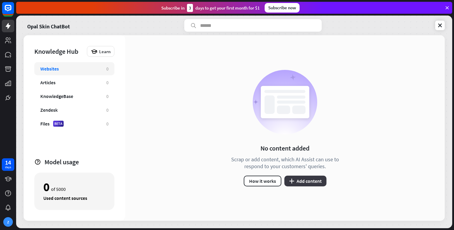
click at [298, 181] on button "plus Add content" at bounding box center [305, 181] width 42 height 11
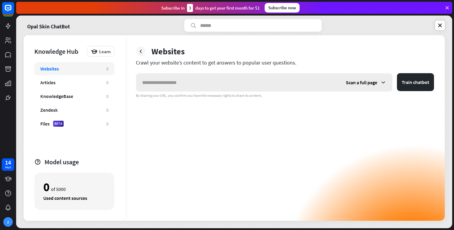
click at [225, 86] on input "text" at bounding box center [238, 82] width 204 height 18
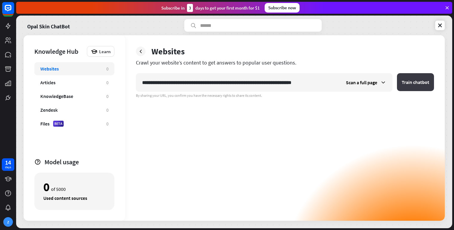
click at [403, 82] on button "Train chatbot" at bounding box center [415, 82] width 37 height 18
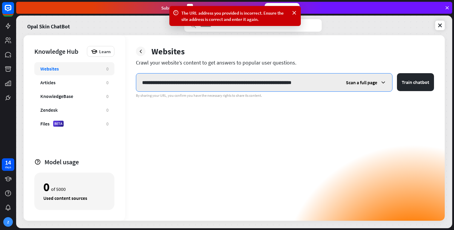
click at [327, 81] on input "**********" at bounding box center [238, 82] width 204 height 18
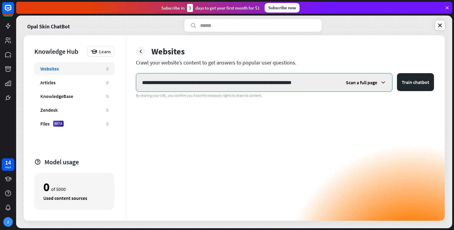
click at [329, 81] on input "**********" at bounding box center [238, 82] width 204 height 18
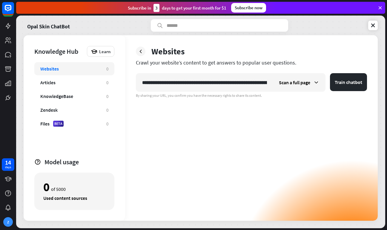
click at [235, 95] on div "By sharing your URL, you confirm you have the necessary rights to share its con…" at bounding box center [251, 95] width 231 height 5
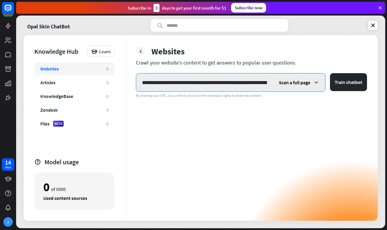
click at [266, 87] on input "**********" at bounding box center [204, 82] width 137 height 18
paste input "**********"
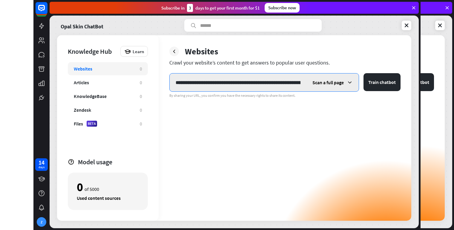
scroll to position [0, 113]
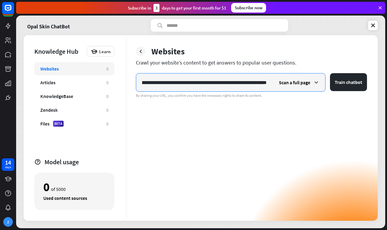
type input "**********"
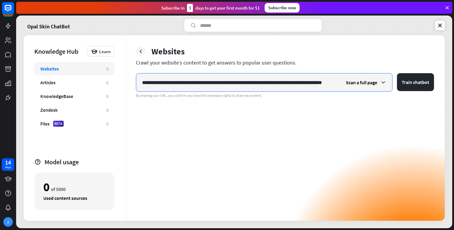
scroll to position [0, 46]
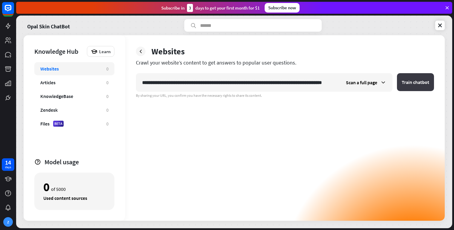
click at [404, 84] on button "Train chatbot" at bounding box center [415, 82] width 37 height 18
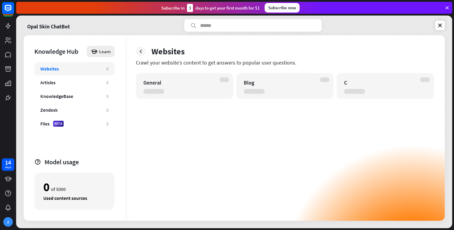
click at [105, 55] on div "Learn" at bounding box center [100, 51] width 27 height 11
click at [112, 53] on div "Learn" at bounding box center [100, 51] width 27 height 11
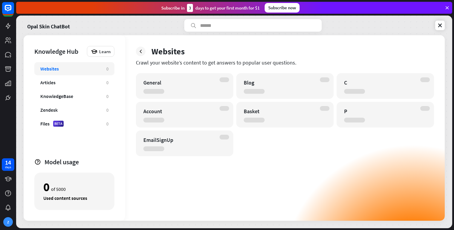
click at [190, 133] on div "EmailSignUp" at bounding box center [184, 143] width 97 height 26
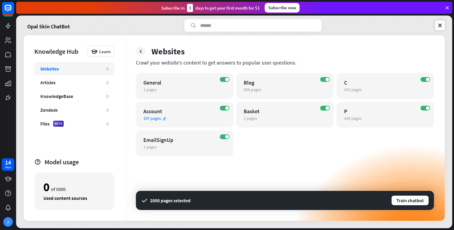
click at [164, 119] on icon "edit" at bounding box center [164, 118] width 4 height 4
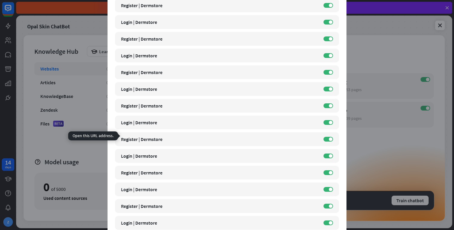
scroll to position [959, 0]
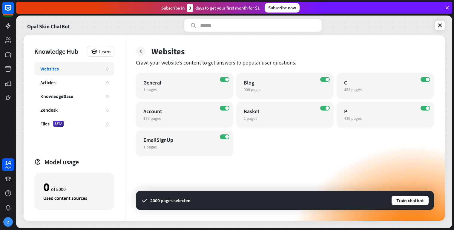
click at [379, 171] on div "close Train the bot with pages from the “Account” category There are 197 pages …" at bounding box center [227, 115] width 454 height 230
click at [227, 107] on span at bounding box center [227, 108] width 4 height 4
click at [184, 137] on div "EmailSignUp" at bounding box center [179, 139] width 72 height 7
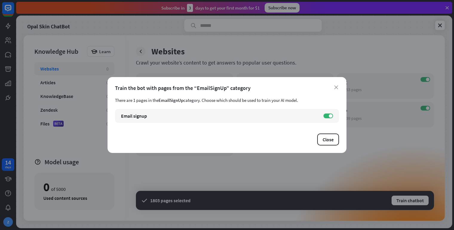
click at [340, 87] on div "close Train the bot with pages from the “EmailSignUp” category There are 1 page…" at bounding box center [226, 115] width 239 height 76
click at [336, 87] on icon "close" at bounding box center [336, 87] width 4 height 4
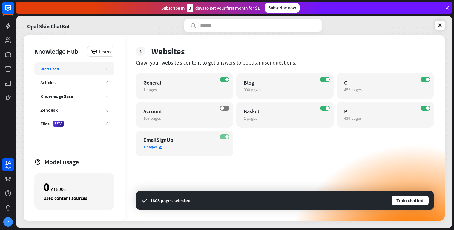
click at [224, 135] on label "ON" at bounding box center [225, 136] width 10 height 5
click at [280, 117] on div "1 pages edit" at bounding box center [280, 118] width 72 height 5
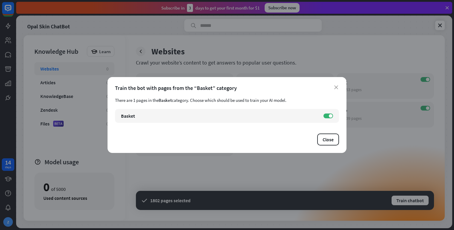
click at [334, 87] on div "Train the bot with pages from the “Basket” category" at bounding box center [227, 87] width 224 height 7
click at [335, 87] on icon "close" at bounding box center [336, 87] width 4 height 4
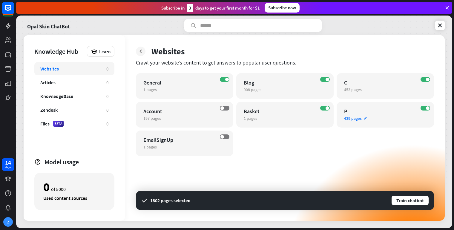
click at [357, 107] on div "ON P 439 pages edit" at bounding box center [384, 115] width 97 height 26
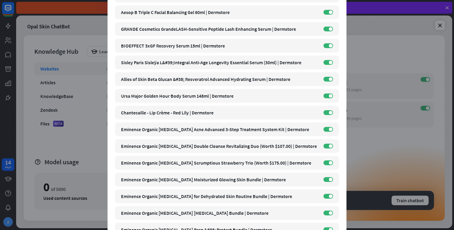
scroll to position [259, 0]
click at [383, 153] on div "close Train the bot with pages from the “P” category There are 439 pages in the…" at bounding box center [227, 115] width 454 height 230
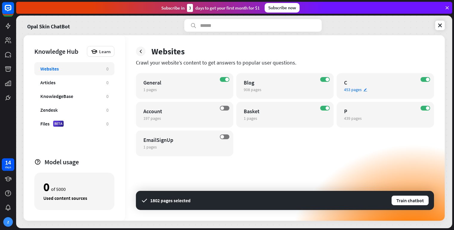
click at [346, 84] on div "C" at bounding box center [380, 82] width 72 height 7
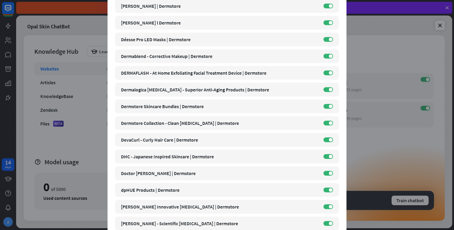
scroll to position [851, 0]
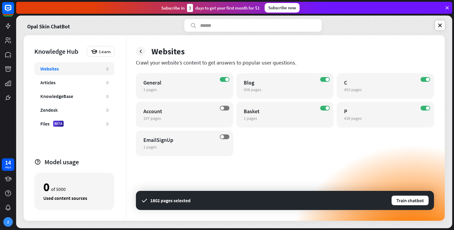
click at [355, 152] on div "close Train the bot with pages from the “C” category There are 453 pages in the…" at bounding box center [227, 115] width 454 height 230
click at [257, 87] on span "908 pages" at bounding box center [253, 89] width 18 height 5
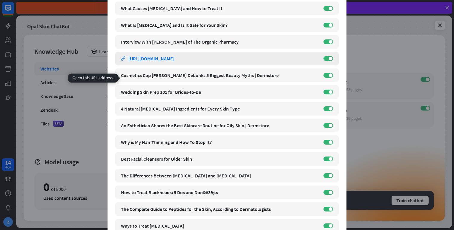
scroll to position [96, 0]
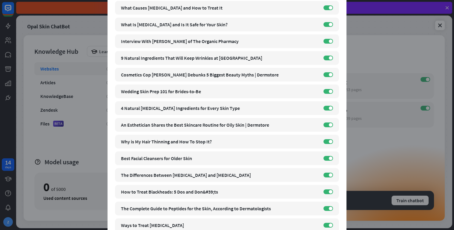
click at [371, 152] on div "close Train the bot with pages from the “Blog” category There are 908 pages in …" at bounding box center [227, 115] width 454 height 230
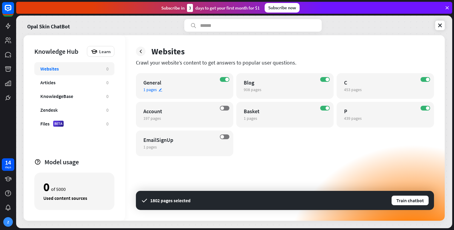
click at [193, 88] on div "1 pages edit" at bounding box center [179, 89] width 72 height 5
click at [219, 168] on div "close Train the bot with pages from the “General” category There are 1 pages in…" at bounding box center [227, 115] width 454 height 230
click at [401, 198] on button "Train chatbot" at bounding box center [410, 200] width 38 height 11
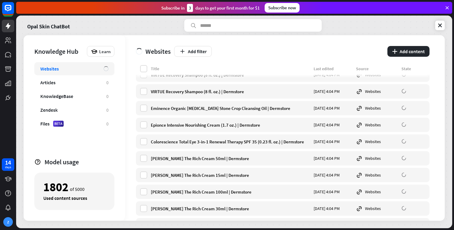
scroll to position [3935, 0]
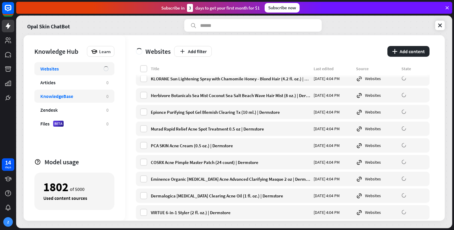
click at [66, 96] on div "KnowledgeBase" at bounding box center [56, 96] width 33 height 6
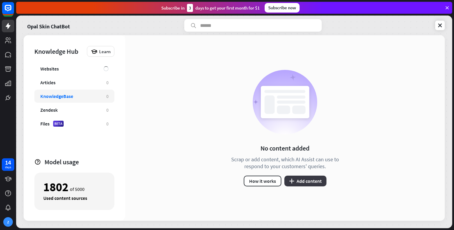
click at [306, 179] on button "plus Add content" at bounding box center [305, 181] width 42 height 11
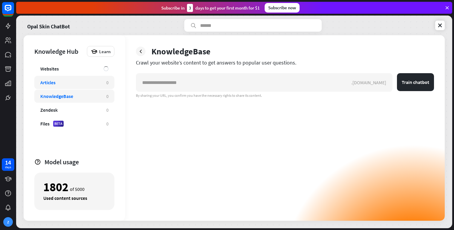
click at [80, 81] on div "Articles" at bounding box center [70, 82] width 60 height 6
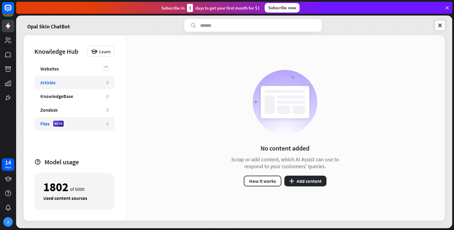
click at [74, 121] on div "Files BETA" at bounding box center [70, 124] width 60 height 6
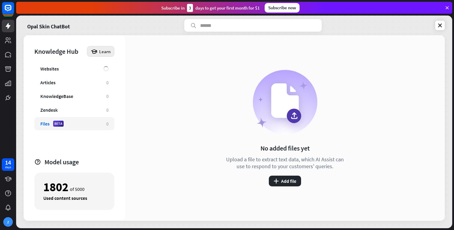
click at [109, 49] on span "Learn" at bounding box center [104, 52] width 11 height 6
click at [98, 66] on div "Get started with Knowledge Hub" at bounding box center [126, 68] width 68 height 12
click at [79, 69] on div "Websites" at bounding box center [68, 69] width 57 height 6
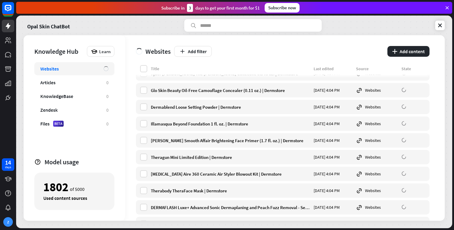
scroll to position [781, 0]
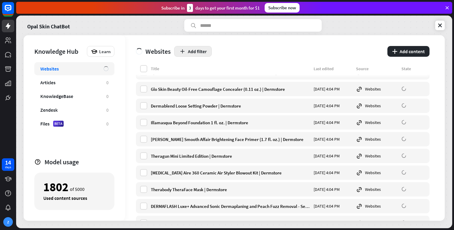
click at [196, 48] on button "Add filter" at bounding box center [193, 51] width 38 height 11
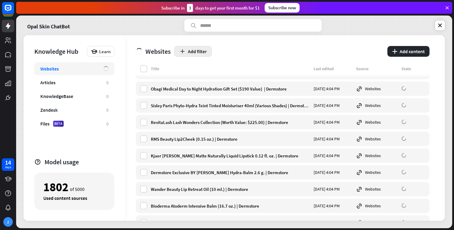
scroll to position [1261, 0]
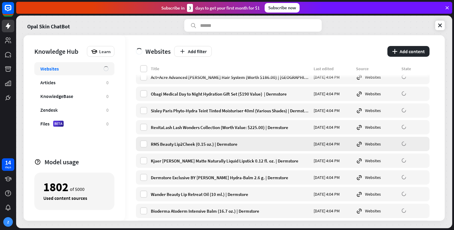
click at [210, 143] on div "RMS Beauty Lip2Cheek (0.15 oz.) | Dermstore" at bounding box center [230, 144] width 159 height 6
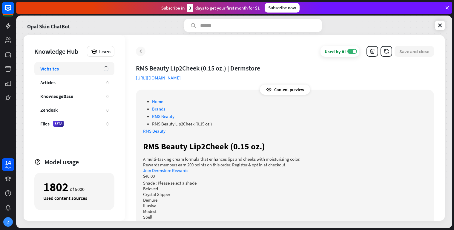
click at [142, 50] on icon at bounding box center [141, 51] width 6 height 6
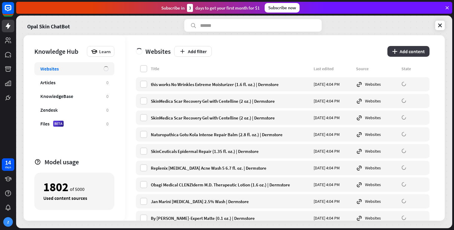
click at [419, 49] on button "plus Add content" at bounding box center [408, 51] width 42 height 11
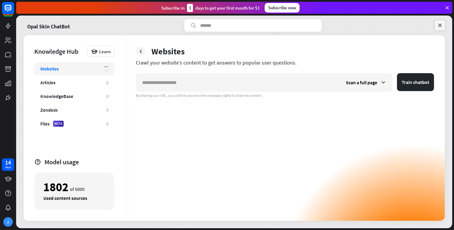
click at [444, 25] on link at bounding box center [440, 26] width 10 height 10
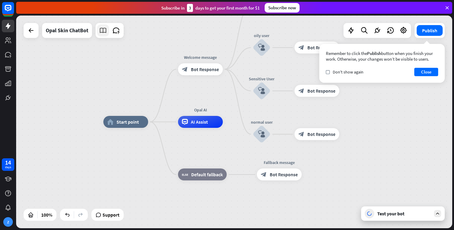
click at [102, 32] on icon at bounding box center [103, 31] width 8 height 8
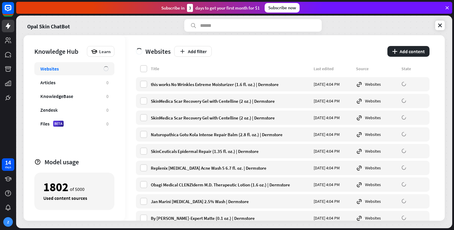
click at [100, 68] on div "Websites" at bounding box center [74, 68] width 80 height 13
click at [142, 68] on label at bounding box center [143, 68] width 7 height 7
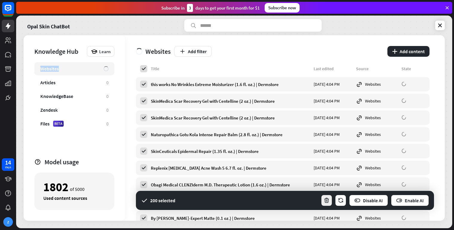
click at [332, 198] on button "button" at bounding box center [327, 200] width 12 height 12
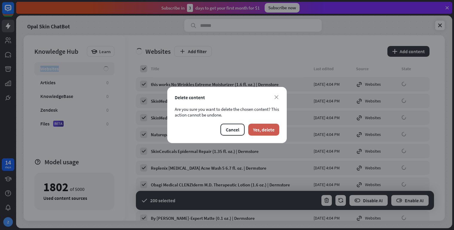
click at [269, 125] on button "Yes, delete" at bounding box center [263, 130] width 31 height 12
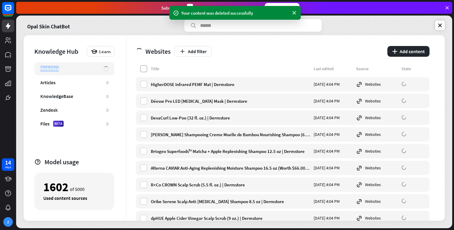
click at [142, 68] on label at bounding box center [143, 68] width 7 height 7
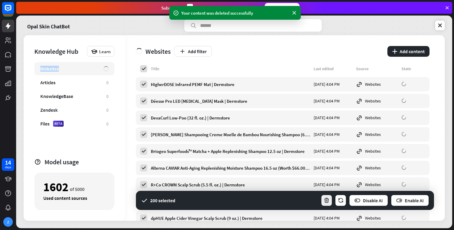
click at [330, 198] on icon "button" at bounding box center [326, 200] width 6 height 6
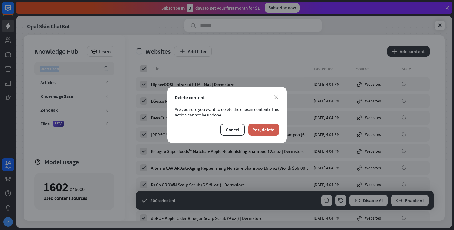
click at [273, 128] on button "Yes, delete" at bounding box center [263, 130] width 31 height 12
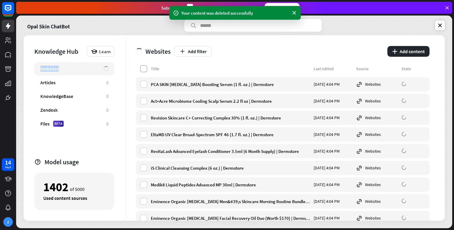
click at [145, 69] on label at bounding box center [143, 68] width 7 height 7
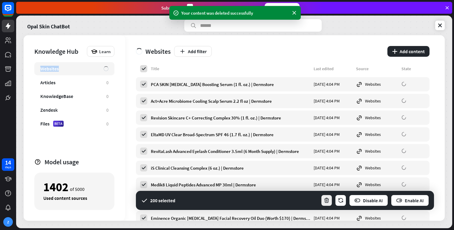
click at [325, 202] on icon "button" at bounding box center [326, 200] width 6 height 6
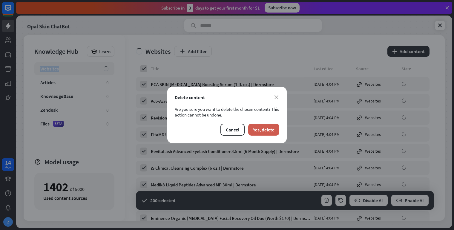
click at [259, 127] on button "Yes, delete" at bounding box center [263, 130] width 31 height 12
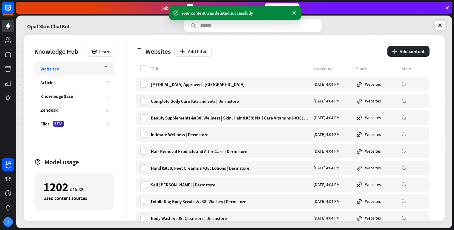
click at [148, 66] on div "Title Last edited Source State" at bounding box center [283, 70] width 294 height 10
click at [145, 69] on label at bounding box center [143, 68] width 7 height 7
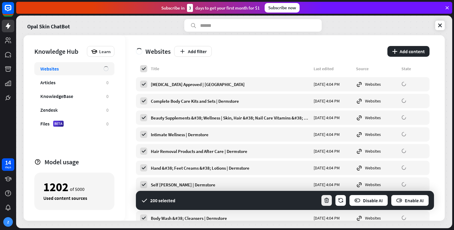
click at [328, 200] on icon "button" at bounding box center [326, 200] width 6 height 6
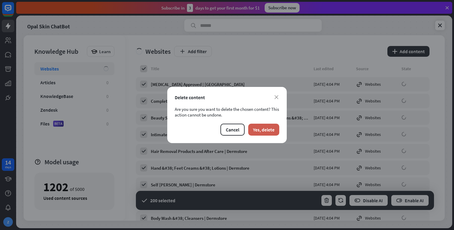
click at [257, 127] on button "Yes, delete" at bounding box center [263, 130] width 31 height 12
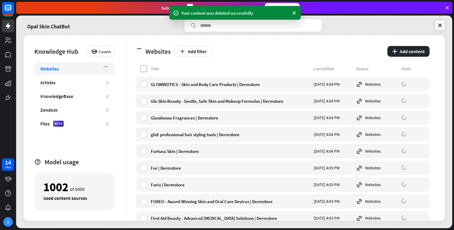
click at [145, 69] on label at bounding box center [143, 68] width 7 height 7
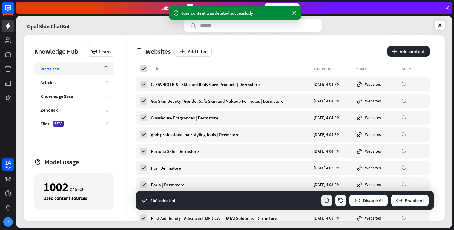
click at [324, 199] on button "button" at bounding box center [327, 200] width 12 height 12
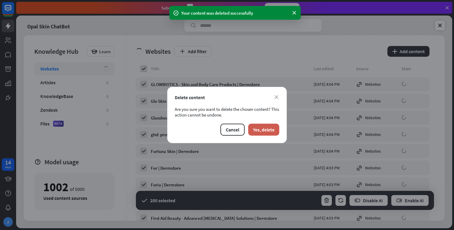
click at [262, 127] on button "Yes, delete" at bounding box center [263, 130] width 31 height 12
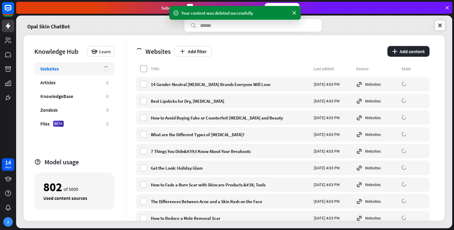
click at [142, 68] on label at bounding box center [143, 68] width 7 height 7
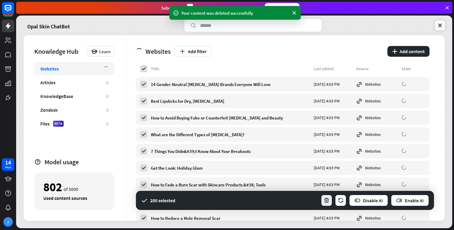
click at [327, 200] on icon "button" at bounding box center [326, 200] width 6 height 6
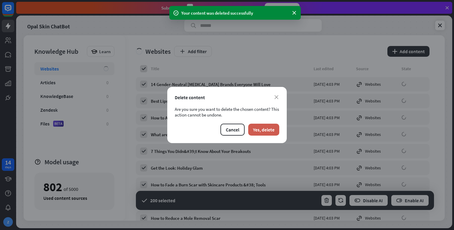
click at [264, 129] on button "Yes, delete" at bounding box center [263, 130] width 31 height 12
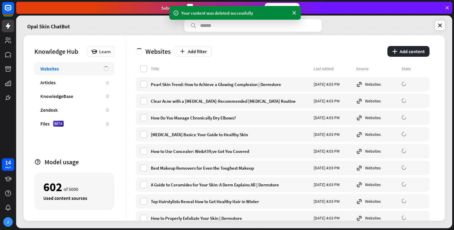
click at [144, 68] on label at bounding box center [143, 68] width 7 height 7
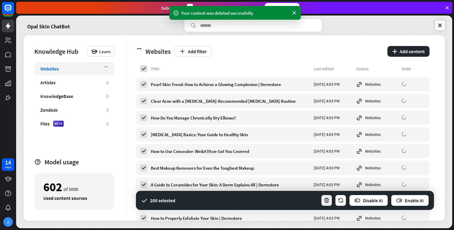
click at [325, 201] on icon "button" at bounding box center [326, 200] width 6 height 6
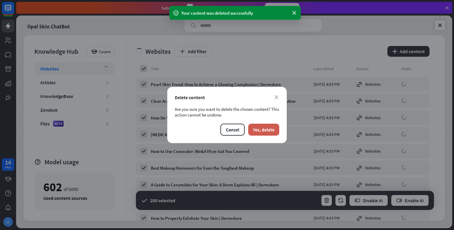
click at [266, 130] on button "Yes, delete" at bounding box center [263, 130] width 31 height 12
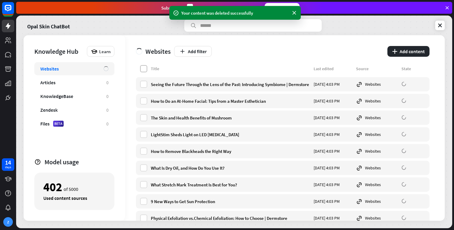
click at [143, 70] on label at bounding box center [143, 68] width 7 height 7
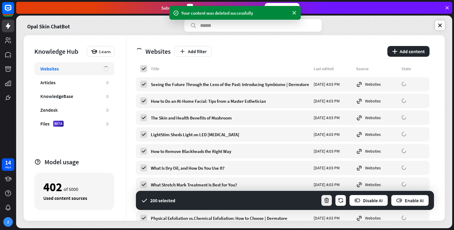
click at [325, 198] on icon "button" at bounding box center [326, 200] width 6 height 6
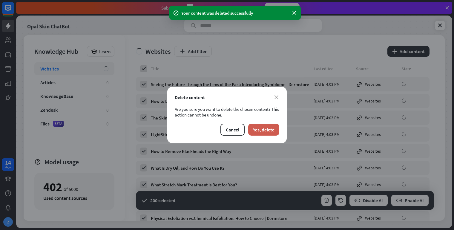
click at [272, 127] on button "Yes, delete" at bounding box center [263, 130] width 31 height 12
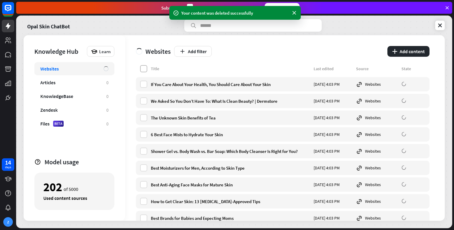
click at [144, 70] on label at bounding box center [143, 68] width 7 height 7
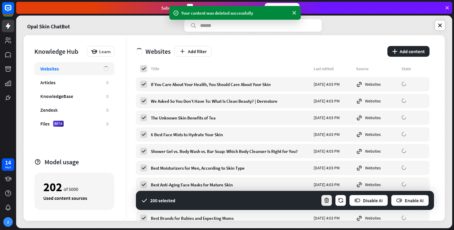
click at [327, 201] on icon "button" at bounding box center [326, 200] width 6 height 6
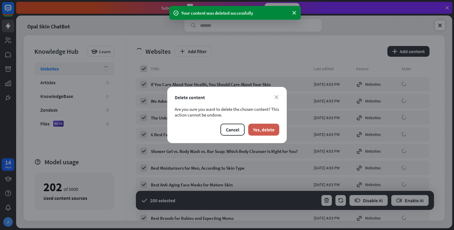
click at [269, 128] on button "Yes, delete" at bounding box center [263, 130] width 31 height 12
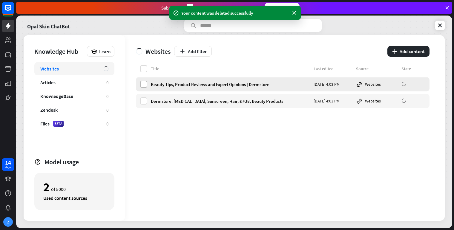
click at [143, 84] on label at bounding box center [143, 84] width 7 height 7
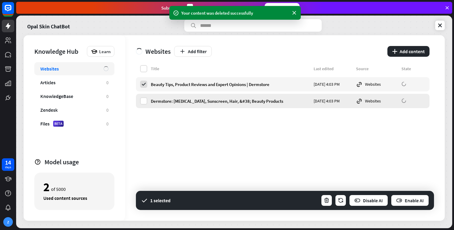
click at [142, 95] on div "Dermstore: [MEDICAL_DATA], Sunscreen, Hair, &#38; Beauty Products [DATE] 4:03 P…" at bounding box center [283, 101] width 294 height 14
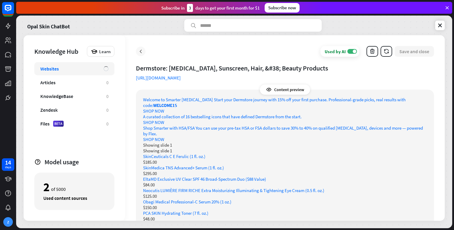
click at [141, 54] on icon at bounding box center [141, 51] width 6 height 6
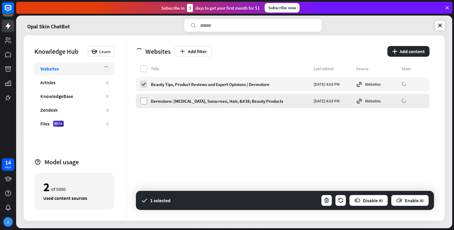
click at [143, 100] on label at bounding box center [143, 100] width 7 height 7
click at [328, 198] on icon "button" at bounding box center [326, 200] width 6 height 6
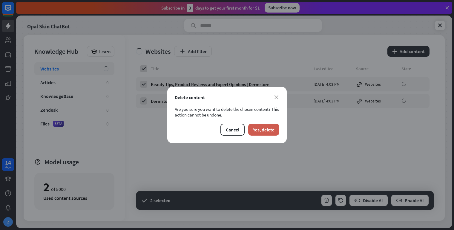
click at [260, 128] on button "Yes, delete" at bounding box center [263, 130] width 31 height 12
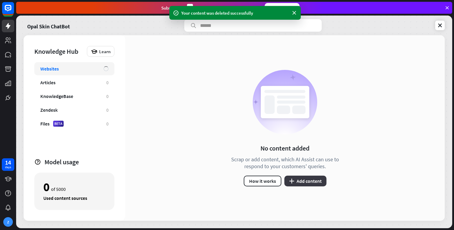
click at [303, 182] on button "plus Add content" at bounding box center [305, 181] width 42 height 11
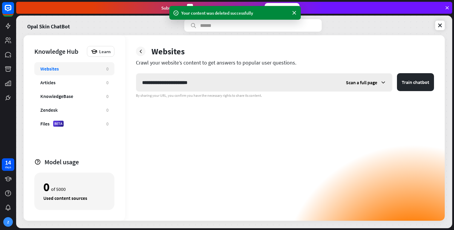
type input "**********"
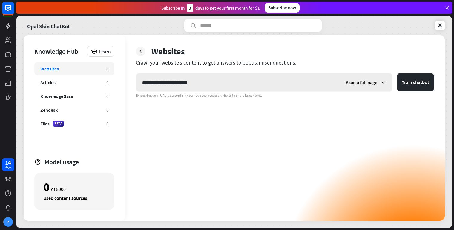
click at [378, 83] on div "Scan a full page" at bounding box center [366, 82] width 52 height 18
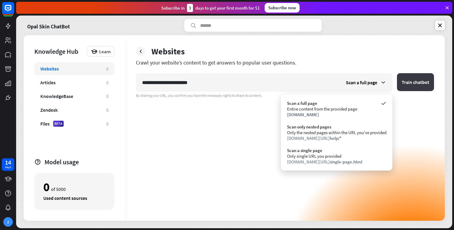
click at [405, 81] on button "Train chatbot" at bounding box center [415, 82] width 37 height 18
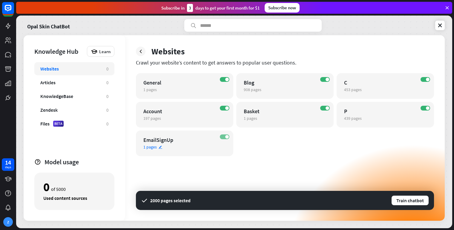
click at [222, 137] on label "ON" at bounding box center [225, 136] width 10 height 5
click at [225, 108] on span at bounding box center [227, 108] width 4 height 4
click at [325, 107] on label "ON" at bounding box center [325, 108] width 10 height 5
click at [355, 118] on span "439 pages" at bounding box center [353, 118] width 18 height 5
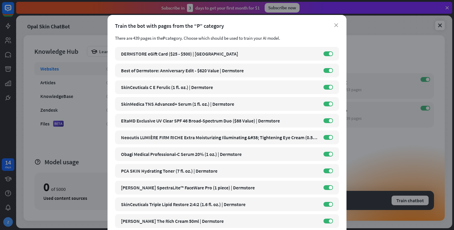
click at [335, 26] on icon "close" at bounding box center [336, 25] width 4 height 4
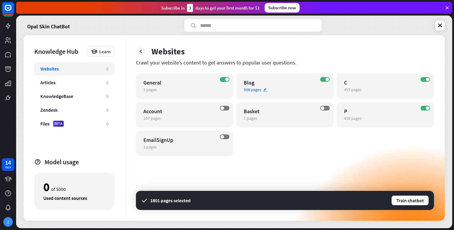
click at [263, 89] on icon "edit" at bounding box center [265, 90] width 4 height 4
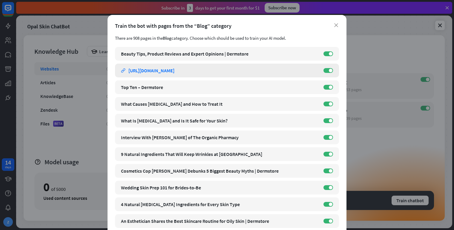
click at [174, 68] on div "[URL][DOMAIN_NAME]" at bounding box center [151, 70] width 46 height 6
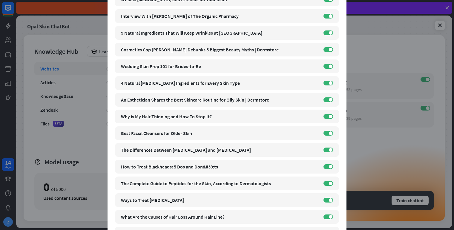
scroll to position [123, 0]
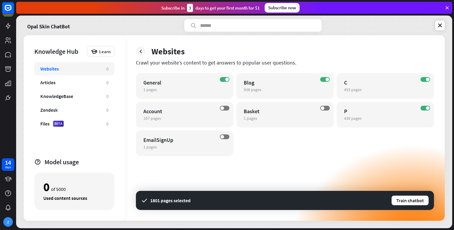
click at [386, 160] on div "close Train the bot with pages from the “Blog” category There are 908 pages in …" at bounding box center [227, 115] width 454 height 230
click at [352, 89] on span "453 pages" at bounding box center [353, 89] width 18 height 5
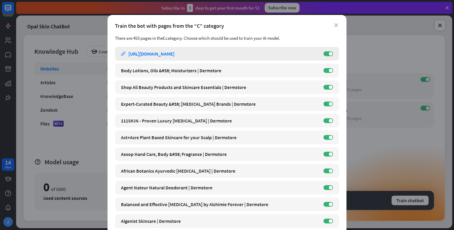
click at [173, 54] on div "[URL][DOMAIN_NAME]" at bounding box center [151, 54] width 46 height 6
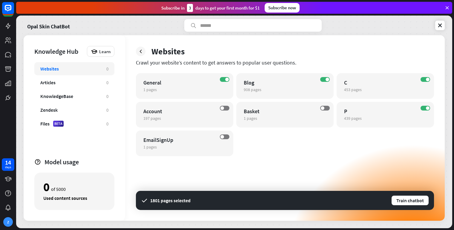
click at [373, 146] on div "close Train the bot with pages from the “C” category There are 453 pages in the…" at bounding box center [227, 115] width 454 height 230
click at [159, 81] on div "General" at bounding box center [179, 82] width 72 height 7
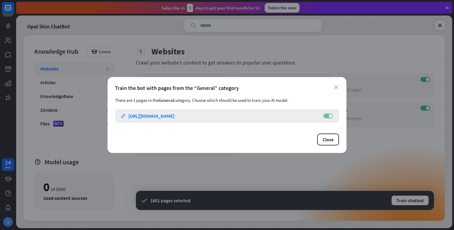
click at [329, 116] on label "ON" at bounding box center [328, 115] width 10 height 5
click at [329, 116] on label "OFF" at bounding box center [328, 115] width 10 height 5
click at [329, 116] on label "ON" at bounding box center [328, 115] width 10 height 5
click at [329, 118] on label "OFF" at bounding box center [328, 115] width 10 height 5
click at [327, 133] on div "close Train the bot with pages from the “General” category There are 1 pages in…" at bounding box center [226, 115] width 239 height 76
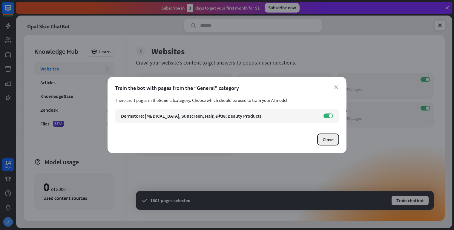
click at [324, 143] on button "Close" at bounding box center [328, 139] width 22 height 12
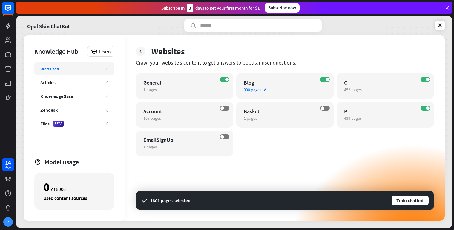
click at [261, 90] on div "908 pages edit" at bounding box center [280, 89] width 72 height 5
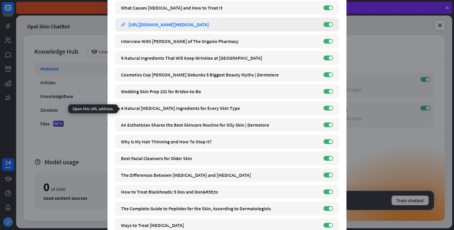
scroll to position [98, 0]
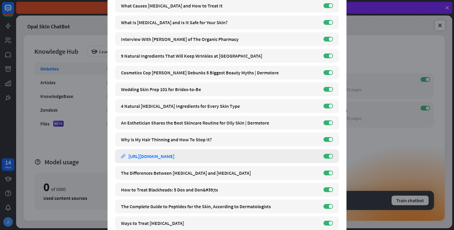
click at [168, 156] on div "[URL][DOMAIN_NAME]" at bounding box center [151, 156] width 46 height 6
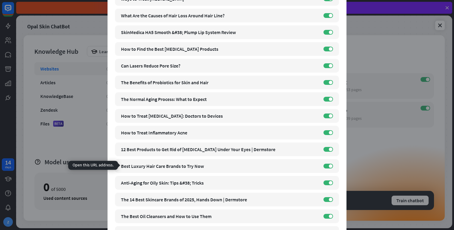
scroll to position [323, 0]
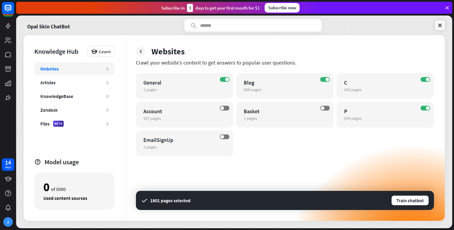
click at [368, 148] on div "close Train the bot with pages from the “Blog” category There are 908 pages in …" at bounding box center [227, 115] width 454 height 230
click at [351, 89] on span "453 pages" at bounding box center [353, 89] width 18 height 5
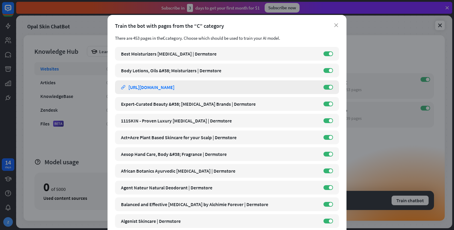
click at [213, 89] on link "link [URL][DOMAIN_NAME]" at bounding box center [219, 87] width 196 height 14
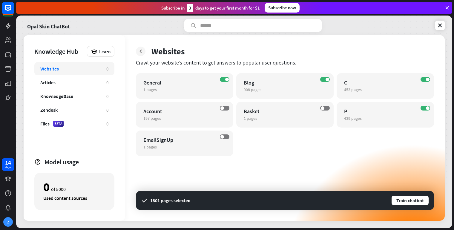
click at [359, 139] on div "close Train the bot with pages from the “C” category There are 453 pages in the…" at bounding box center [227, 115] width 454 height 230
click at [353, 119] on span "439 pages" at bounding box center [353, 118] width 18 height 5
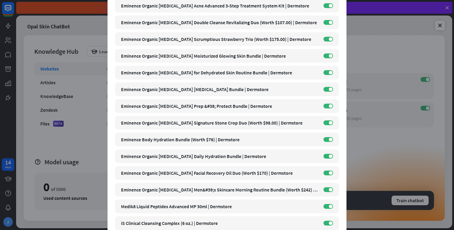
scroll to position [383, 0]
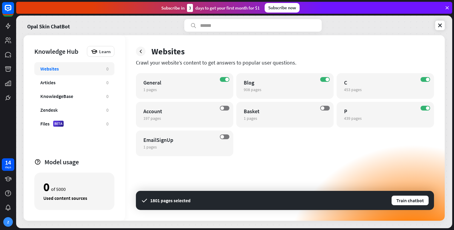
click at [406, 149] on div "close Train the bot with pages from the “P” category There are 439 pages in the…" at bounding box center [227, 115] width 454 height 230
click at [426, 106] on label "ON" at bounding box center [425, 108] width 10 height 5
click at [288, 148] on div "ON General 1 pages edit ON Blog 908 pages edit ON C 453 pages edit OFF Account …" at bounding box center [285, 114] width 298 height 83
click at [352, 89] on span "453 pages" at bounding box center [353, 89] width 18 height 5
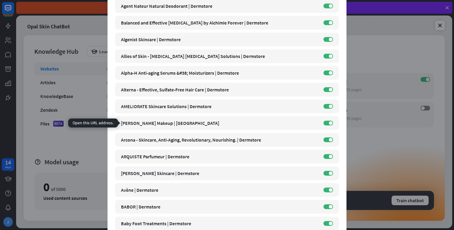
scroll to position [182, 0]
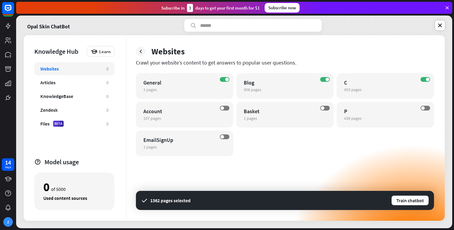
click at [347, 160] on div "close Train the bot with pages from the “C” category There are 453 pages in the…" at bounding box center [227, 115] width 454 height 230
click at [425, 79] on label "ON" at bounding box center [425, 79] width 10 height 5
click at [349, 87] on div "OFF C 453 pages edit" at bounding box center [384, 86] width 97 height 26
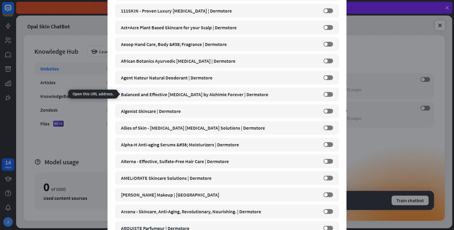
scroll to position [110, 0]
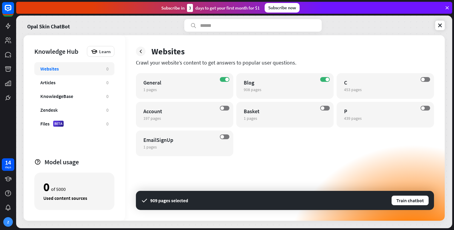
click at [394, 160] on div "close Train the bot with pages from the “C” category There are 453 pages in the…" at bounding box center [227, 115] width 454 height 230
click at [252, 93] on div "ON Blog 908 pages edit" at bounding box center [284, 86] width 97 height 26
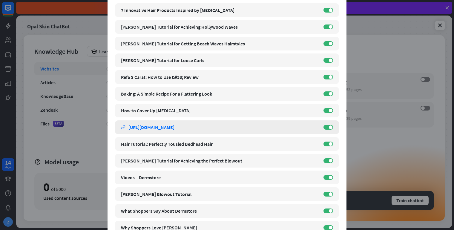
scroll to position [954, 0]
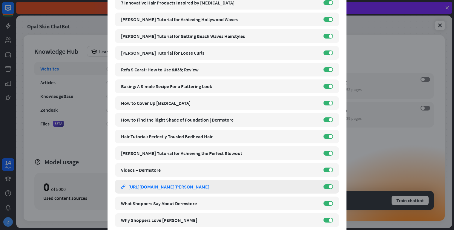
click at [186, 184] on div "[URL][DOMAIN_NAME][PERSON_NAME]" at bounding box center [168, 187] width 81 height 6
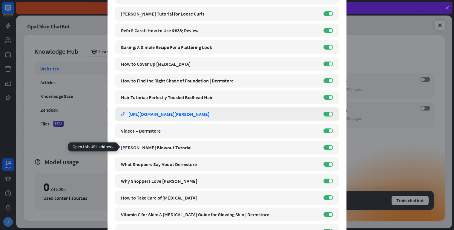
scroll to position [994, 0]
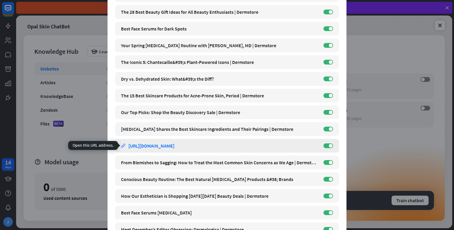
scroll to position [2048, 0]
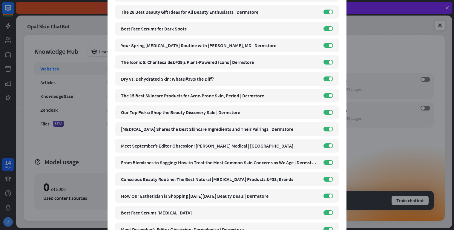
click at [433, 140] on div "close Train the bot with pages from the “Blog” category There are 908 pages in …" at bounding box center [227, 115] width 454 height 230
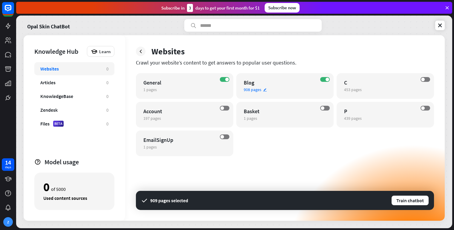
click at [255, 89] on span "908 pages" at bounding box center [253, 89] width 18 height 5
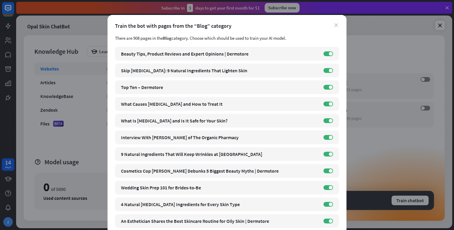
click at [337, 27] on icon "close" at bounding box center [336, 25] width 4 height 4
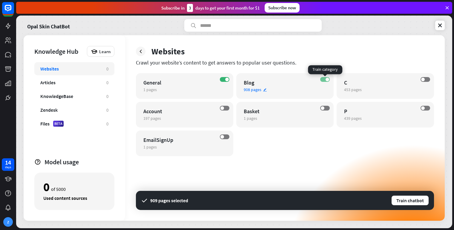
click at [325, 81] on label "ON" at bounding box center [325, 79] width 10 height 5
click at [254, 89] on span "908 pages" at bounding box center [253, 89] width 18 height 5
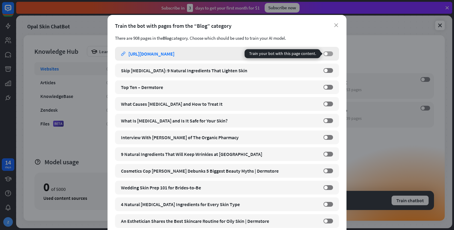
click at [328, 55] on label "OFF" at bounding box center [328, 53] width 10 height 5
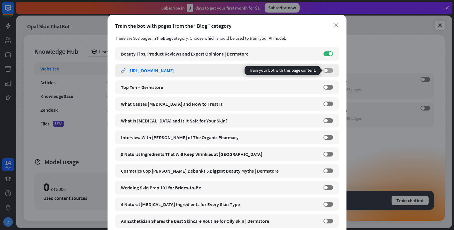
click at [329, 72] on label "OFF" at bounding box center [328, 70] width 10 height 5
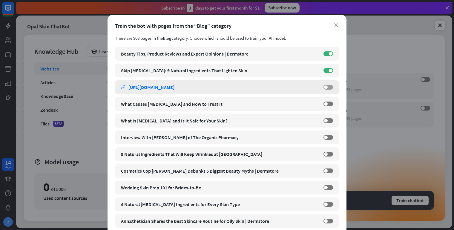
click at [328, 87] on label "OFF" at bounding box center [328, 87] width 10 height 5
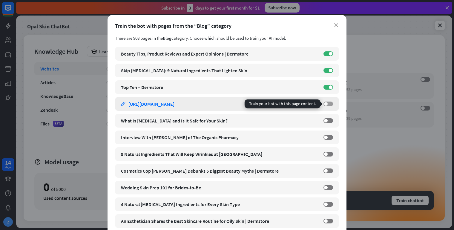
click at [329, 105] on label "OFF" at bounding box center [328, 104] width 10 height 5
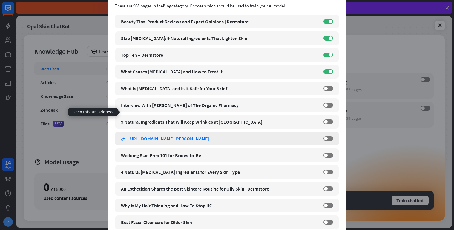
scroll to position [33, 0]
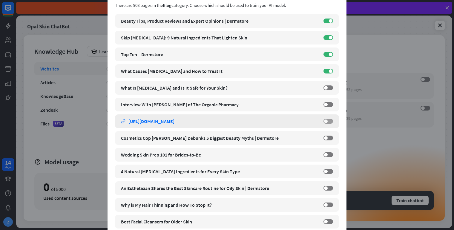
click at [325, 123] on label "OFF" at bounding box center [328, 121] width 10 height 5
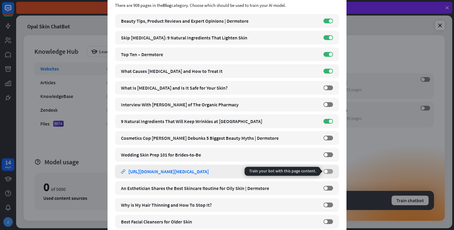
click at [330, 171] on label "OFF" at bounding box center [328, 171] width 10 height 5
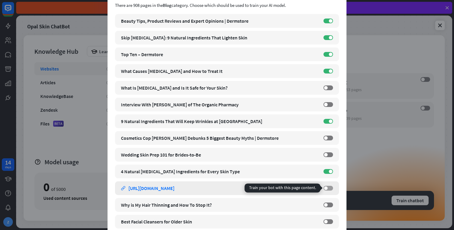
click at [326, 188] on span at bounding box center [326, 188] width 4 height 4
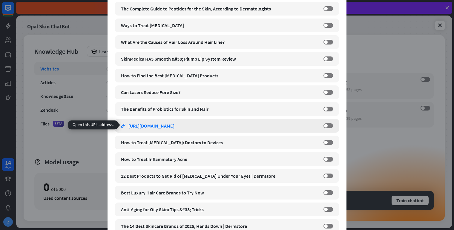
scroll to position [296, 0]
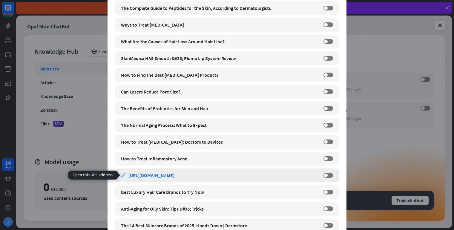
click at [314, 176] on link "link [URL][DOMAIN_NAME]" at bounding box center [219, 175] width 196 height 14
click at [327, 173] on label "OFF" at bounding box center [328, 175] width 10 height 5
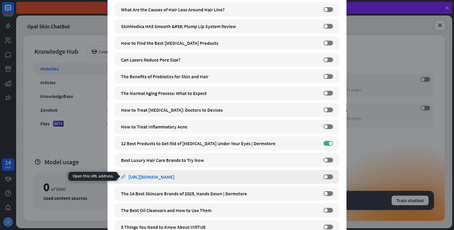
scroll to position [330, 0]
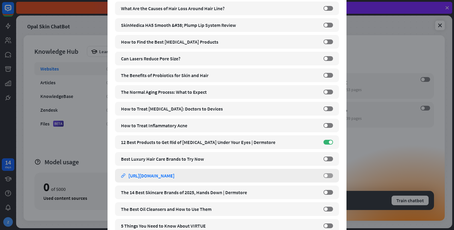
click at [328, 175] on label "OFF" at bounding box center [328, 175] width 10 height 5
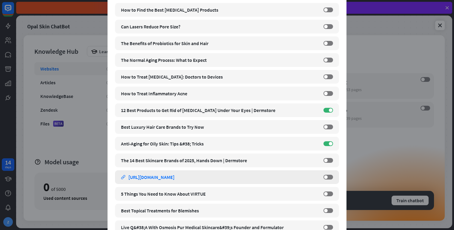
scroll to position [362, 0]
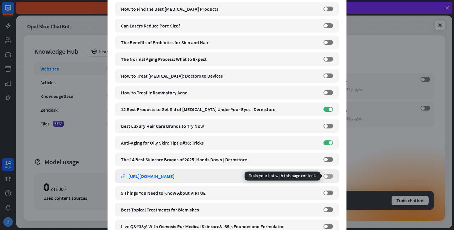
click at [330, 177] on label "OFF" at bounding box center [328, 176] width 10 height 5
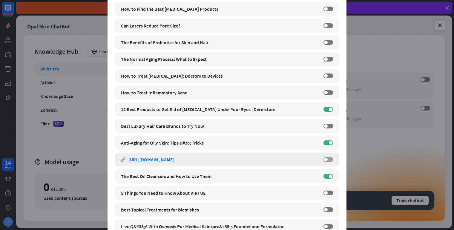
click at [330, 159] on label "OFF" at bounding box center [328, 159] width 10 height 5
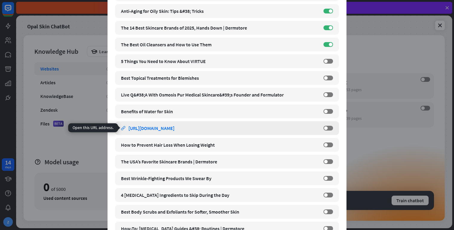
scroll to position [494, 0]
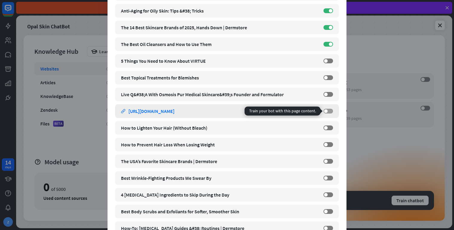
click at [330, 111] on label "OFF" at bounding box center [328, 111] width 10 height 5
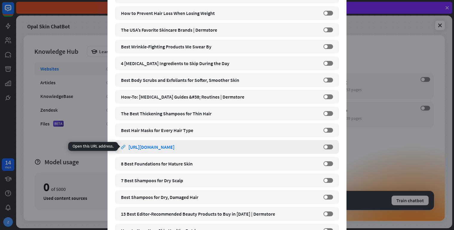
scroll to position [626, 0]
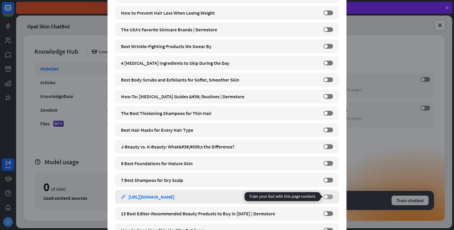
click at [330, 195] on label "OFF" at bounding box center [328, 196] width 10 height 5
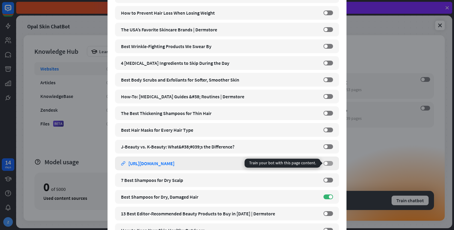
click at [330, 162] on label "OFF" at bounding box center [328, 163] width 10 height 5
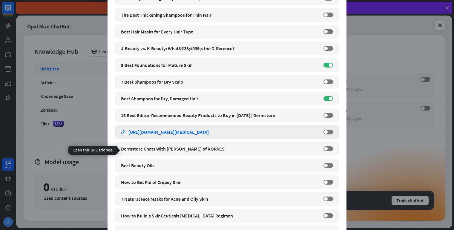
scroll to position [725, 0]
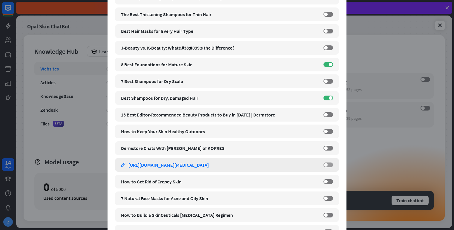
click at [327, 164] on span at bounding box center [326, 165] width 4 height 4
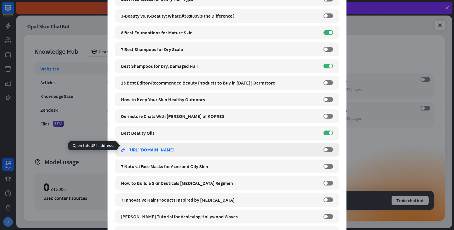
scroll to position [758, 0]
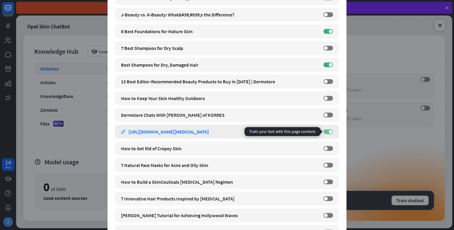
click at [325, 131] on label "ON" at bounding box center [328, 131] width 10 height 5
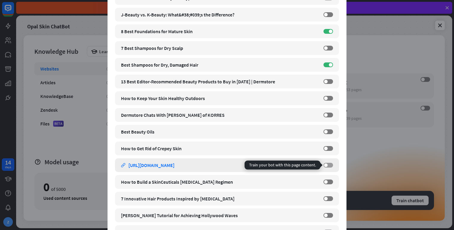
click at [324, 166] on label "OFF" at bounding box center [328, 165] width 10 height 5
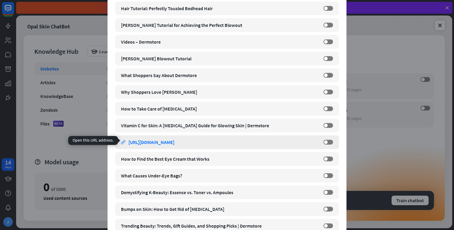
scroll to position [1088, 0]
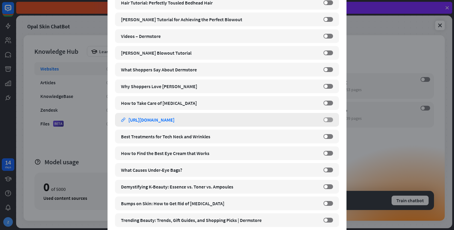
click at [330, 118] on label "OFF" at bounding box center [328, 119] width 10 height 5
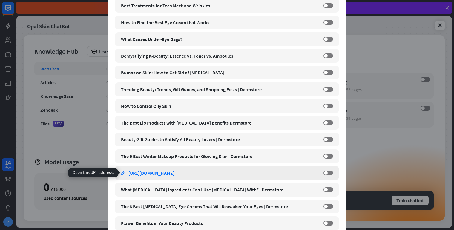
scroll to position [1219, 0]
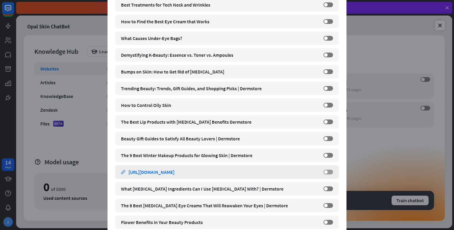
click at [326, 173] on span at bounding box center [326, 172] width 4 height 4
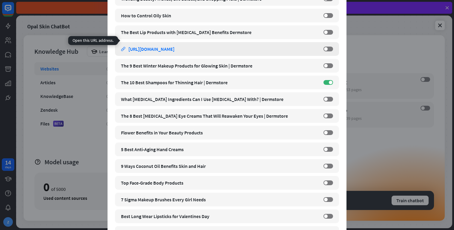
scroll to position [1319, 0]
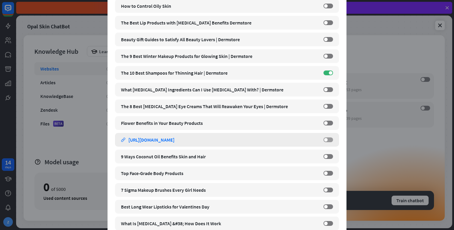
click at [330, 141] on label "OFF" at bounding box center [328, 139] width 10 height 5
click at [331, 156] on label "OFF" at bounding box center [328, 156] width 10 height 5
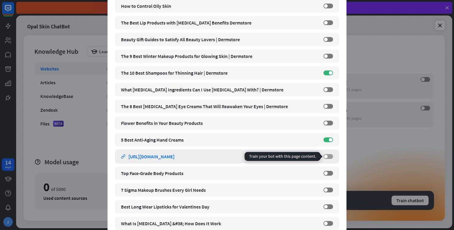
click at [327, 154] on label "OFF" at bounding box center [328, 156] width 10 height 5
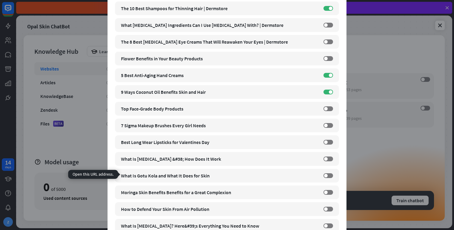
scroll to position [1384, 0]
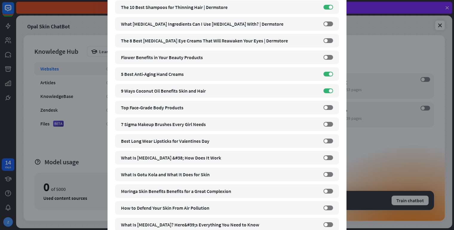
click at [375, 163] on div "close Train the bot with pages from the “Blog” category There are 908 pages in …" at bounding box center [227, 115] width 454 height 230
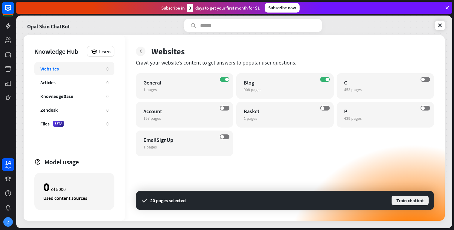
click at [408, 199] on button "Train chatbot" at bounding box center [410, 200] width 38 height 11
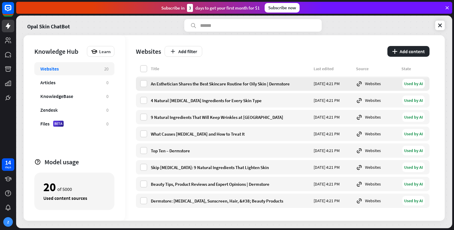
scroll to position [202, 0]
click at [440, 24] on icon at bounding box center [440, 25] width 6 height 6
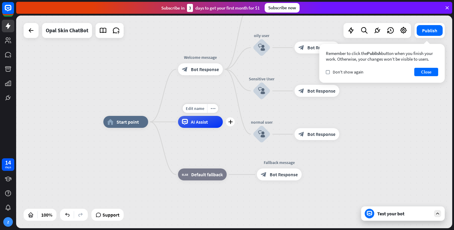
click at [201, 126] on div "AI Assist" at bounding box center [200, 122] width 45 height 12
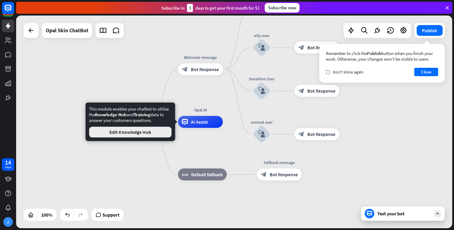
click at [159, 135] on button "Edit Knowledge Hub" at bounding box center [130, 132] width 82 height 11
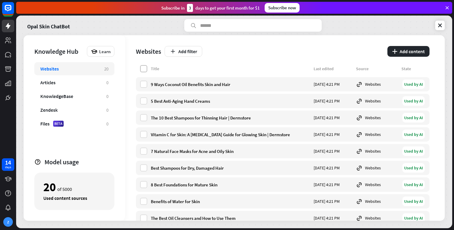
click at [142, 70] on label at bounding box center [143, 68] width 7 height 7
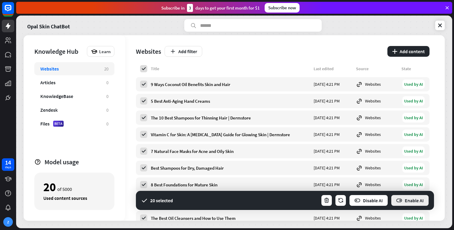
click at [401, 200] on icon "button" at bounding box center [399, 200] width 6 height 6
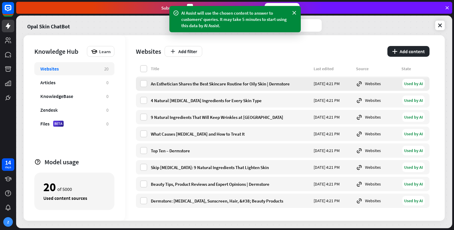
scroll to position [202, 0]
click at [440, 21] on link at bounding box center [440, 26] width 10 height 10
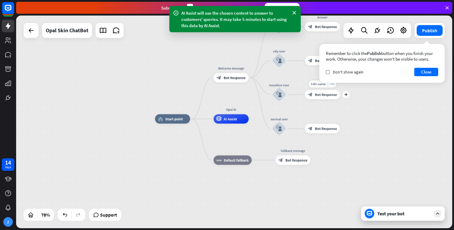
drag, startPoint x: 356, startPoint y: 86, endPoint x: 333, endPoint y: 105, distance: 30.1
click at [367, 99] on div "home_2 Start point Welcome message block_bot_response Bot Response Acne User bl…" at bounding box center [234, 122] width 436 height 213
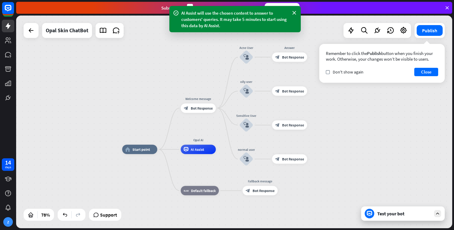
drag, startPoint x: 379, startPoint y: 97, endPoint x: 373, endPoint y: 100, distance: 6.1
click at [346, 127] on div "home_2 Start point Welcome message block_bot_response Bot Response Acne User bl…" at bounding box center [234, 122] width 436 height 213
click at [334, 74] on span "Don't show again" at bounding box center [348, 71] width 31 height 5
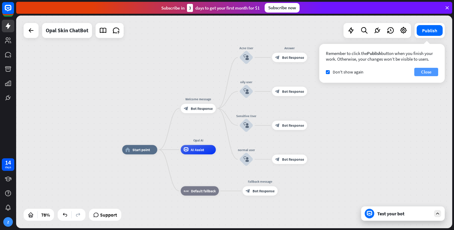
click at [420, 71] on button "Close" at bounding box center [426, 72] width 24 height 8
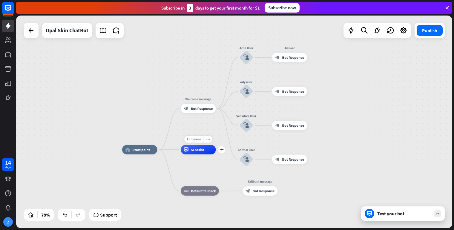
click at [204, 152] on span "AI Assist" at bounding box center [197, 149] width 13 height 5
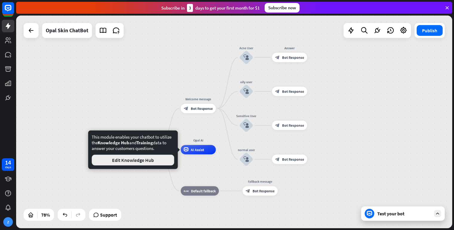
click at [155, 158] on button "Edit Knowledge Hub" at bounding box center [133, 160] width 82 height 11
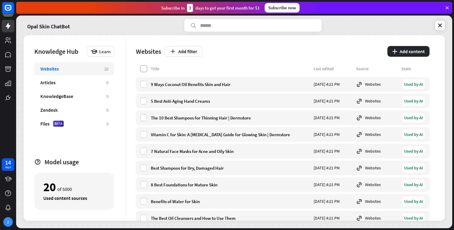
click at [142, 69] on label at bounding box center [143, 68] width 7 height 7
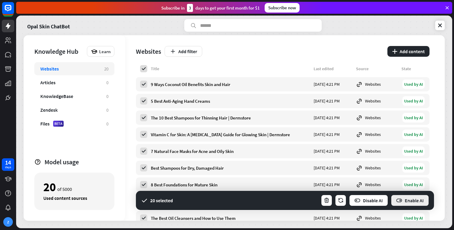
click at [399, 199] on icon "button" at bounding box center [399, 200] width 6 height 6
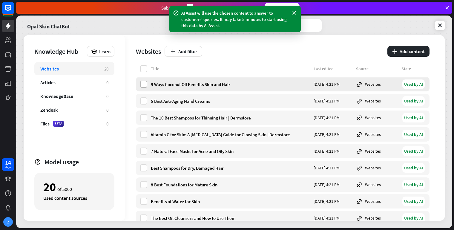
click at [144, 83] on label at bounding box center [143, 84] width 7 height 7
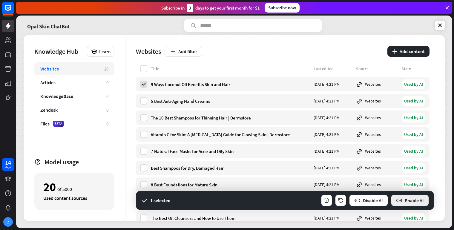
click at [397, 196] on button "Enable AI" at bounding box center [410, 200] width 39 height 12
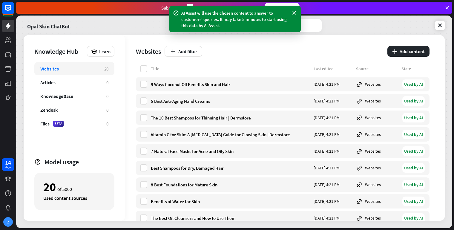
click at [428, 27] on div "Opal Skin ChatBot" at bounding box center [234, 25] width 421 height 13
click at [96, 82] on div "Articles" at bounding box center [70, 82] width 60 height 6
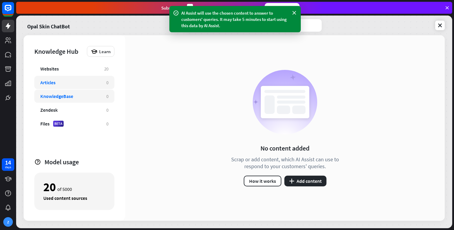
click at [93, 96] on div "KnowledgeBase" at bounding box center [70, 96] width 60 height 6
click at [94, 108] on div "Zendesk" at bounding box center [70, 110] width 60 height 6
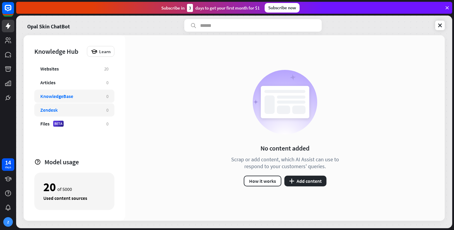
click at [90, 96] on div "KnowledgeBase" at bounding box center [70, 96] width 60 height 6
click at [311, 184] on button "plus Add content" at bounding box center [305, 181] width 42 height 11
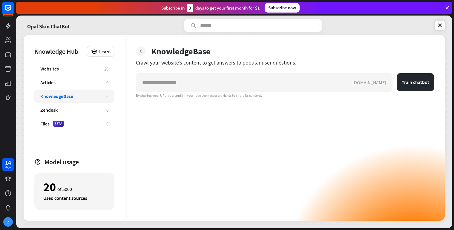
click at [133, 48] on div "KnowledgeBase Crawl your website’s content to get answers to popular user quest…" at bounding box center [284, 127] width 319 height 185
click at [139, 50] on icon at bounding box center [141, 51] width 6 height 6
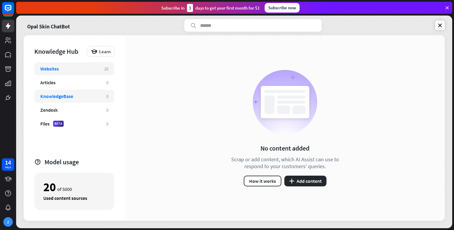
click at [94, 66] on div "Websites" at bounding box center [69, 69] width 58 height 6
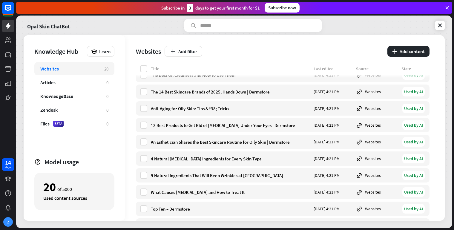
scroll to position [202, 0]
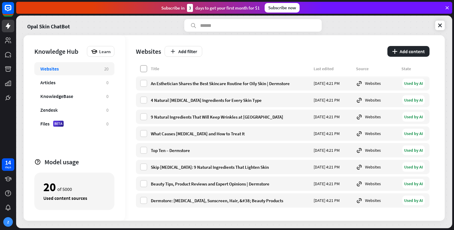
click at [146, 67] on label at bounding box center [143, 68] width 7 height 7
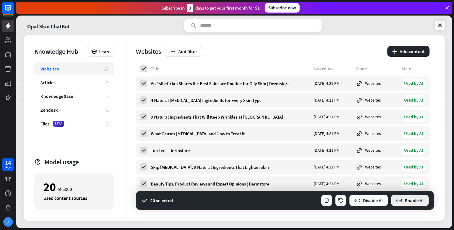
click at [404, 203] on button "Enable AI" at bounding box center [410, 200] width 39 height 12
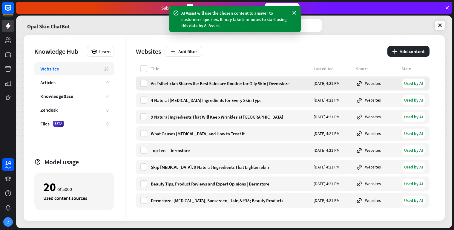
click at [419, 86] on div "Used by AI" at bounding box center [413, 84] width 22 height 10
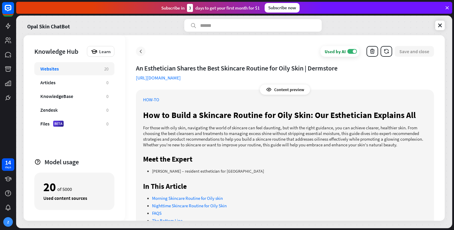
click at [140, 50] on icon at bounding box center [141, 51] width 6 height 6
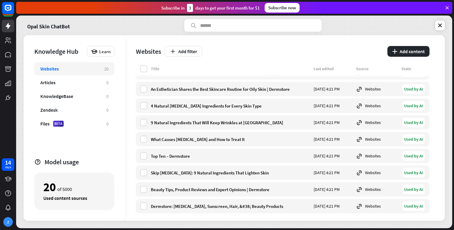
scroll to position [202, 0]
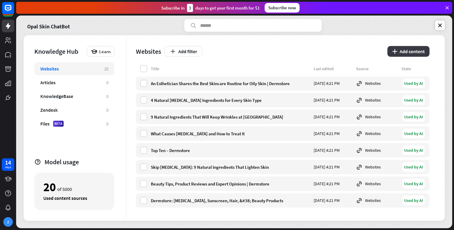
click at [417, 46] on button "plus Add content" at bounding box center [408, 51] width 42 height 11
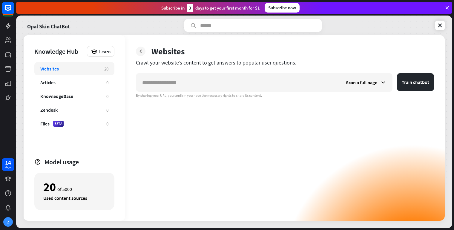
click at [78, 75] on div "Websites 20" at bounding box center [74, 68] width 80 height 13
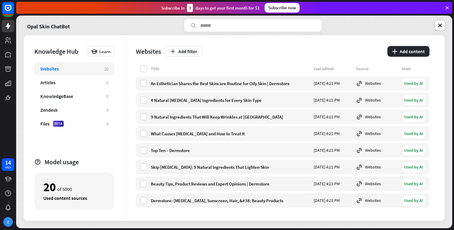
scroll to position [202, 0]
click at [109, 56] on div "Learn" at bounding box center [100, 51] width 27 height 11
click at [114, 64] on div "Get started with Knowledge Hub" at bounding box center [126, 68] width 68 height 12
click at [443, 26] on link at bounding box center [440, 26] width 10 height 10
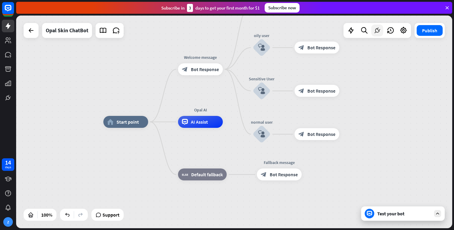
click at [378, 31] on icon at bounding box center [377, 31] width 8 height 8
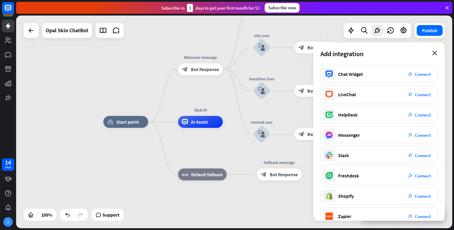
click at [435, 53] on icon "close" at bounding box center [434, 53] width 5 height 5
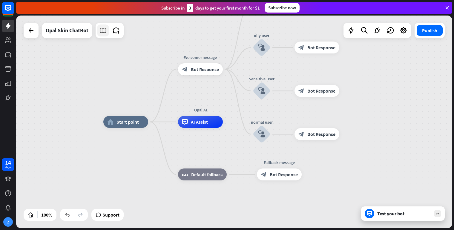
click at [102, 29] on icon at bounding box center [103, 31] width 8 height 8
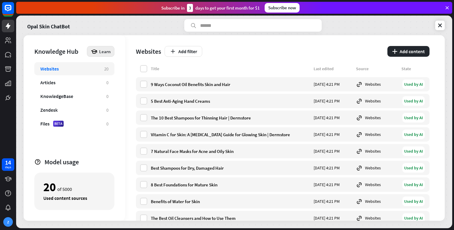
click at [103, 53] on span "Learn" at bounding box center [104, 52] width 11 height 6
click at [112, 65] on div "Get started with Knowledge Hub" at bounding box center [126, 68] width 68 height 12
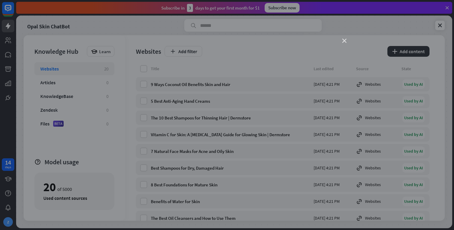
click at [345, 43] on icon "close" at bounding box center [344, 41] width 4 height 4
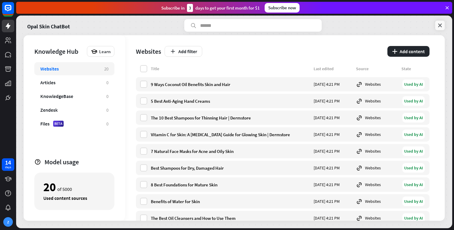
click at [437, 29] on link at bounding box center [440, 26] width 10 height 10
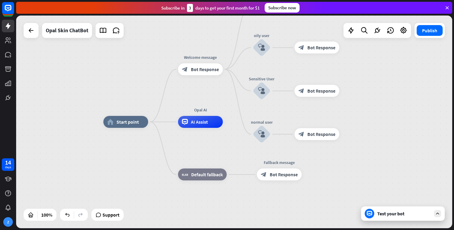
click at [370, 214] on icon at bounding box center [369, 213] width 5 height 5
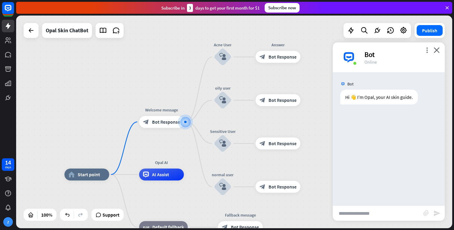
click at [361, 211] on input "text" at bounding box center [378, 213] width 90 height 15
type input "**********"
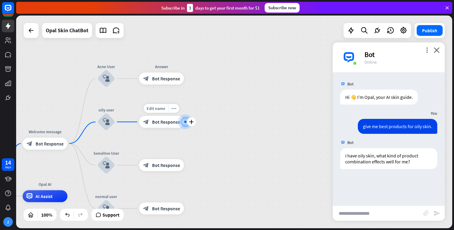
click at [163, 128] on div "Edit name more_horiz plus block_bot_response Bot Response" at bounding box center [161, 122] width 45 height 12
click at [162, 125] on div "block_bot_response Bot Response" at bounding box center [161, 122] width 45 height 12
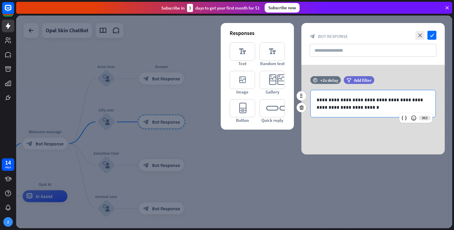
click at [368, 108] on p "**********" at bounding box center [372, 103] width 113 height 15
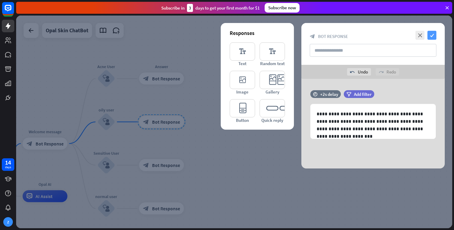
click at [434, 35] on icon "check" at bounding box center [431, 35] width 9 height 9
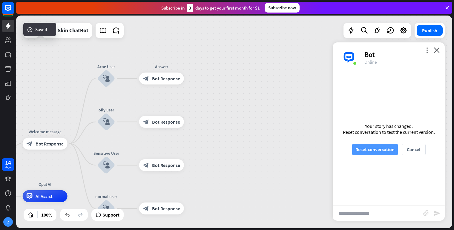
click at [373, 148] on button "Reset conversation" at bounding box center [375, 149] width 46 height 11
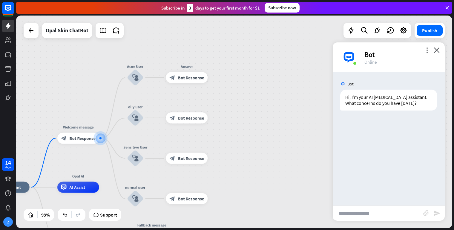
click at [348, 212] on input "text" at bounding box center [378, 213] width 90 height 15
type input "**********"
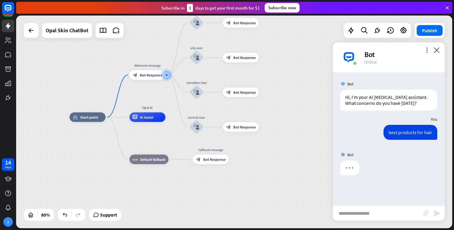
drag, startPoint x: 282, startPoint y: 80, endPoint x: 319, endPoint y: 19, distance: 71.4
click at [319, 19] on div "home_2 Start point Welcome message block_bot_response Bot Response Acne User bl…" at bounding box center [234, 122] width 436 height 213
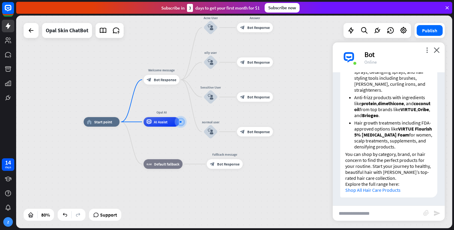
scroll to position [198, 0]
click at [396, 188] on link "Shop All Hair Care Products" at bounding box center [372, 189] width 55 height 6
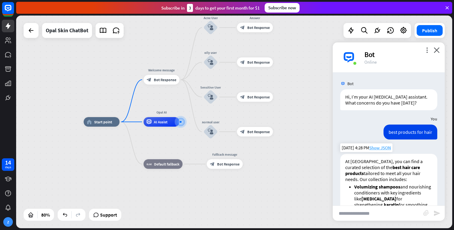
scroll to position [0, 0]
click at [435, 50] on icon "close" at bounding box center [437, 50] width 6 height 6
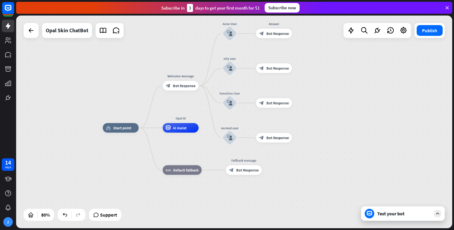
drag, startPoint x: 372, startPoint y: 98, endPoint x: 416, endPoint y: 126, distance: 52.4
click at [416, 126] on div "home_2 Start point Welcome message block_bot_response Bot Response Acne User bl…" at bounding box center [234, 122] width 436 height 213
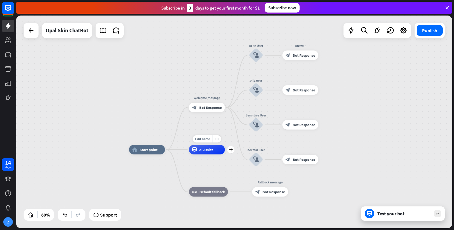
click at [218, 138] on icon "more_horiz" at bounding box center [217, 139] width 4 height 4
click at [102, 33] on icon at bounding box center [103, 31] width 8 height 8
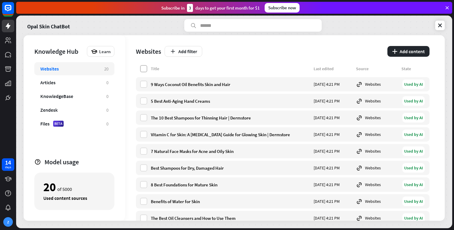
click at [147, 66] on label at bounding box center [143, 68] width 7 height 7
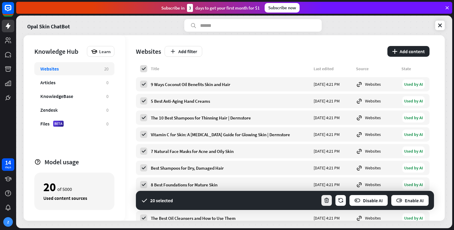
click at [329, 196] on button "button" at bounding box center [327, 200] width 12 height 12
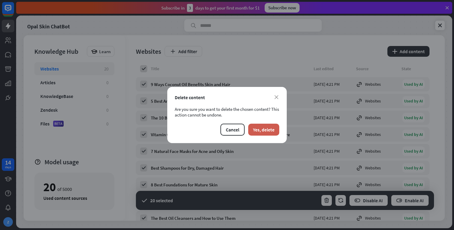
click at [265, 127] on button "Yes, delete" at bounding box center [263, 130] width 31 height 12
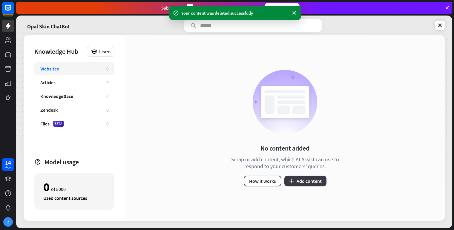
click at [308, 180] on button "plus Add content" at bounding box center [305, 181] width 42 height 11
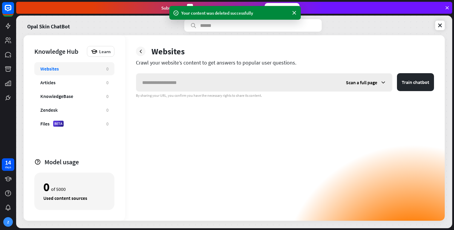
click at [374, 83] on span "Scan a full page" at bounding box center [361, 82] width 31 height 6
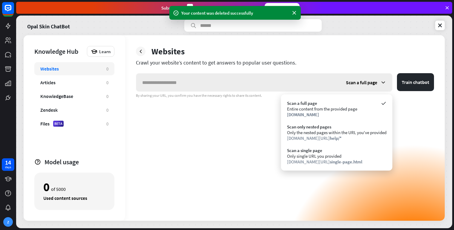
click at [374, 83] on span "Scan a full page" at bounding box center [361, 82] width 31 height 6
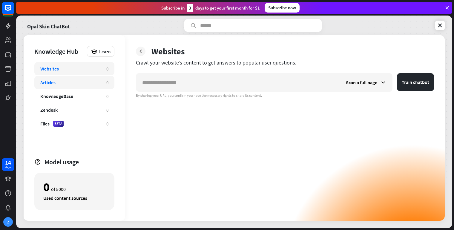
click at [90, 80] on div "Articles" at bounding box center [70, 82] width 60 height 6
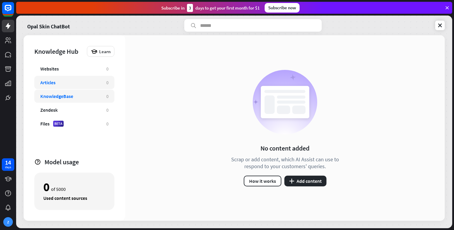
click at [93, 92] on div "KnowledgeBase 0" at bounding box center [74, 96] width 80 height 13
click at [94, 106] on div "Zendesk 0" at bounding box center [74, 109] width 80 height 13
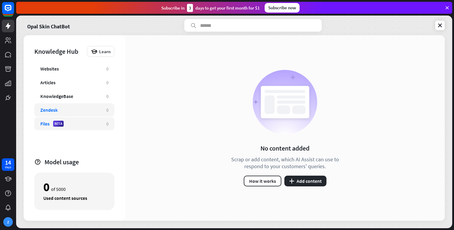
click at [93, 121] on div "Files BETA" at bounding box center [70, 124] width 60 height 6
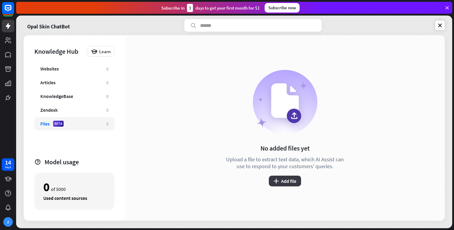
click at [299, 181] on button "plus Add file" at bounding box center [285, 181] width 32 height 11
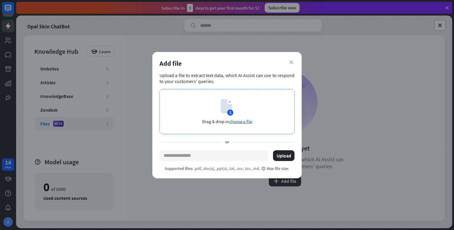
click at [251, 120] on span "choose a file" at bounding box center [240, 122] width 23 height 6
click at [239, 121] on span "choose a file" at bounding box center [240, 122] width 23 height 6
click at [238, 121] on span "choose a file" at bounding box center [240, 122] width 23 height 6
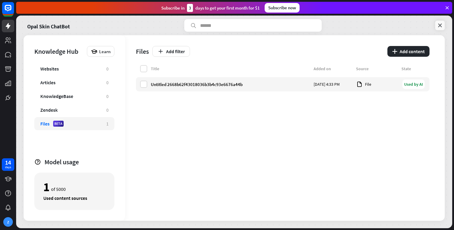
click at [440, 25] on icon at bounding box center [440, 25] width 6 height 6
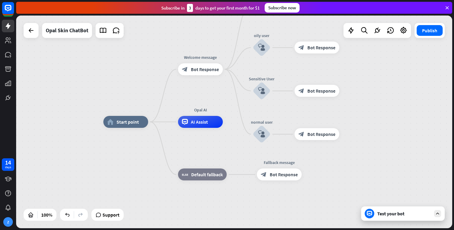
click at [401, 211] on div "Test your bot" at bounding box center [404, 213] width 54 height 6
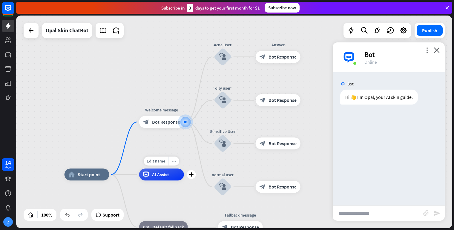
click at [139, 170] on div "Edit name more_horiz plus AI Assist" at bounding box center [161, 174] width 45 height 12
click at [139, 174] on div "Edit name more_horiz plus AI Assist" at bounding box center [161, 174] width 45 height 12
click at [171, 121] on span "Bot Response" at bounding box center [166, 122] width 28 height 6
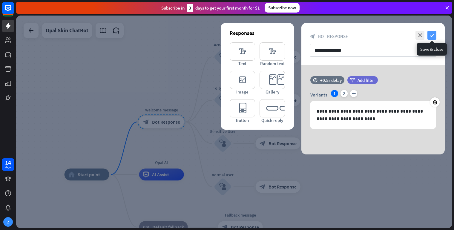
click at [431, 35] on icon "check" at bounding box center [431, 35] width 9 height 9
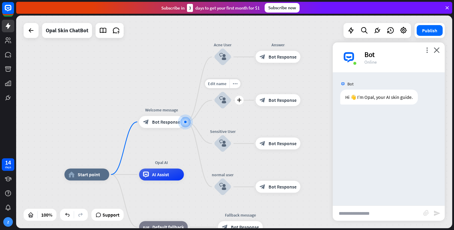
click at [224, 100] on icon "block_user_input" at bounding box center [222, 100] width 7 height 7
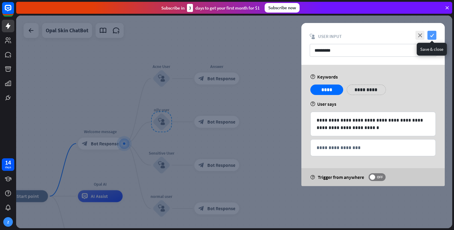
click at [432, 36] on icon "check" at bounding box center [431, 35] width 9 height 9
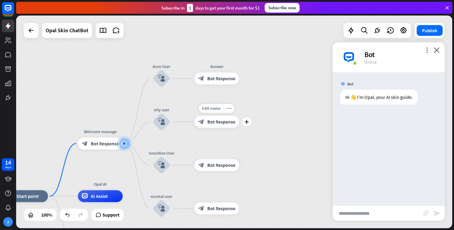
click at [222, 126] on div "block_bot_response Bot Response" at bounding box center [216, 122] width 45 height 12
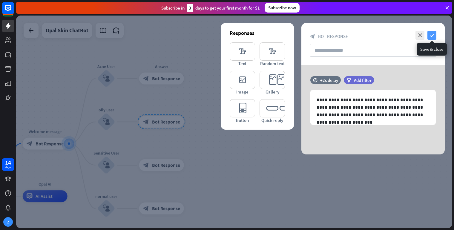
click at [432, 36] on icon "check" at bounding box center [431, 35] width 9 height 9
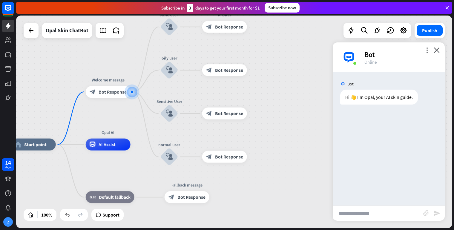
drag, startPoint x: 238, startPoint y: 124, endPoint x: 300, endPoint y: 75, distance: 79.3
click at [300, 73] on div "home_2 Start point Welcome message block_bot_response Bot Response Acne User bl…" at bounding box center [234, 122] width 436 height 213
click at [348, 218] on input "text" at bounding box center [378, 213] width 90 height 15
type input "**********"
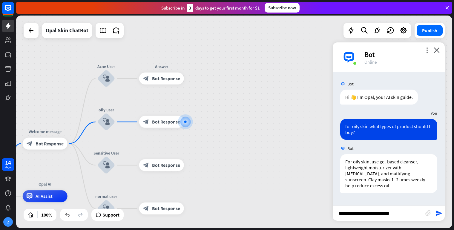
type input "**********"
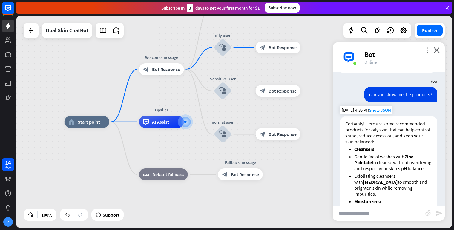
scroll to position [102, 0]
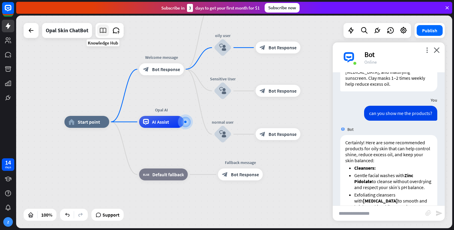
click at [104, 34] on icon at bounding box center [103, 31] width 8 height 8
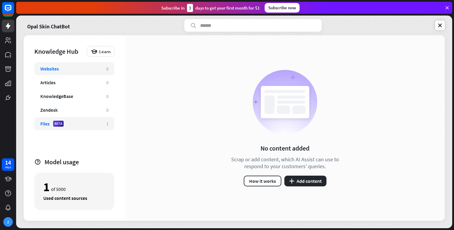
click at [89, 123] on div "Files BETA" at bounding box center [70, 124] width 60 height 6
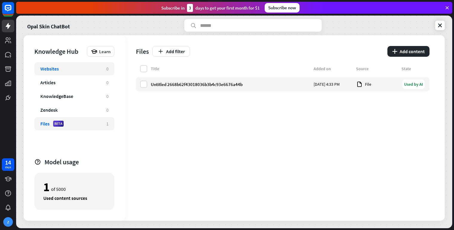
click at [89, 69] on div "Websites" at bounding box center [70, 69] width 60 height 6
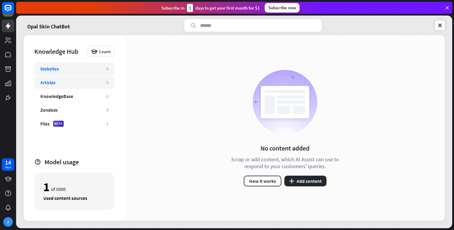
click at [90, 83] on div "Articles" at bounding box center [70, 82] width 60 height 6
click at [440, 26] on icon at bounding box center [440, 25] width 6 height 6
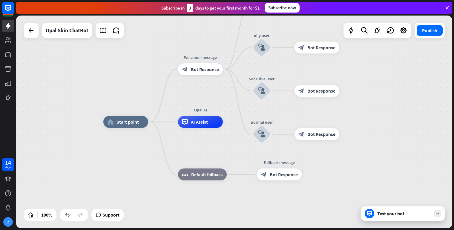
click at [390, 217] on div "Test your bot" at bounding box center [403, 213] width 84 height 14
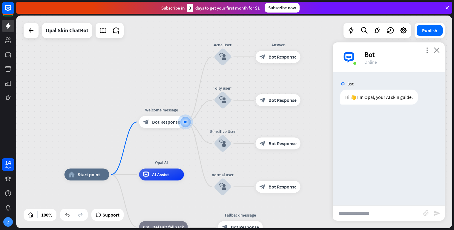
click at [438, 51] on icon "close" at bounding box center [437, 50] width 6 height 6
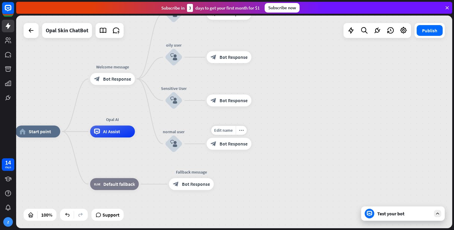
drag, startPoint x: 315, startPoint y: 196, endPoint x: 248, endPoint y: 137, distance: 89.1
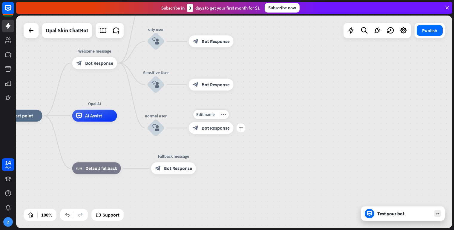
click at [202, 130] on span "Bot Response" at bounding box center [216, 128] width 28 height 6
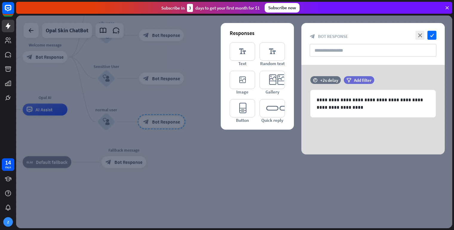
click at [437, 32] on div "close check block_bot_response Bot Response" at bounding box center [372, 44] width 143 height 42
click at [420, 38] on icon "close" at bounding box center [419, 35] width 9 height 9
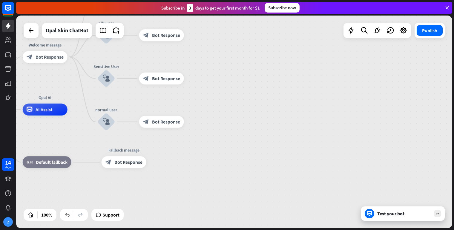
drag, startPoint x: 176, startPoint y: 84, endPoint x: 280, endPoint y: 163, distance: 130.6
click at [280, 163] on div "home_2 Start point Welcome message block_bot_response Bot Response Acne User bl…" at bounding box center [166, 216] width 436 height 213
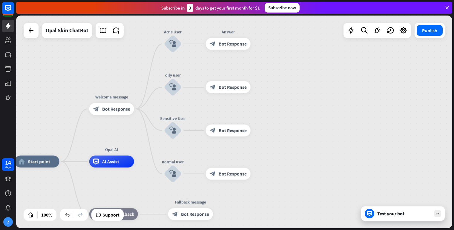
drag, startPoint x: 250, startPoint y: 129, endPoint x: 382, endPoint y: 203, distance: 150.7
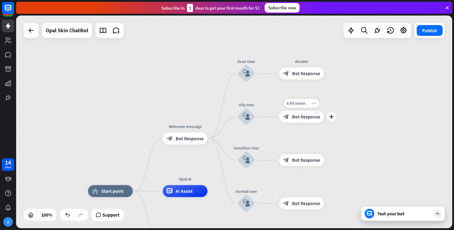
click at [314, 102] on icon "more_horiz" at bounding box center [313, 103] width 5 height 4
click at [314, 103] on icon "more_horiz" at bounding box center [313, 103] width 5 height 4
click at [260, 57] on icon "more_horiz" at bounding box center [258, 57] width 5 height 4
click at [242, 162] on div "block_user_input" at bounding box center [246, 160] width 18 height 18
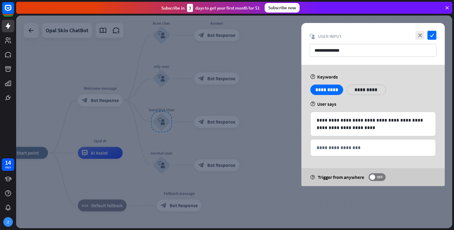
click at [254, 106] on div at bounding box center [234, 122] width 436 height 213
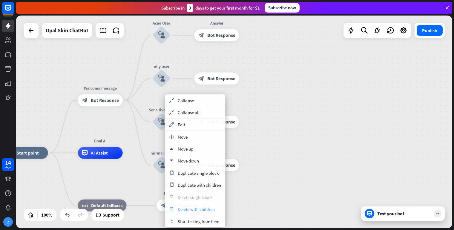
click at [187, 208] on span "Delete with children" at bounding box center [196, 209] width 37 height 6
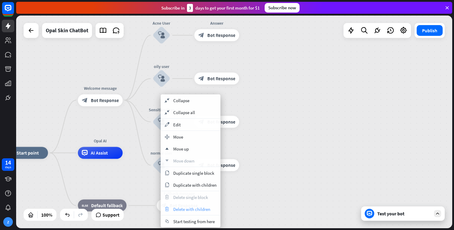
click at [186, 210] on span "Delete with children" at bounding box center [191, 209] width 37 height 6
click at [299, 95] on div "home_2 Start point Welcome message block_bot_response Bot Response Acne User bl…" at bounding box center [234, 122] width 436 height 213
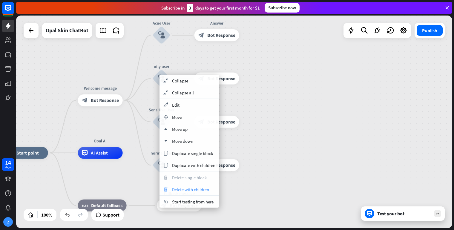
click at [196, 189] on span "Delete with children" at bounding box center [190, 190] width 37 height 6
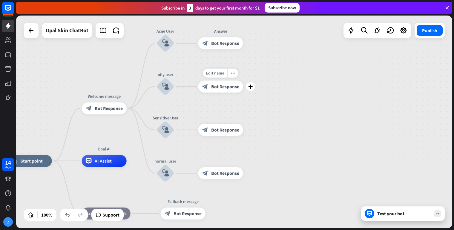
drag, startPoint x: 185, startPoint y: 90, endPoint x: 202, endPoint y: 136, distance: 49.4
click at [202, 93] on div "Edit name more_horiz plus block_bot_response Bot Response" at bounding box center [220, 87] width 45 height 12
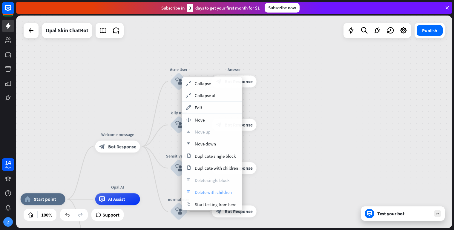
click at [210, 190] on span "Delete with children" at bounding box center [213, 192] width 37 height 6
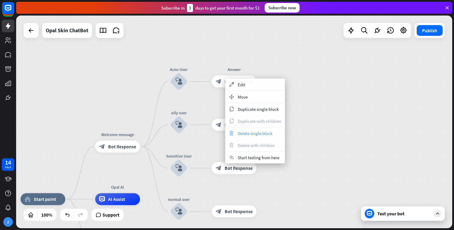
click at [238, 136] on div "trash Delete single block" at bounding box center [255, 133] width 60 height 12
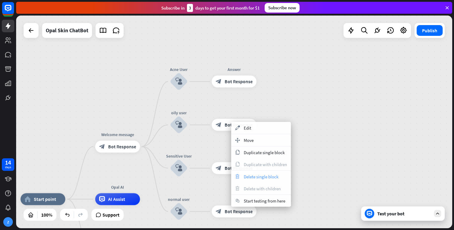
click at [254, 178] on span "Delete single block" at bounding box center [261, 177] width 35 height 6
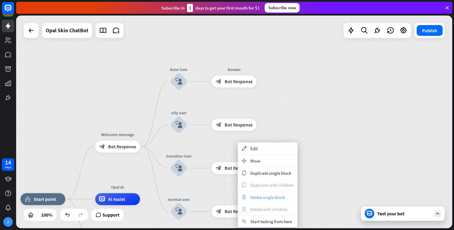
click at [262, 198] on span "Delete single block" at bounding box center [267, 197] width 35 height 6
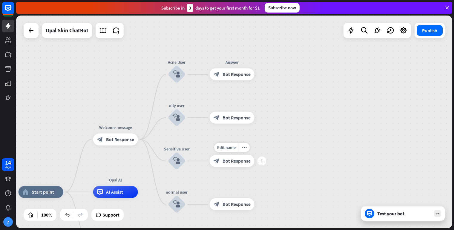
drag, startPoint x: 260, startPoint y: 178, endPoint x: 259, endPoint y: 159, distance: 18.8
click at [254, 159] on div "Edit name more_horiz plus block_bot_response Bot Response" at bounding box center [232, 161] width 45 height 12
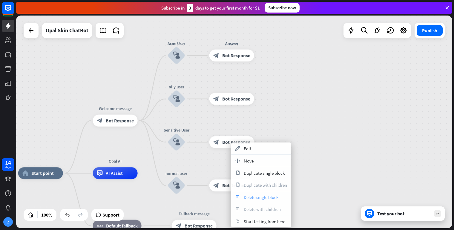
click at [250, 200] on div "trash Delete single block" at bounding box center [261, 197] width 60 height 12
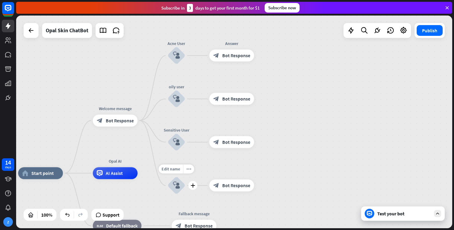
click at [175, 188] on icon "block_user_input" at bounding box center [176, 185] width 7 height 7
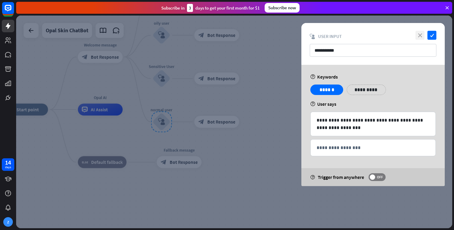
click at [422, 35] on icon "close" at bounding box center [419, 35] width 9 height 9
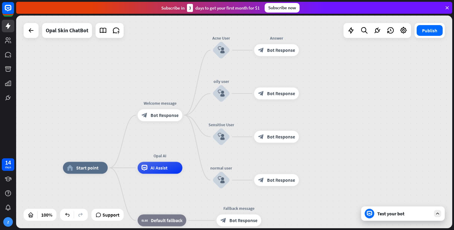
drag, startPoint x: 271, startPoint y: 59, endPoint x: 345, endPoint y: 132, distance: 104.1
click at [354, 136] on div "home_2 Start point Welcome message block_bot_response Bot Response Acne User bl…" at bounding box center [234, 122] width 436 height 213
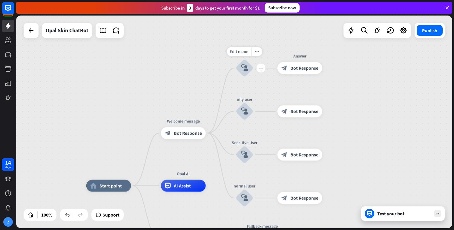
click at [244, 70] on icon "block_user_input" at bounding box center [244, 67] width 7 height 7
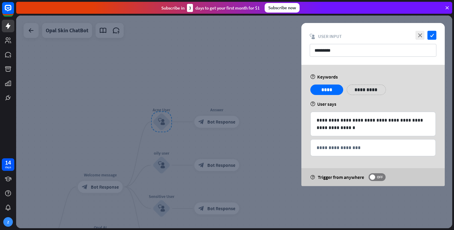
click at [387, 61] on div "close check block_user_input User Input *********" at bounding box center [372, 44] width 143 height 42
click at [338, 87] on div at bounding box center [342, 86] width 10 height 10
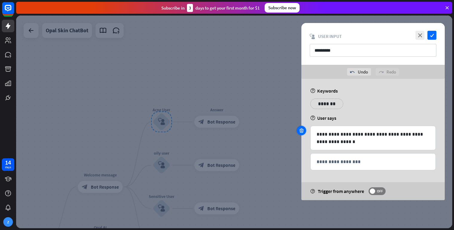
click at [299, 131] on icon at bounding box center [302, 130] width 6 height 5
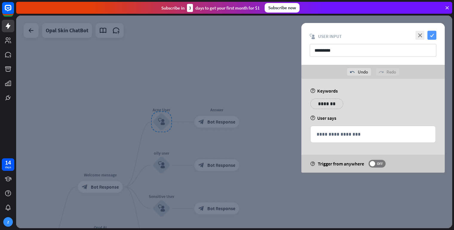
click at [431, 36] on icon "check" at bounding box center [431, 35] width 9 height 9
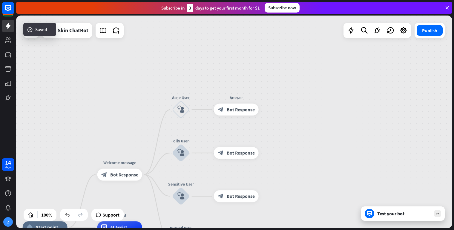
drag, startPoint x: 247, startPoint y: 83, endPoint x: 271, endPoint y: 68, distance: 28.1
click at [272, 64] on div "home_2 Start point Welcome message block_bot_response Bot Response Acne User bl…" at bounding box center [234, 122] width 436 height 213
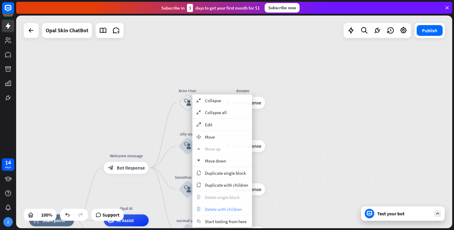
click at [227, 210] on span "Delete with children" at bounding box center [223, 209] width 37 height 6
